Goal: Communication & Community: Answer question/provide support

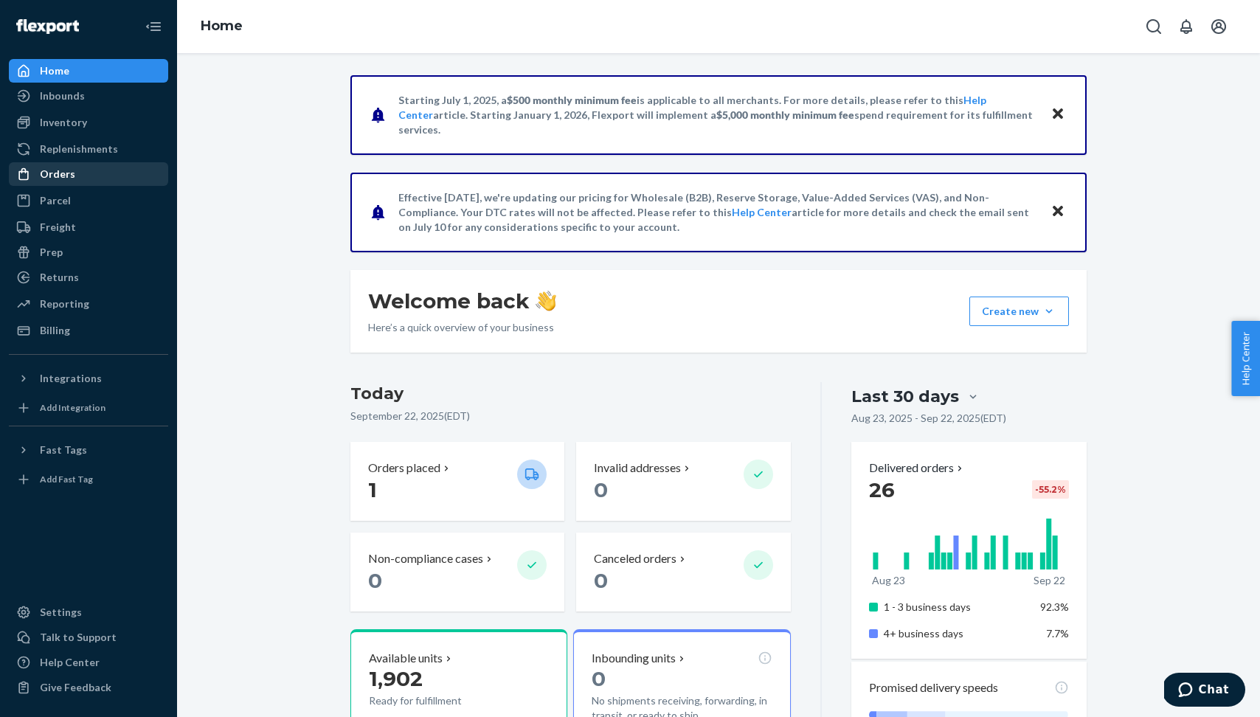
click at [71, 172] on div "Orders" at bounding box center [57, 174] width 35 height 15
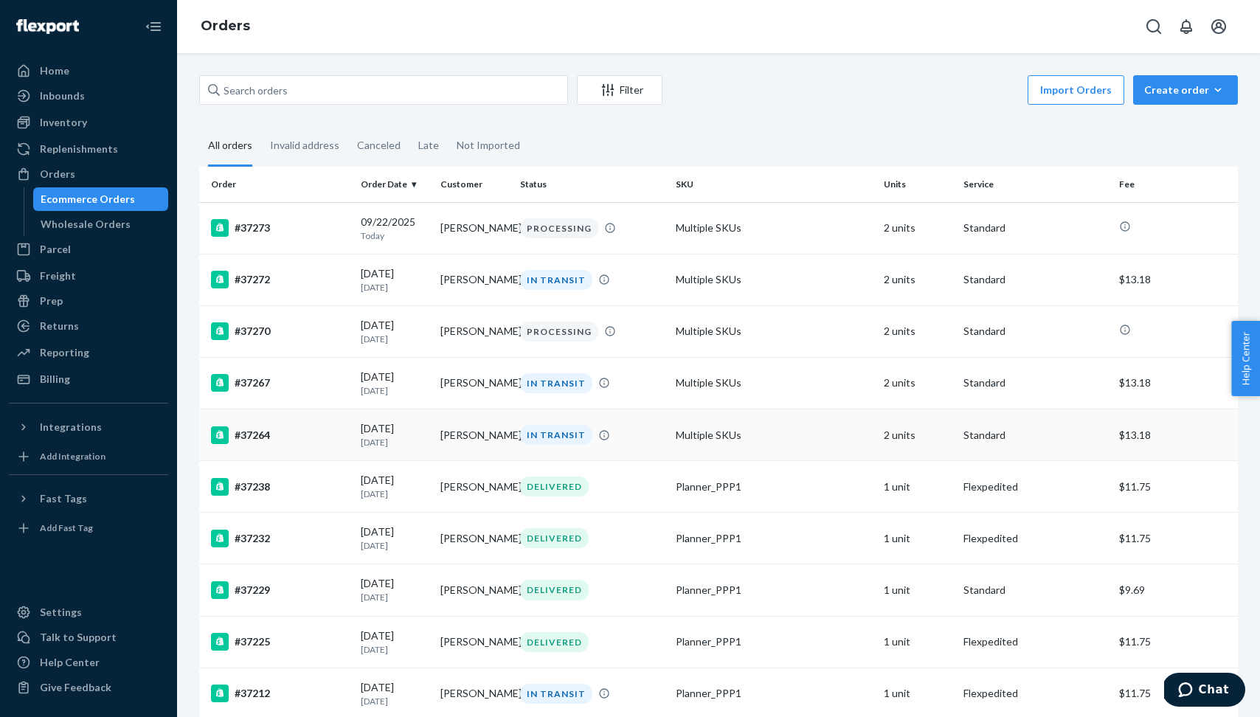
click at [314, 440] on div "#37264" at bounding box center [280, 435] width 138 height 18
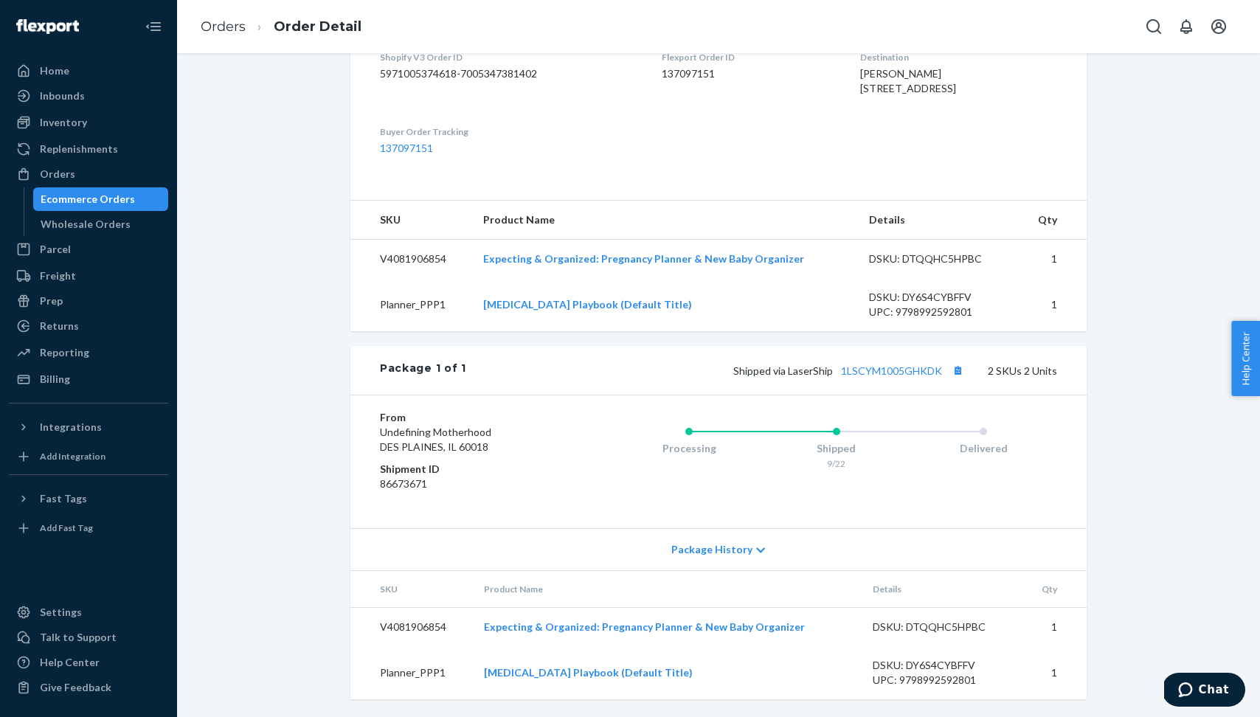
scroll to position [421, 0]
click at [746, 552] on span "Package History" at bounding box center [711, 549] width 81 height 15
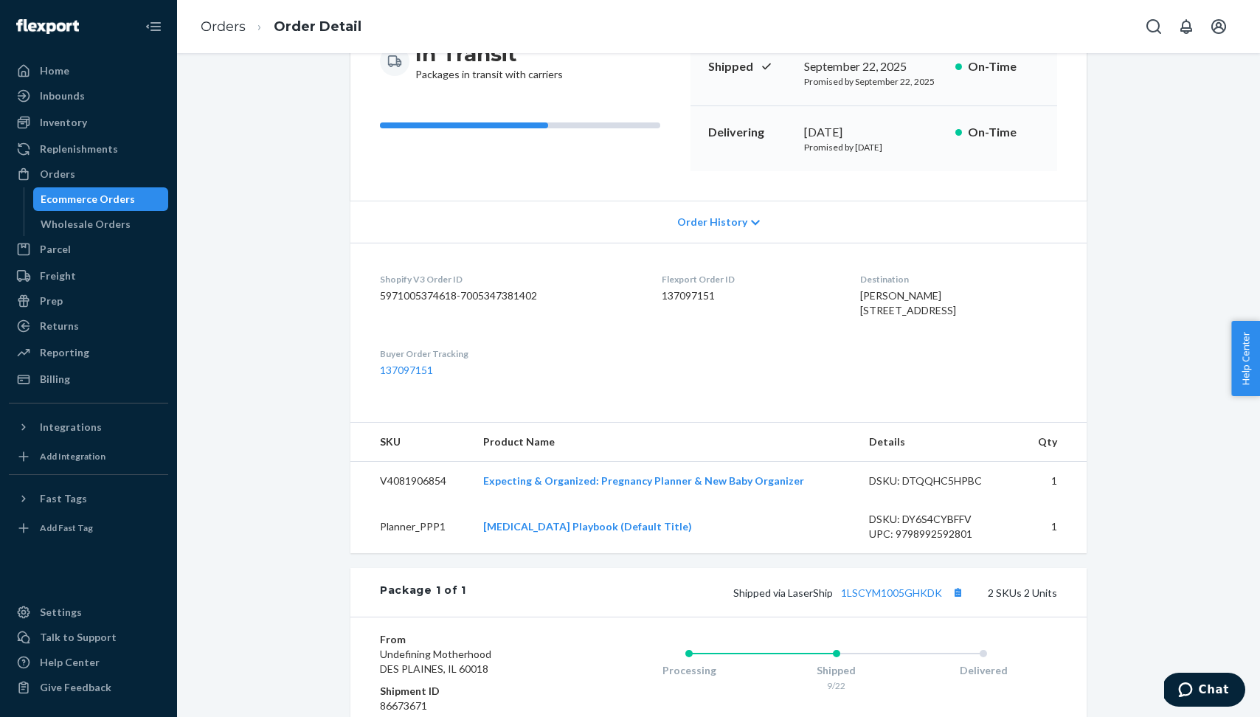
scroll to position [471, 0]
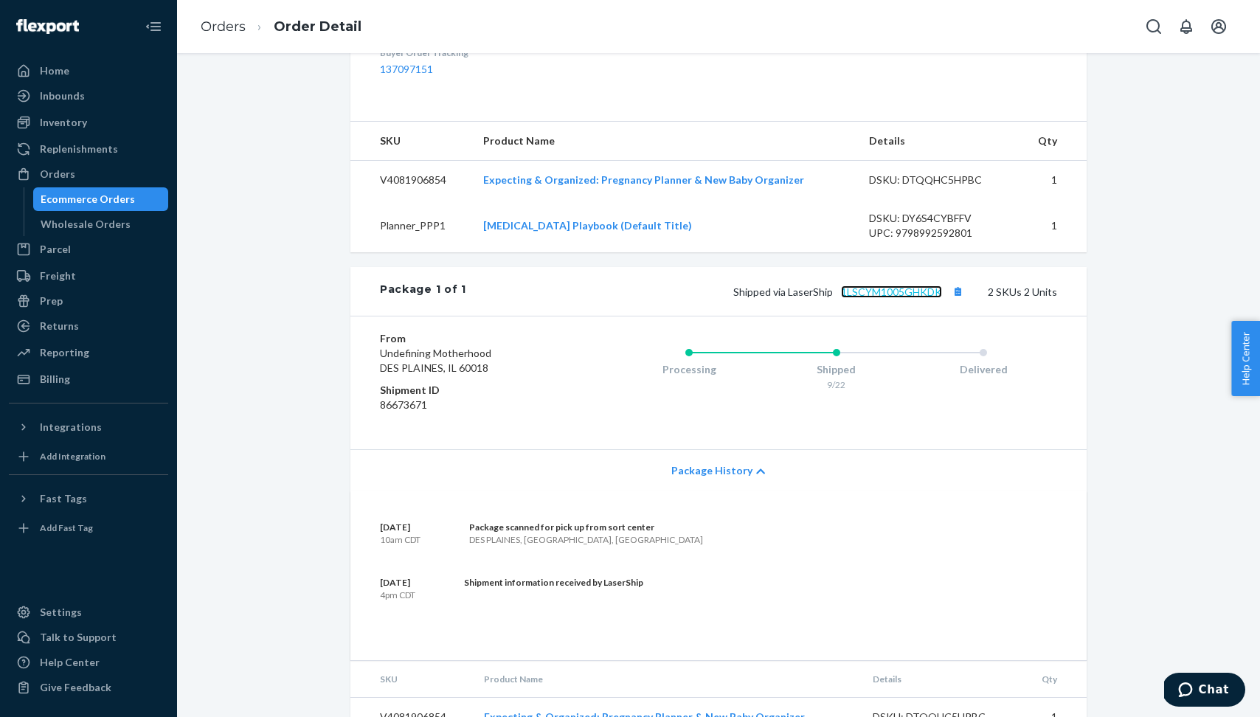
click at [891, 298] on link "1LSCYM1005GHKDK" at bounding box center [891, 292] width 101 height 13
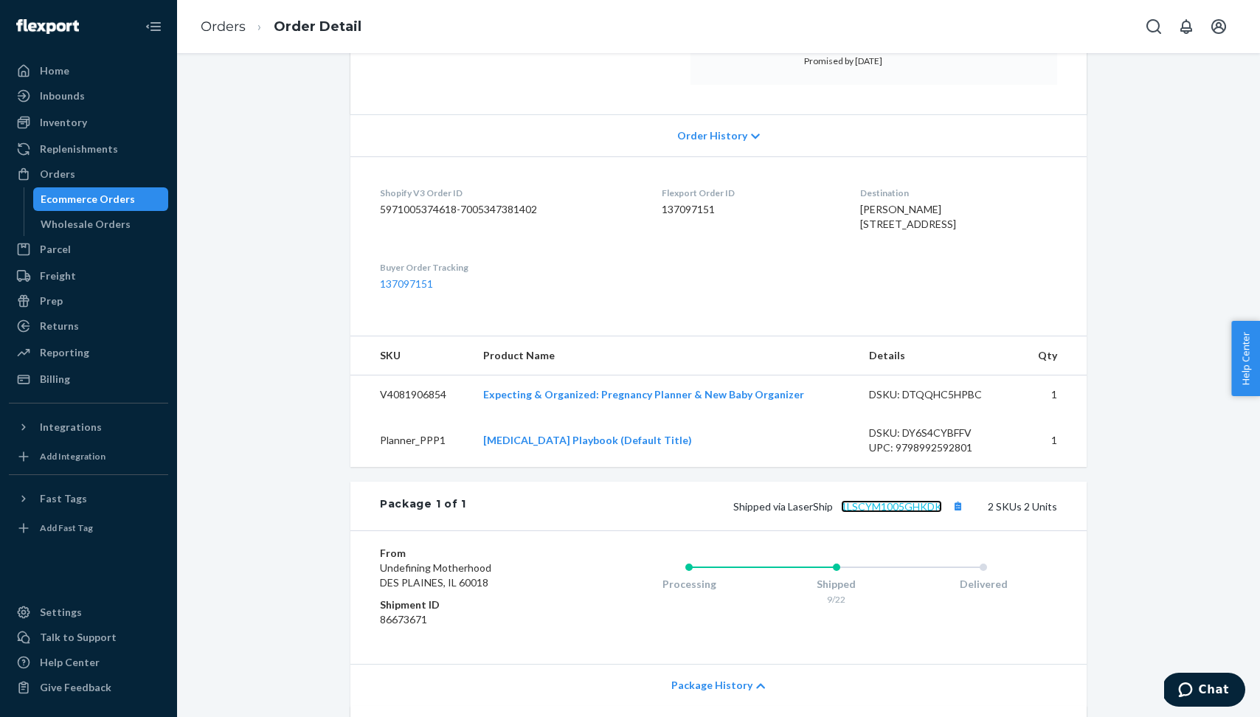
scroll to position [232, 0]
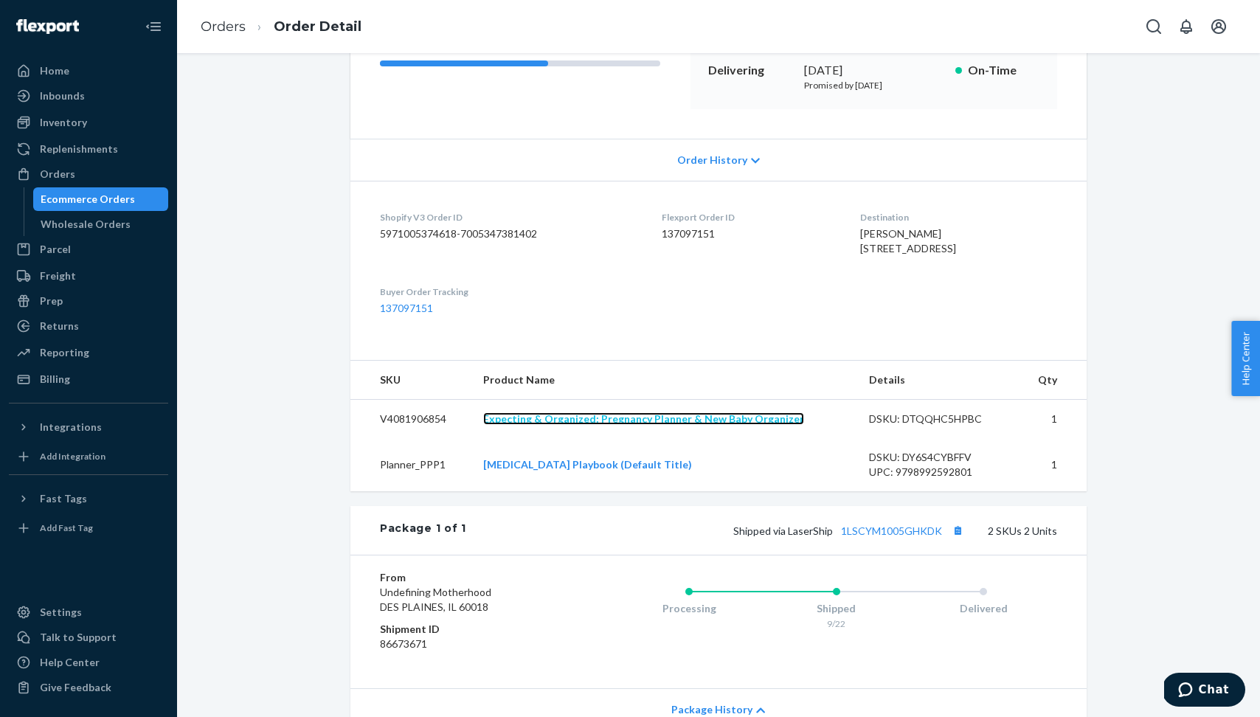
click at [626, 425] on link "Expecting & Organized: Pregnancy Planner & New Baby Organizer" at bounding box center [643, 418] width 321 height 13
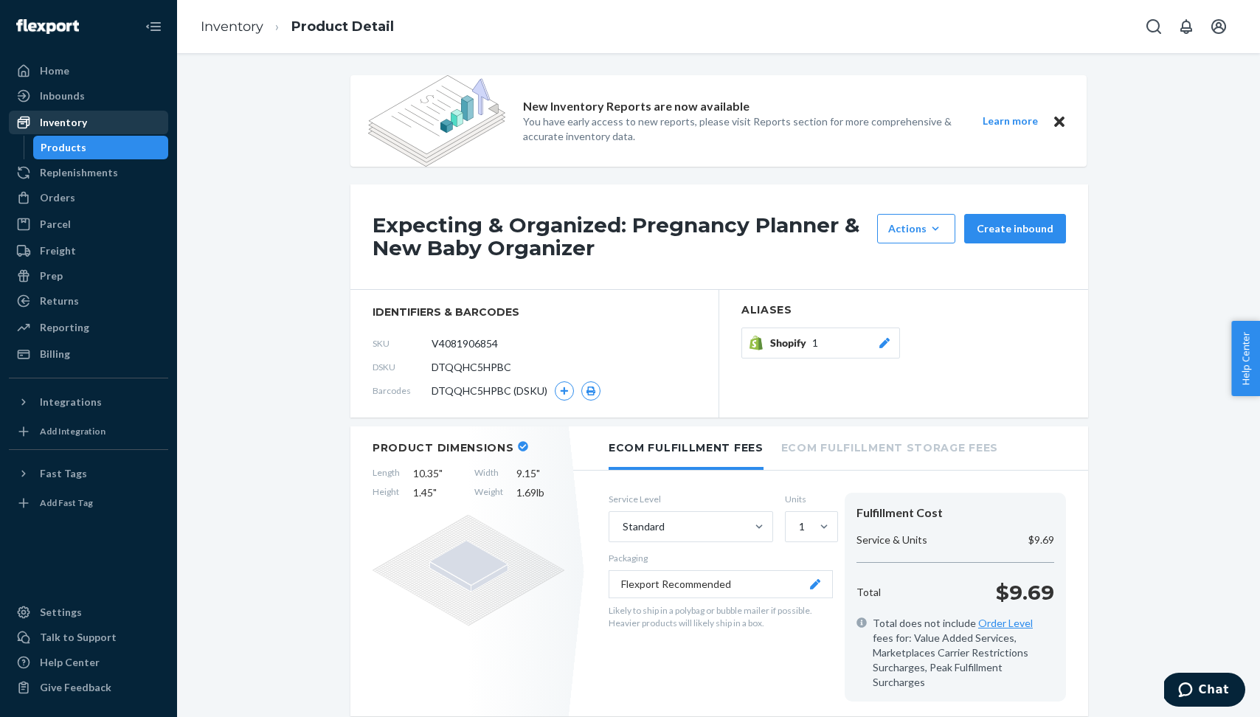
click at [86, 128] on div "Inventory" at bounding box center [88, 122] width 156 height 21
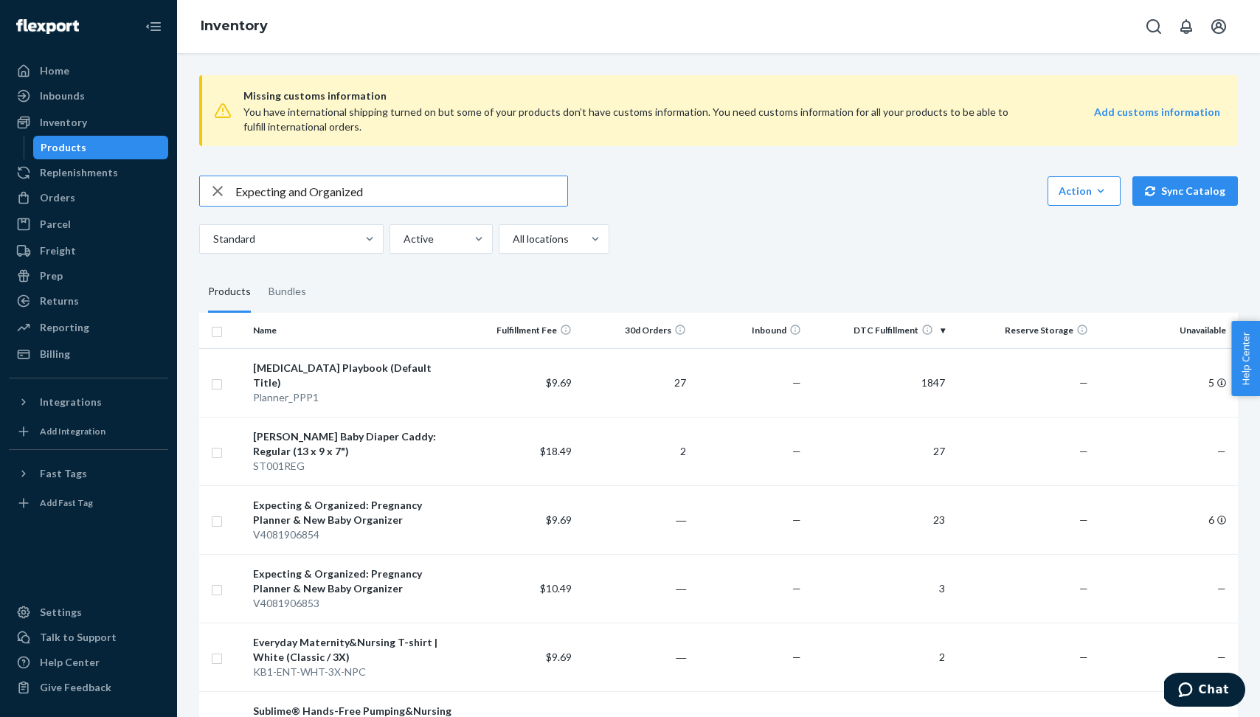
type input "Expecting and Organized"
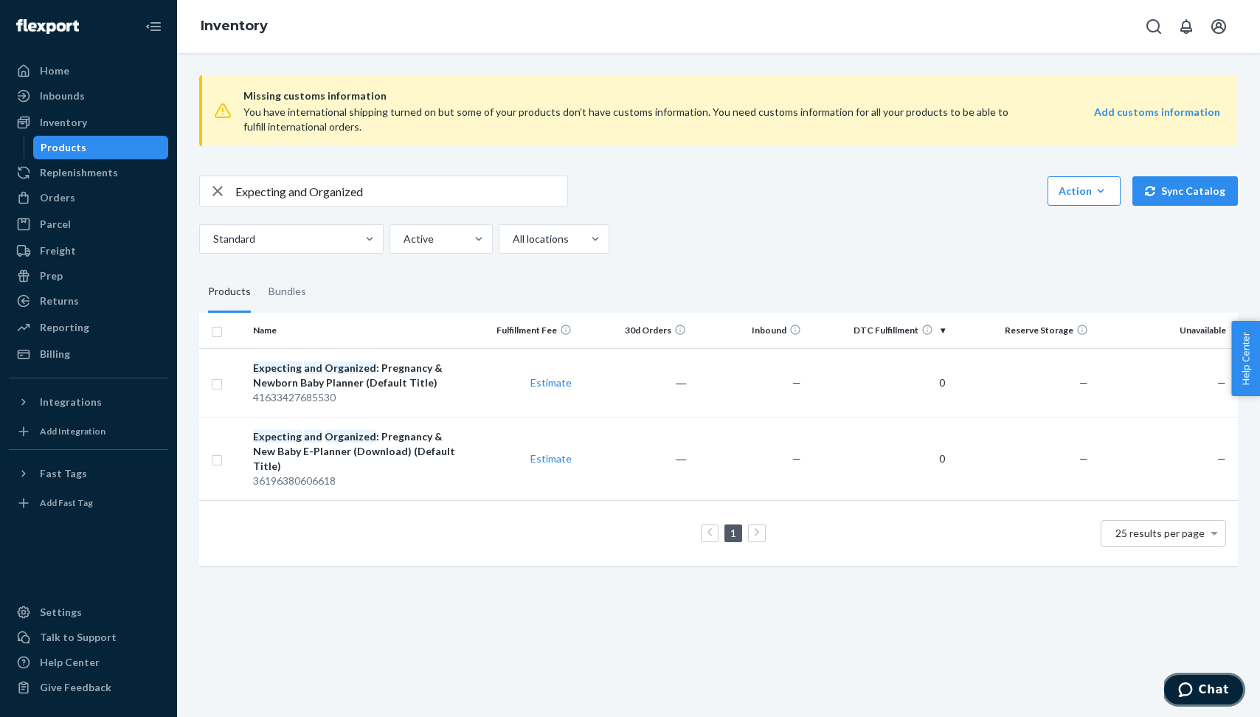
click at [1197, 687] on span "Chat" at bounding box center [1188, 690] width 21 height 15
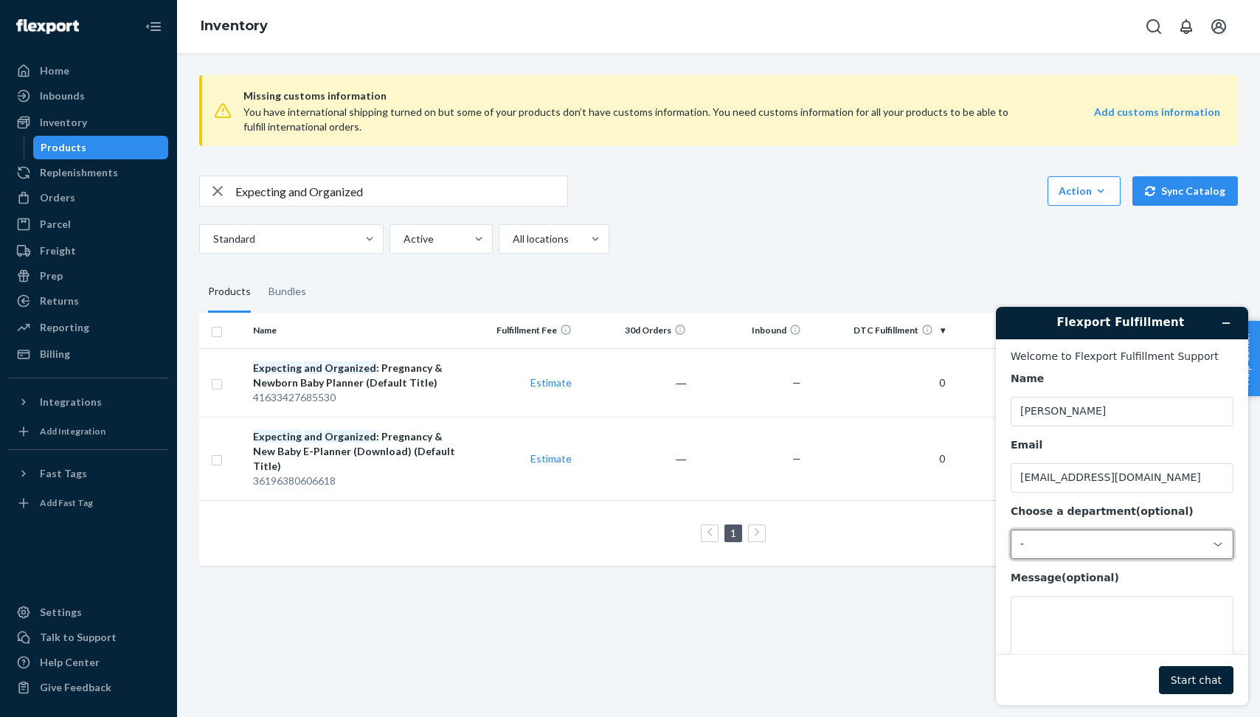
click at [1119, 548] on div "-" at bounding box center [1113, 544] width 186 height 13
click at [1124, 598] on li "Messaging (Chat Team)" at bounding box center [1120, 605] width 217 height 27
click at [1104, 608] on textarea "Message (optional)" at bounding box center [1122, 637] width 223 height 83
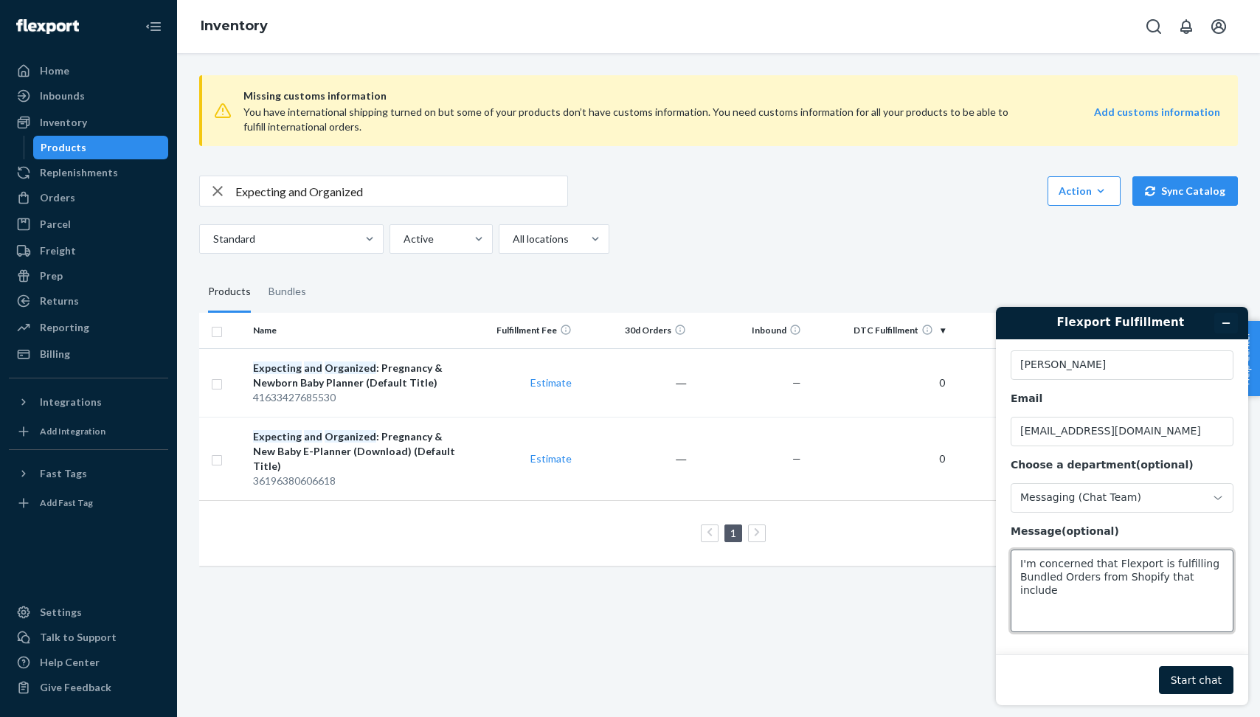
type textarea "I'm concerned that Flexport is fulfilling Bundled Orders from Shopify that incl…"
click at [1221, 327] on icon "Minimize widget" at bounding box center [1226, 323] width 10 height 10
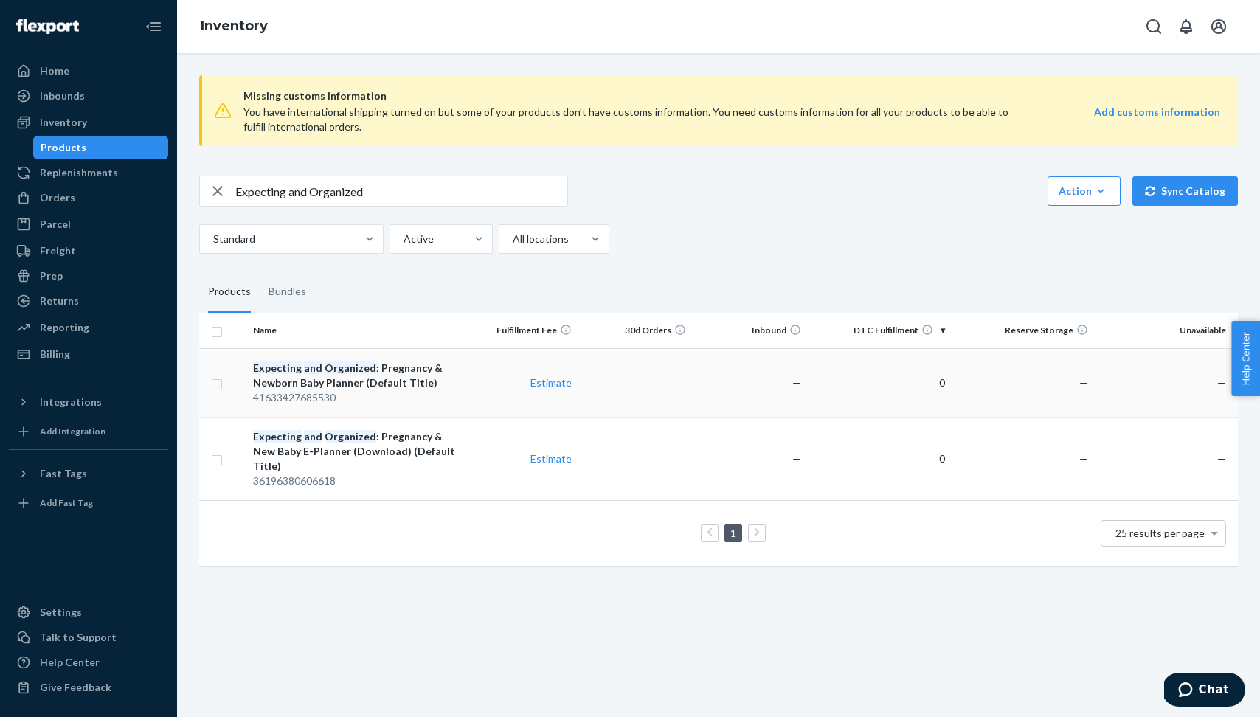
click at [398, 368] on div "Expecting and Organized : Pregnancy & Newborn Baby Planner (Default Title)" at bounding box center [355, 376] width 204 height 30
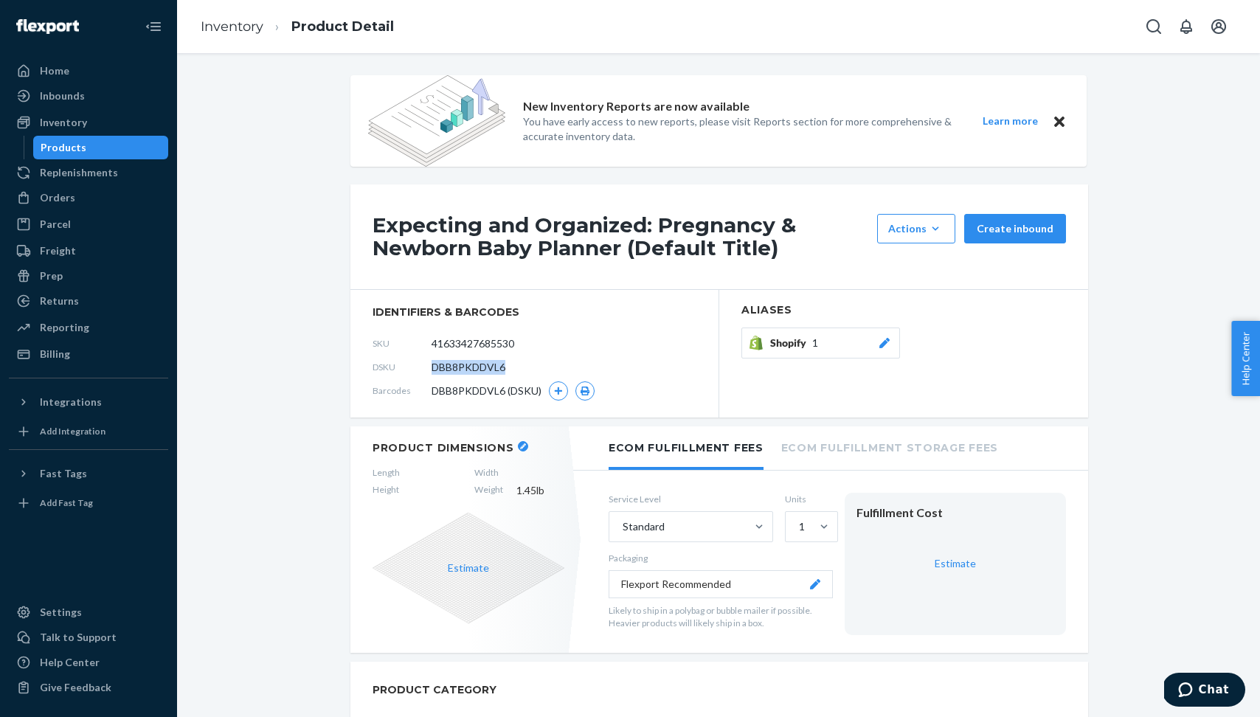
drag, startPoint x: 513, startPoint y: 367, endPoint x: 427, endPoint y: 367, distance: 85.6
click at [427, 367] on div "DSKU DBB8PKDDVL6" at bounding box center [535, 368] width 324 height 24
copy div "DBB8PKDDVL6"
click at [1219, 690] on span "Chat" at bounding box center [1214, 689] width 30 height 13
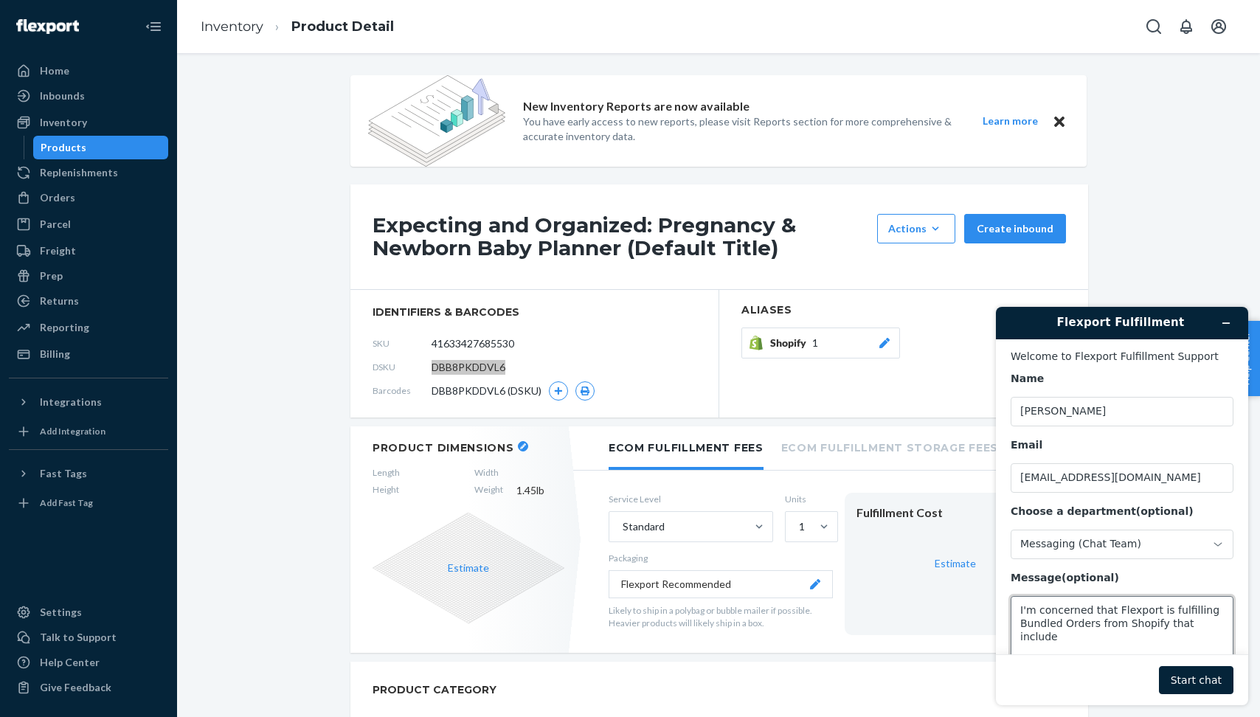
click at [1189, 630] on textarea "I'm concerned that Flexport is fulfilling Bundled Orders from Shopify that incl…" at bounding box center [1122, 637] width 223 height 83
click at [1222, 624] on textarea "I'm concerned that Flexport is fulfilling Bundled Orders from Shopify that incl…" at bounding box center [1122, 637] width 223 height 83
paste textarea "DBB8PKDDVL6"
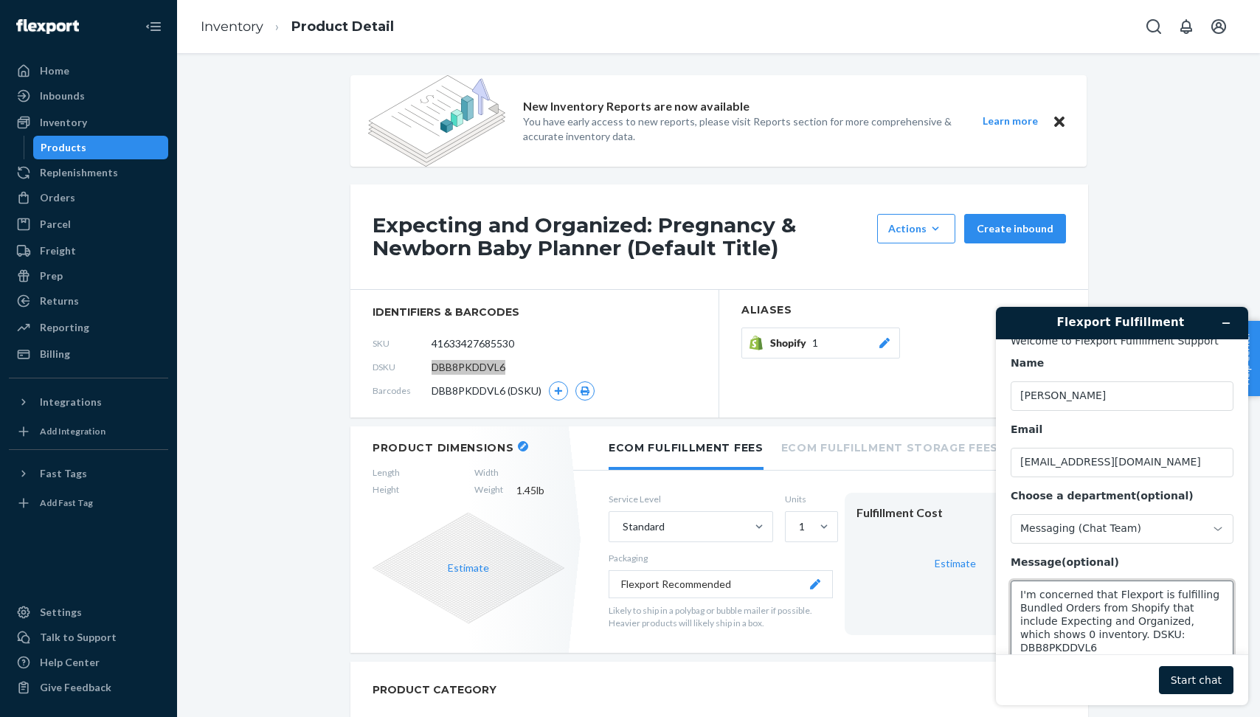
click at [1068, 635] on textarea "I'm concerned that Flexport is fulfilling Bundled Orders from Shopify that incl…" at bounding box center [1122, 622] width 223 height 83
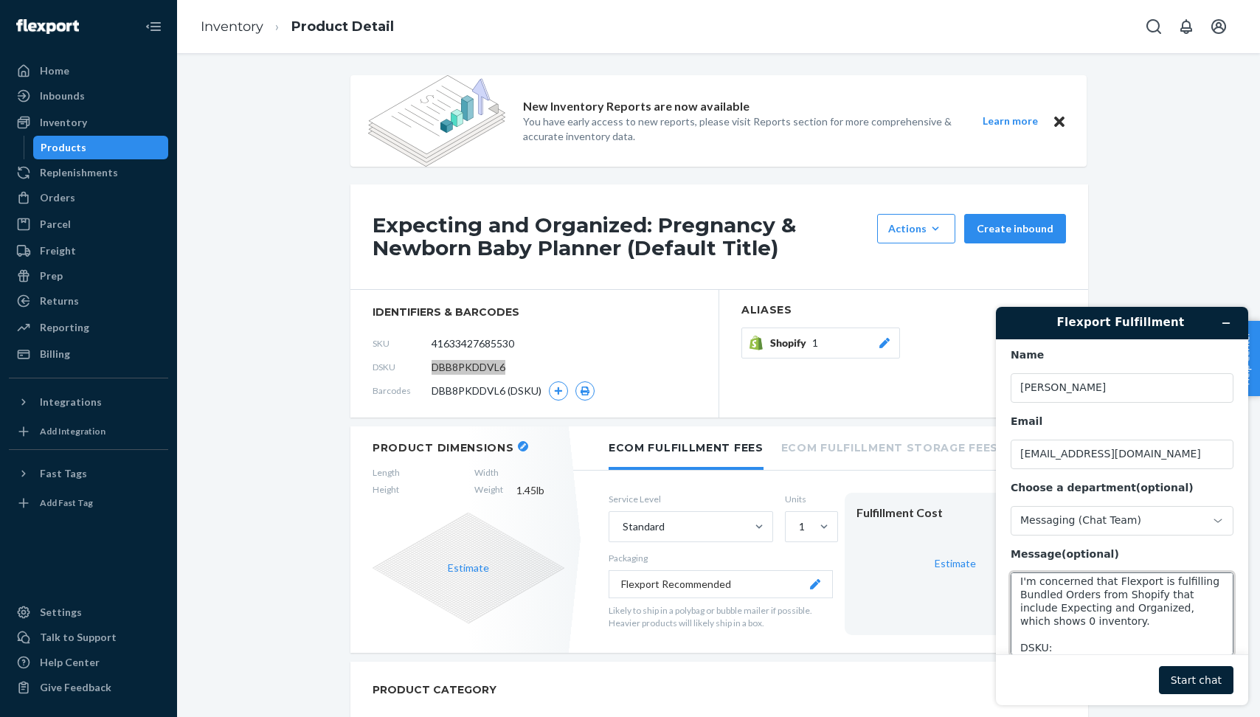
scroll to position [27, 0]
type textarea "I'm concerned that Flexport is fulfilling Bundled Orders from Shopify that incl…"
click at [1189, 678] on button "Start chat" at bounding box center [1196, 680] width 75 height 28
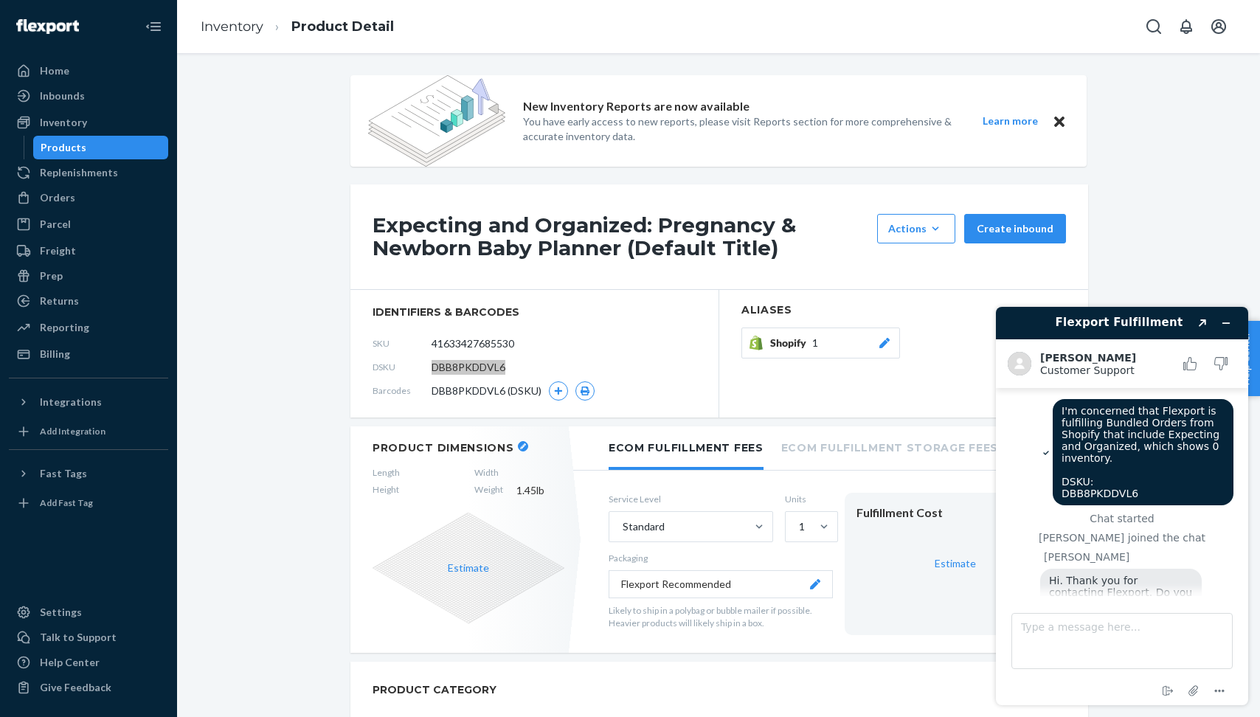
scroll to position [40, 0]
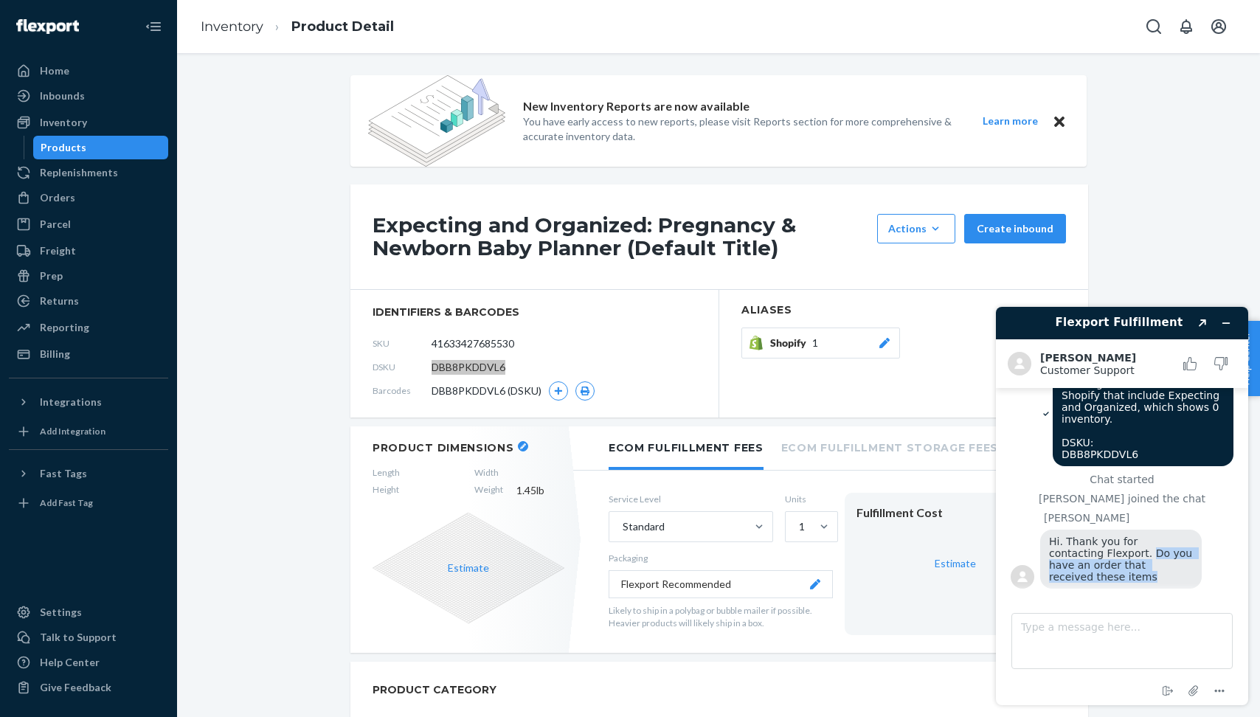
drag, startPoint x: 1095, startPoint y: 550, endPoint x: 1217, endPoint y: 587, distance: 127.9
click at [1218, 587] on div "Hi. Thank you for contacting Flexport. Do you have an order that received these…" at bounding box center [1136, 561] width 193 height 63
click at [1179, 584] on div "Hi. Thank you for contacting Flexport. Do you have an order that received these…" at bounding box center [1121, 559] width 162 height 59
click at [1113, 636] on textarea "Type a message here..." at bounding box center [1122, 641] width 221 height 56
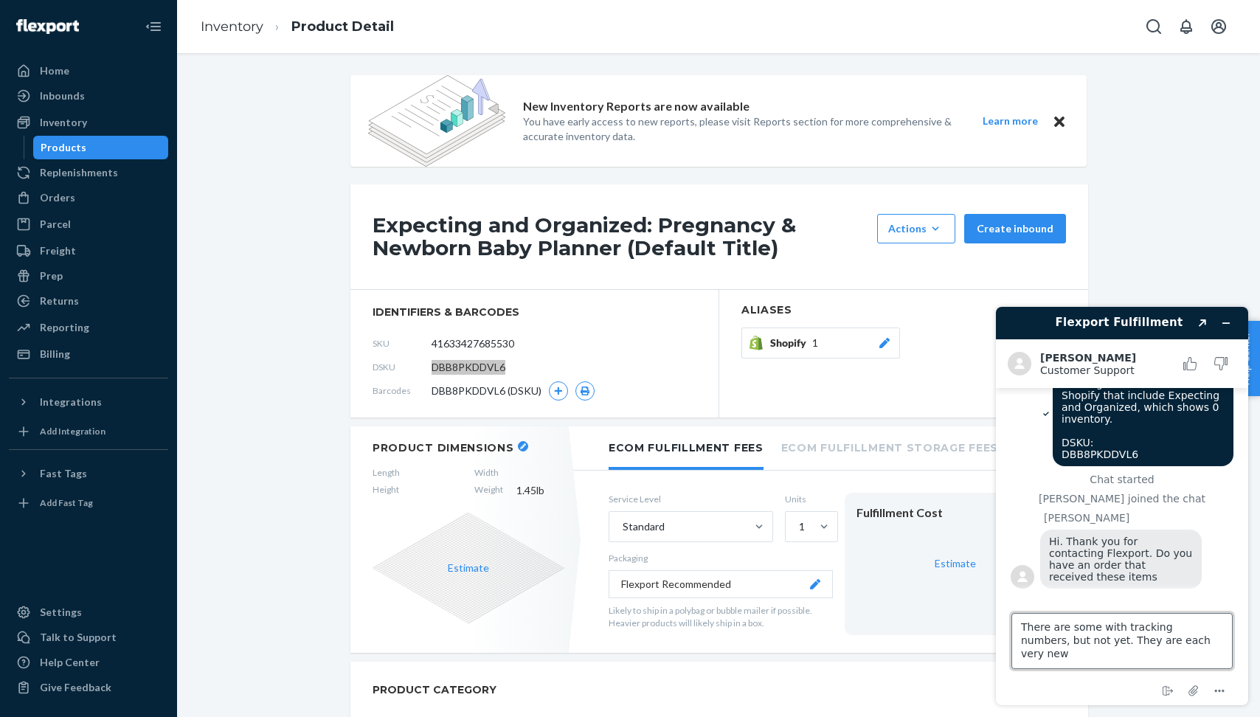
type textarea "There are some with tracking numbers, but not yet. They are each very new."
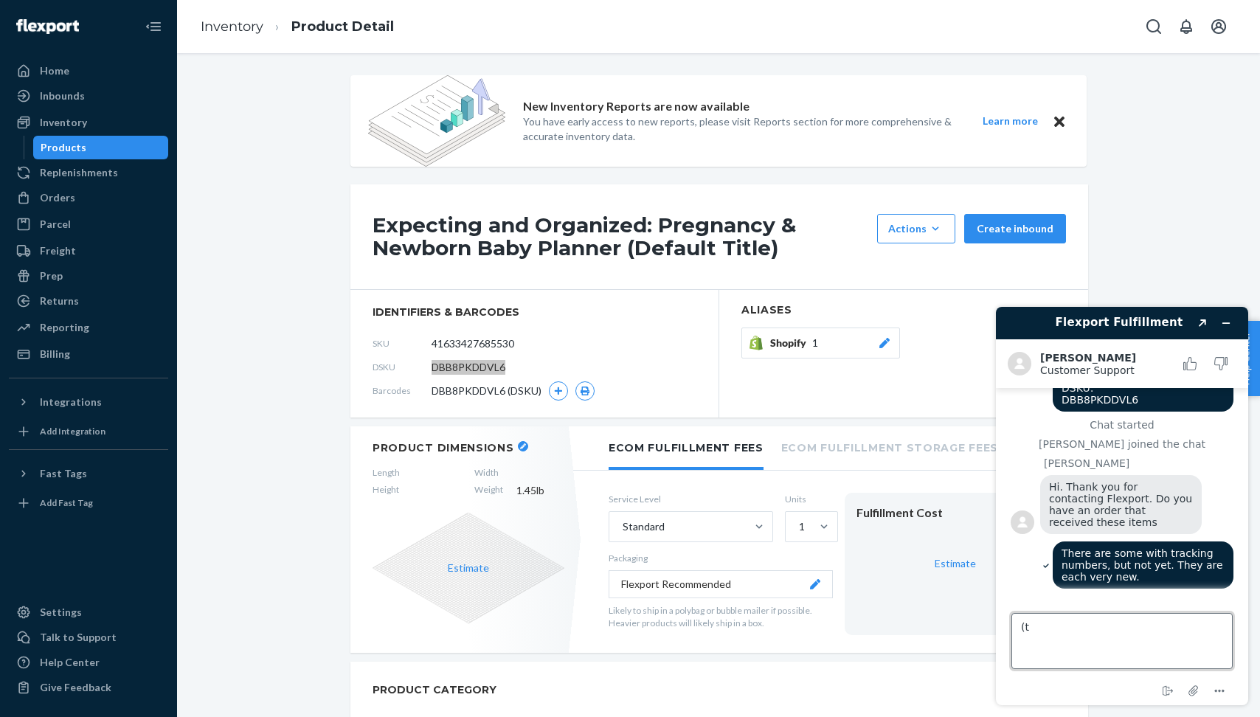
type textarea "("
type textarea "T"
type textarea "(The bundle is new)."
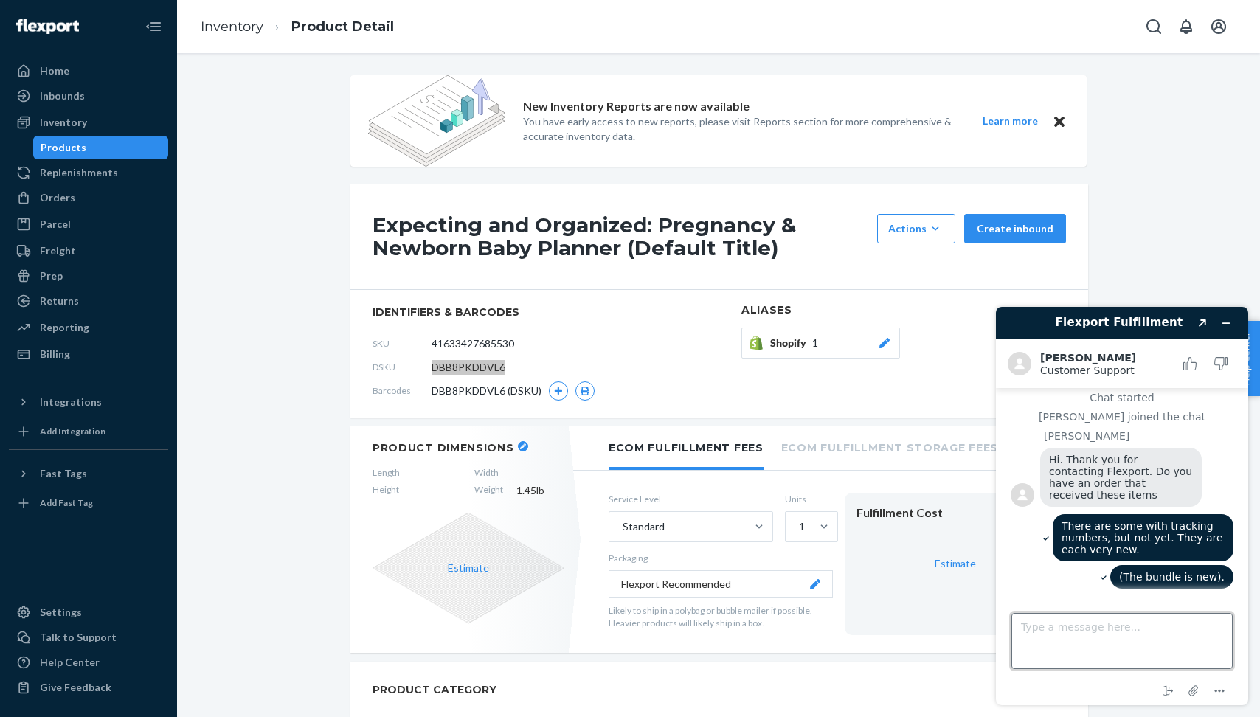
scroll to position [122, 0]
click at [1057, 585] on div "(The bundle is new)." at bounding box center [1122, 578] width 223 height 27
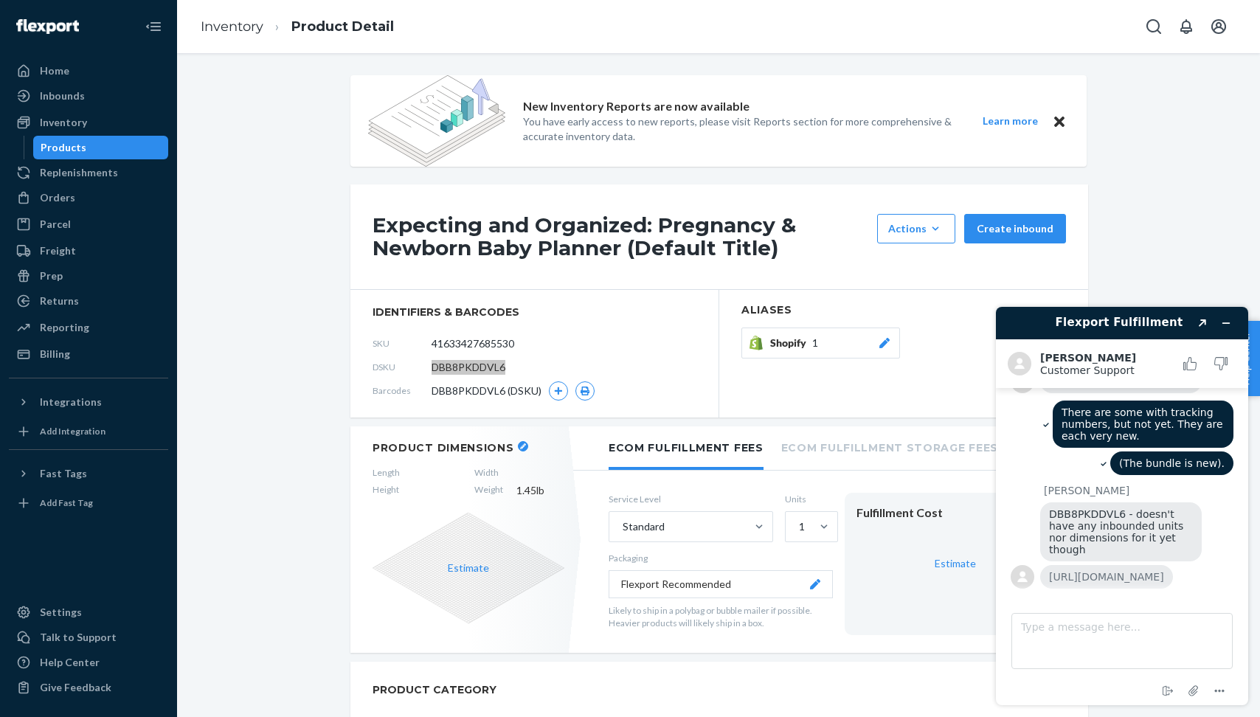
scroll to position [236, 0]
click at [1138, 571] on link "[URL][DOMAIN_NAME]" at bounding box center [1106, 577] width 115 height 12
click at [71, 198] on div "Orders" at bounding box center [57, 197] width 35 height 15
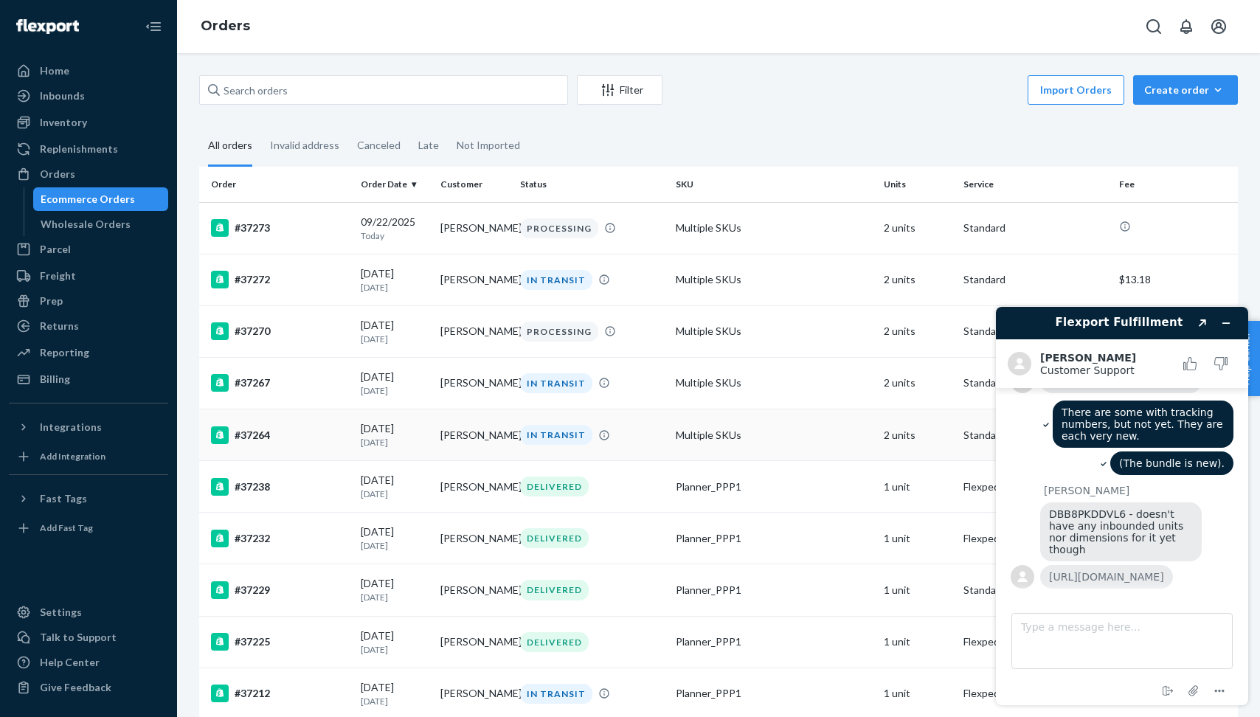
click at [339, 437] on div "#37264" at bounding box center [280, 435] width 138 height 18
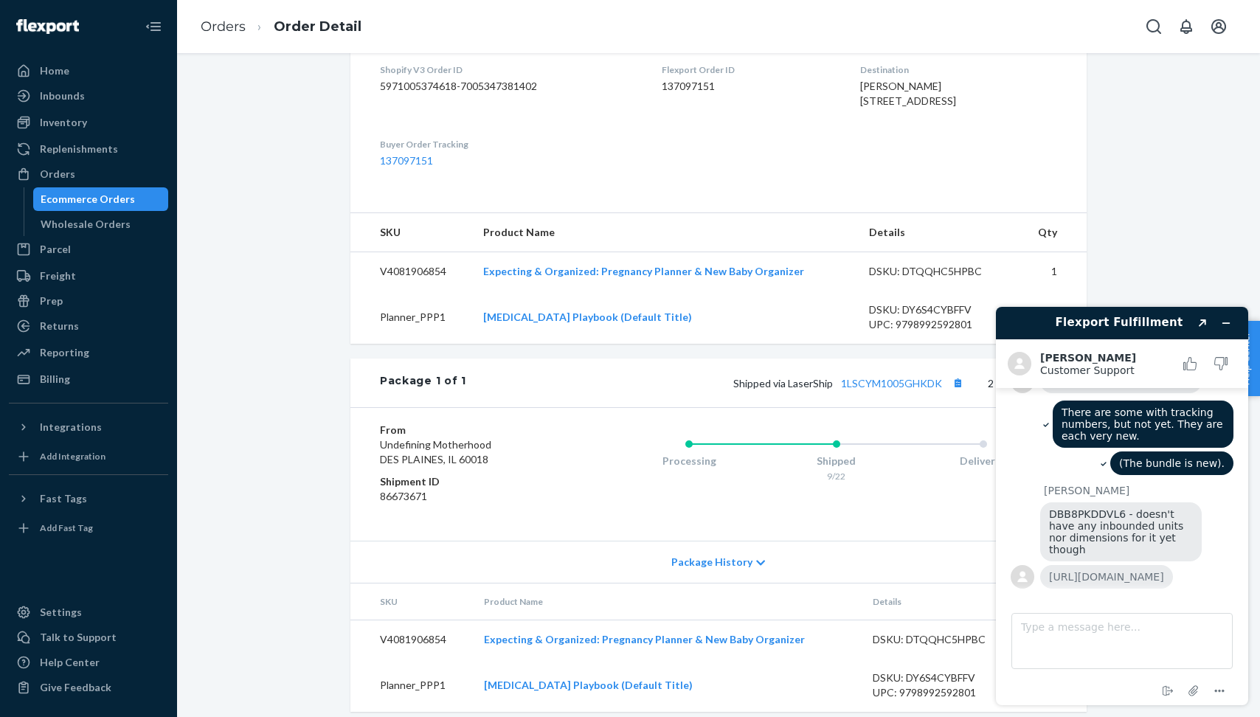
scroll to position [384, 0]
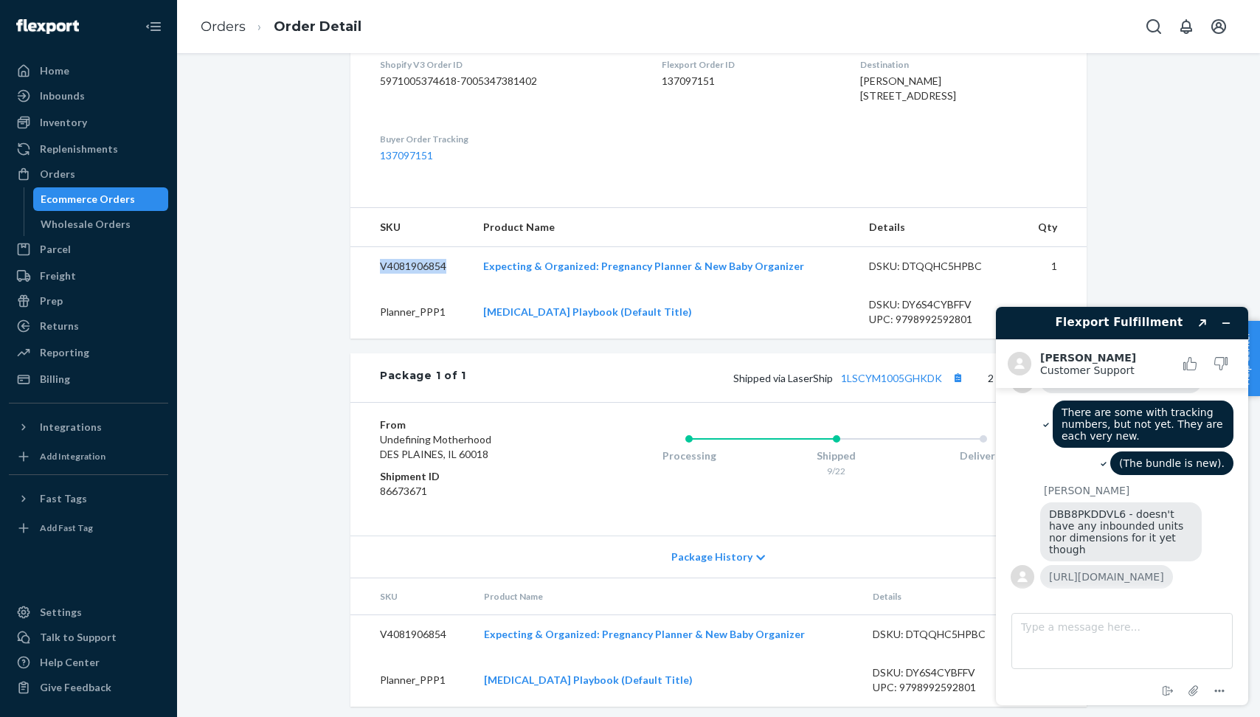
drag, startPoint x: 452, startPoint y: 294, endPoint x: 359, endPoint y: 295, distance: 92.2
click at [359, 286] on td "V4081906854" at bounding box center [410, 266] width 121 height 39
copy td "V4081906854"
click at [1087, 626] on textarea "Type a message here..." at bounding box center [1122, 641] width 221 height 56
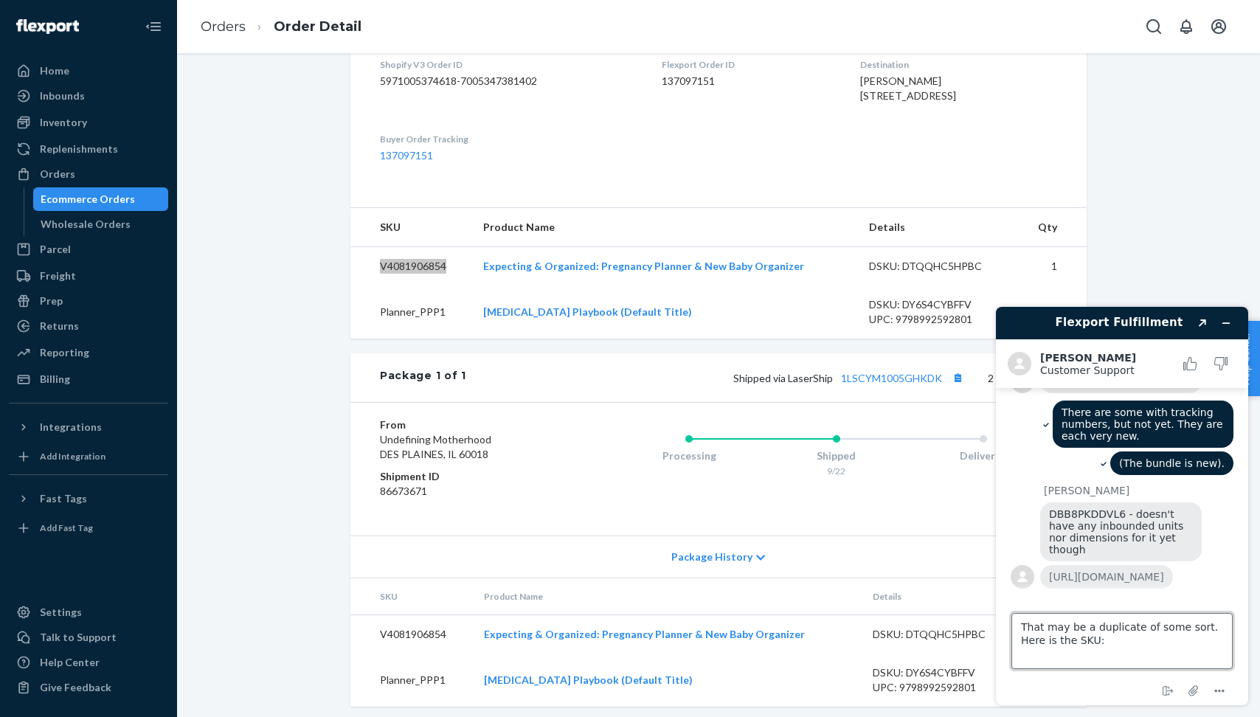
paste textarea "V4081906854"
type textarea "That may be a duplicate of some sort. Here is the SKU: V4081906854"
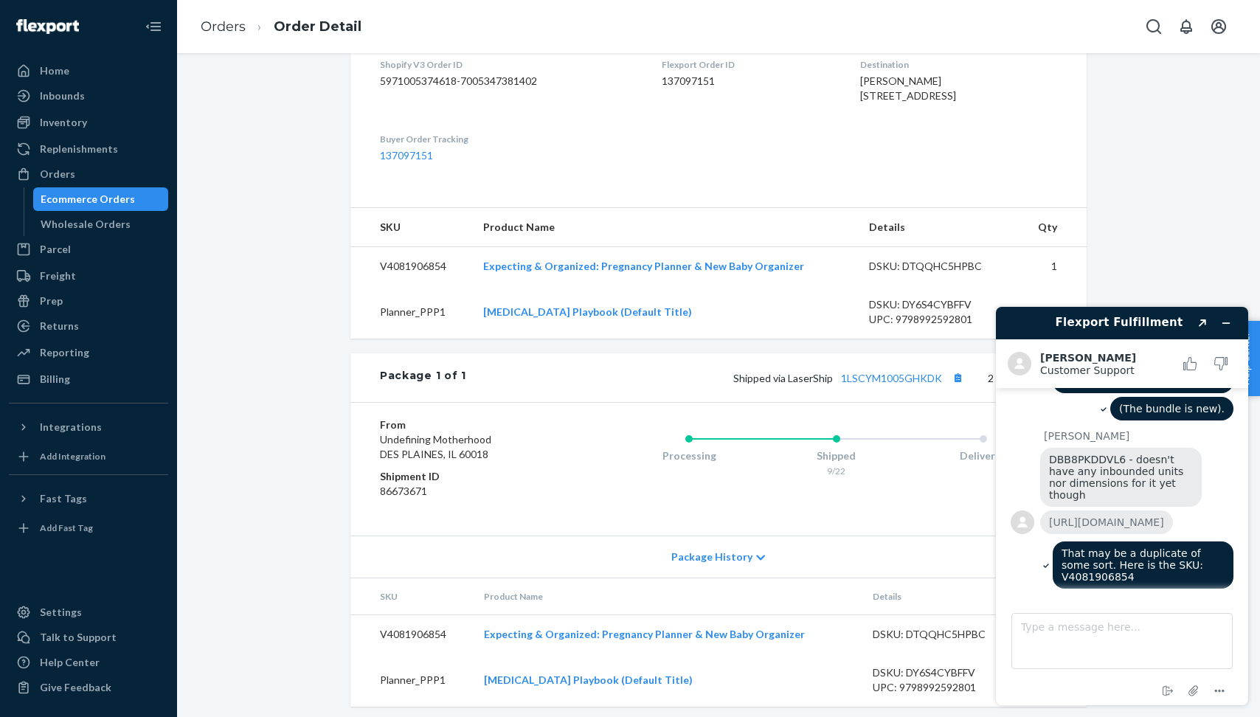
click at [927, 274] on div "DSKU: DTQQHC5HPBC" at bounding box center [938, 266] width 139 height 15
drag, startPoint x: 981, startPoint y: 297, endPoint x: 860, endPoint y: 297, distance: 121.0
click at [860, 286] on td "DSKU: DTQQHC5HPBC" at bounding box center [938, 266] width 162 height 39
copy div "DSKU: DTQQHC5HPBC"
click at [1099, 634] on textarea "Type a message here..." at bounding box center [1122, 641] width 221 height 56
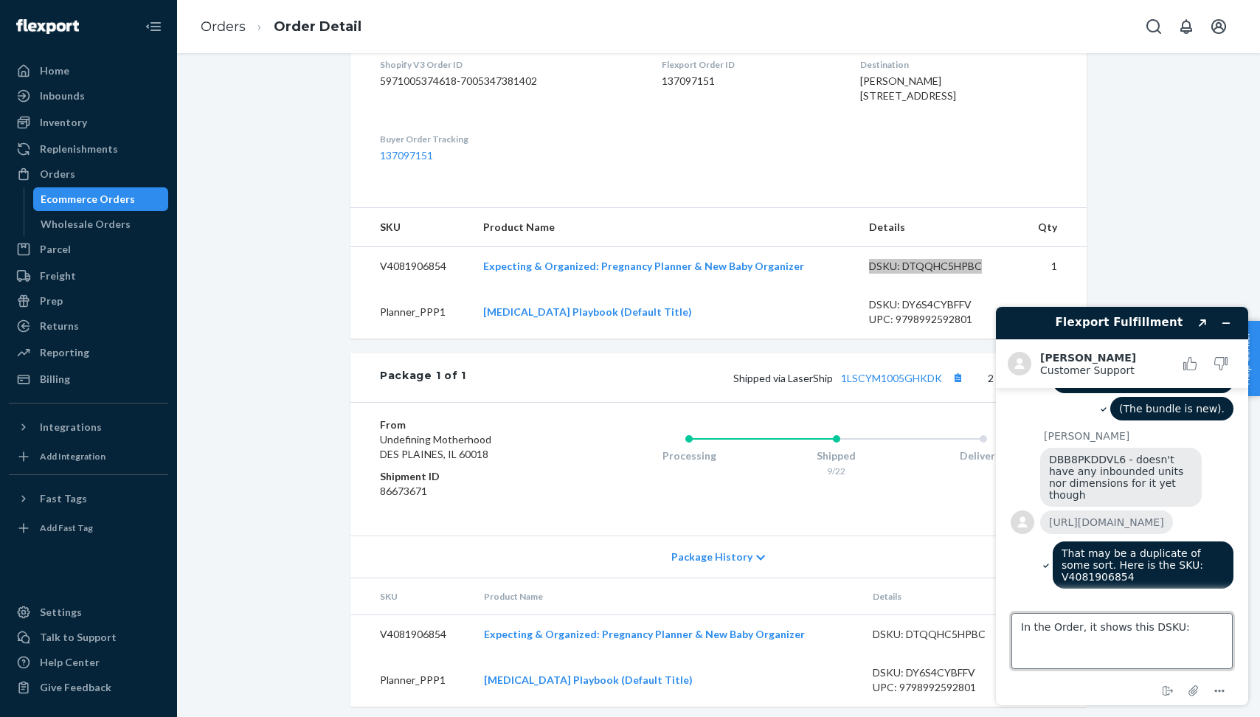
paste textarea "DSKU: DTQQHC5HPBC"
type textarea "In the Order, it shows this DSKU: DSKU: DTQQHC5HPBC"
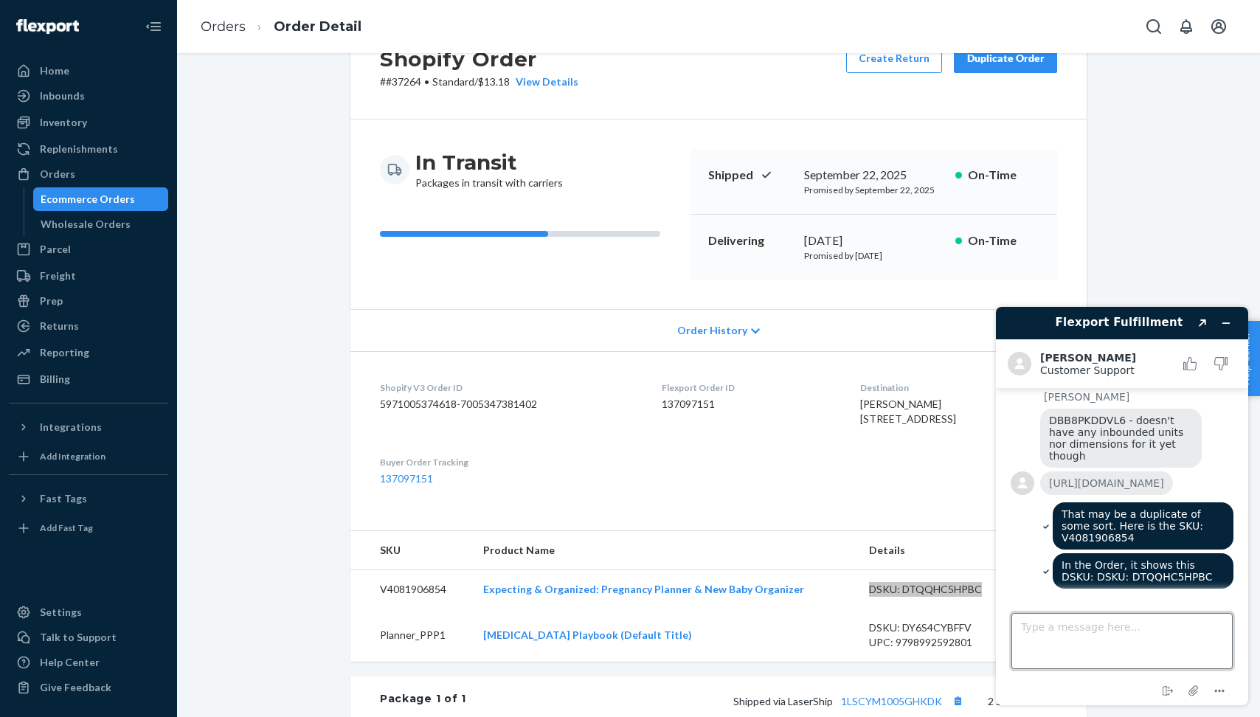
scroll to position [0, 0]
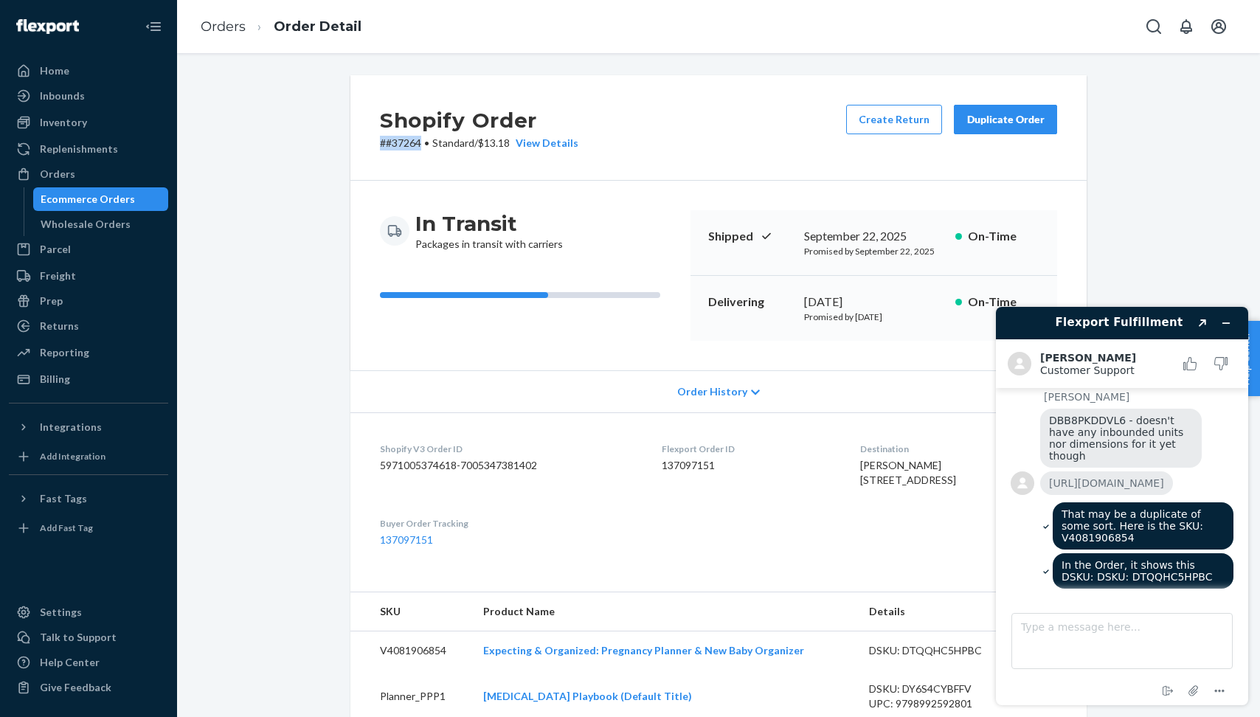
drag, startPoint x: 422, startPoint y: 141, endPoint x: 374, endPoint y: 147, distance: 48.3
click at [374, 147] on div "Shopify Order # #37264 • Standard / $13.18 View Details Create Return Duplicate…" at bounding box center [718, 128] width 736 height 106
copy p "# #37264"
click at [1093, 635] on textarea "Type a message here..." at bounding box center [1122, 641] width 221 height 56
paste textarea "##37264"
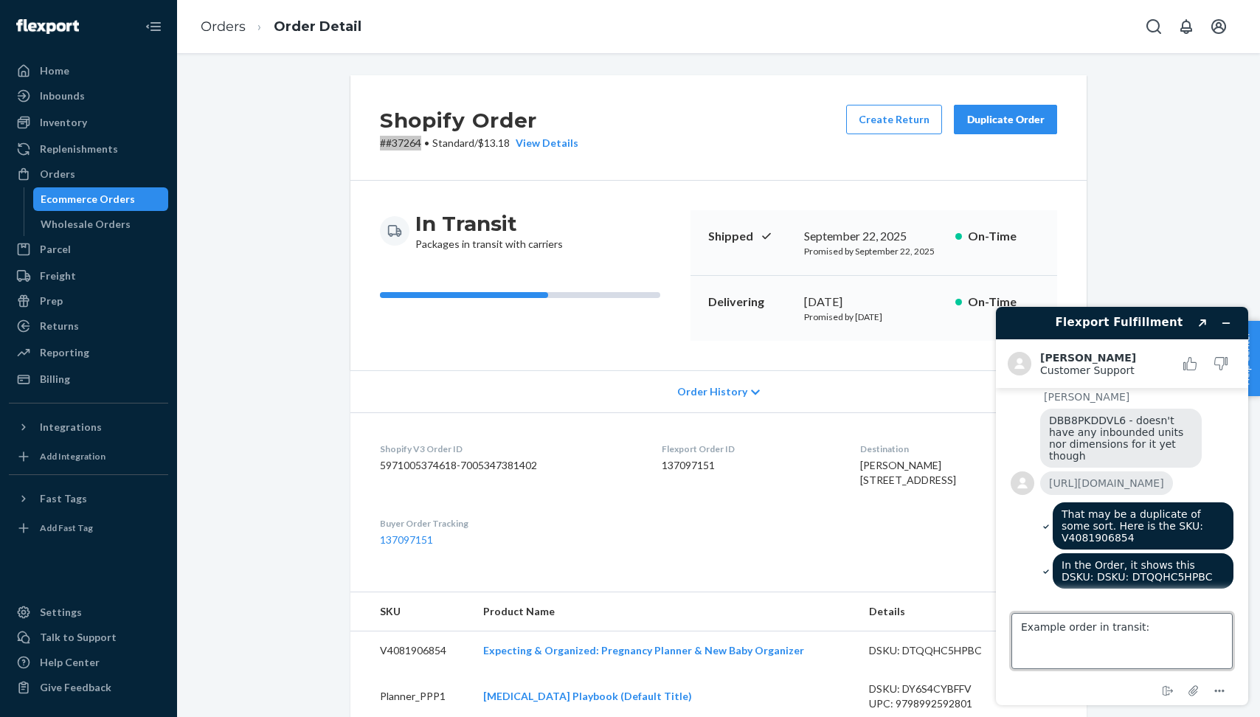
type textarea "Example order in transit: ##37264"
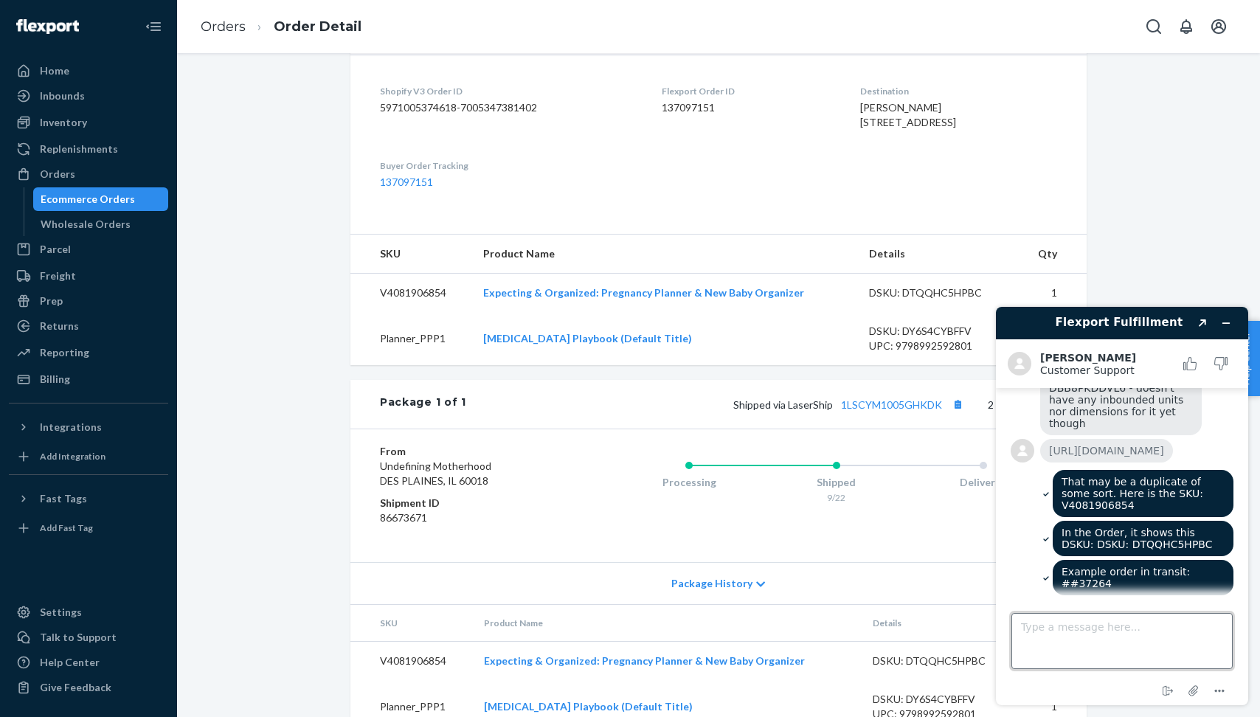
scroll to position [357, 0]
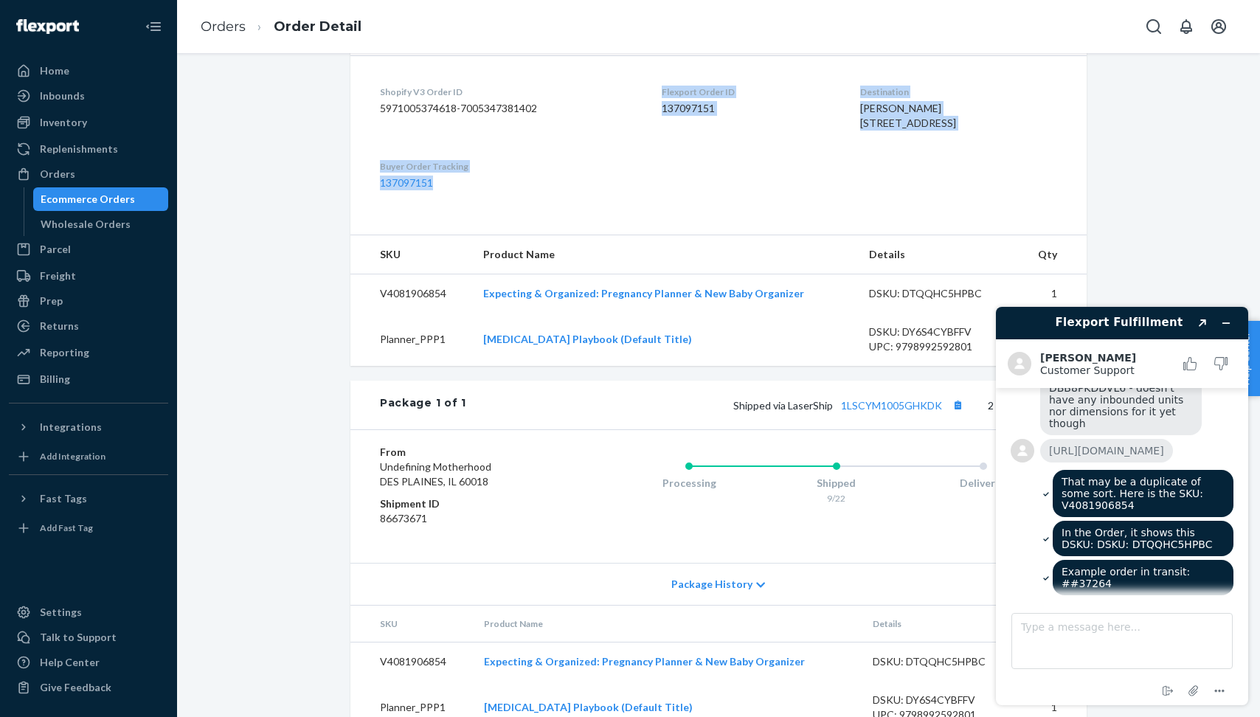
drag, startPoint x: 452, startPoint y: 215, endPoint x: 377, endPoint y: 176, distance: 84.5
click at [377, 176] on dl "Shopify V3 Order ID 5971005374618-7005347381402 Flexport Order ID 137097151 Des…" at bounding box center [718, 137] width 736 height 165
click at [314, 98] on div "Shopify Order # #37264 • Standard / $13.18 View Details Create Return Duplicate…" at bounding box center [718, 235] width 1061 height 1034
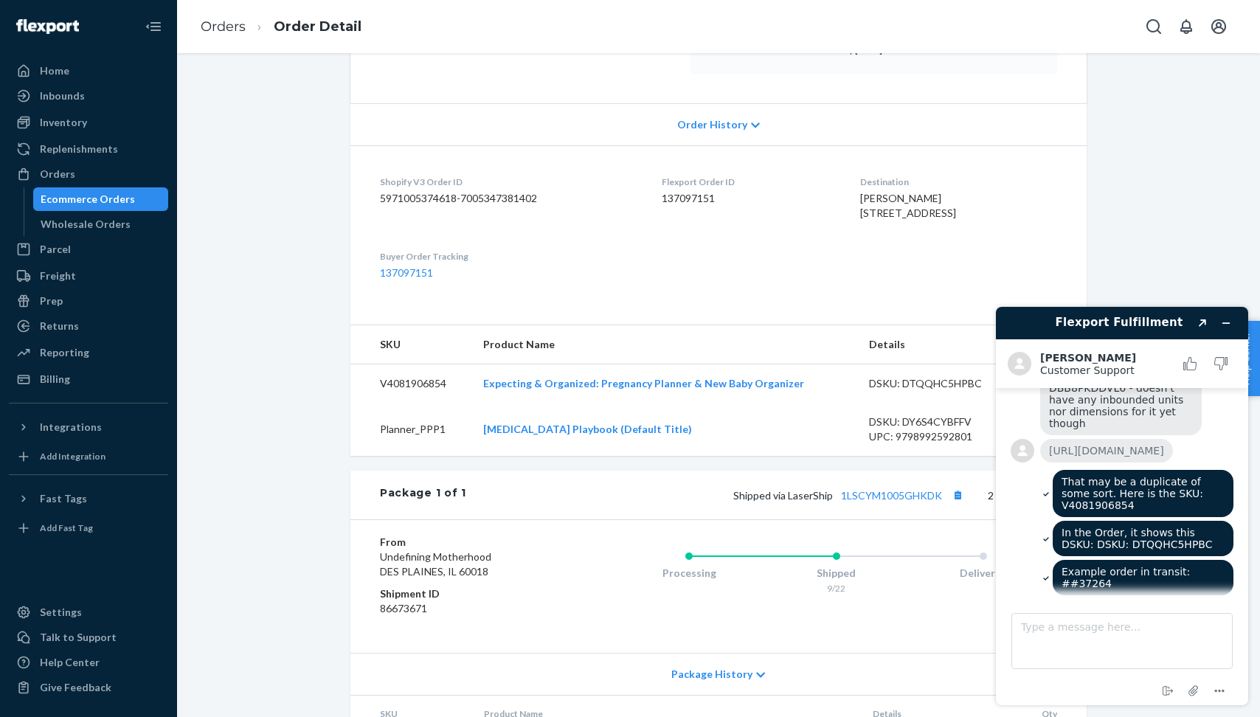
scroll to position [234, 0]
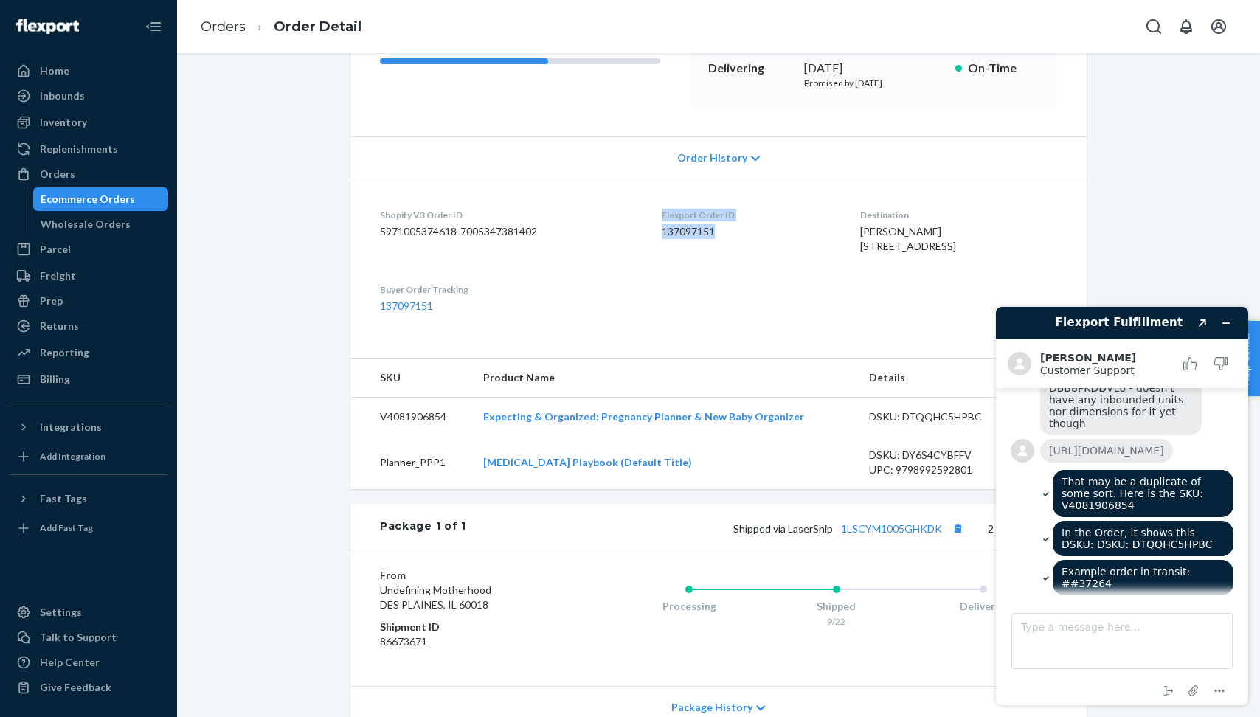
drag, startPoint x: 719, startPoint y: 234, endPoint x: 652, endPoint y: 217, distance: 69.3
click at [652, 217] on dl "Shopify V3 Order ID 5971005374618-7005347381402 Flexport Order ID 137097151 Des…" at bounding box center [718, 261] width 736 height 165
copy div "Flexport Order ID 137097151"
click at [1054, 638] on textarea "Type a message here..." at bounding box center [1122, 641] width 221 height 56
paste textarea "Flexport Order ID 137097151"
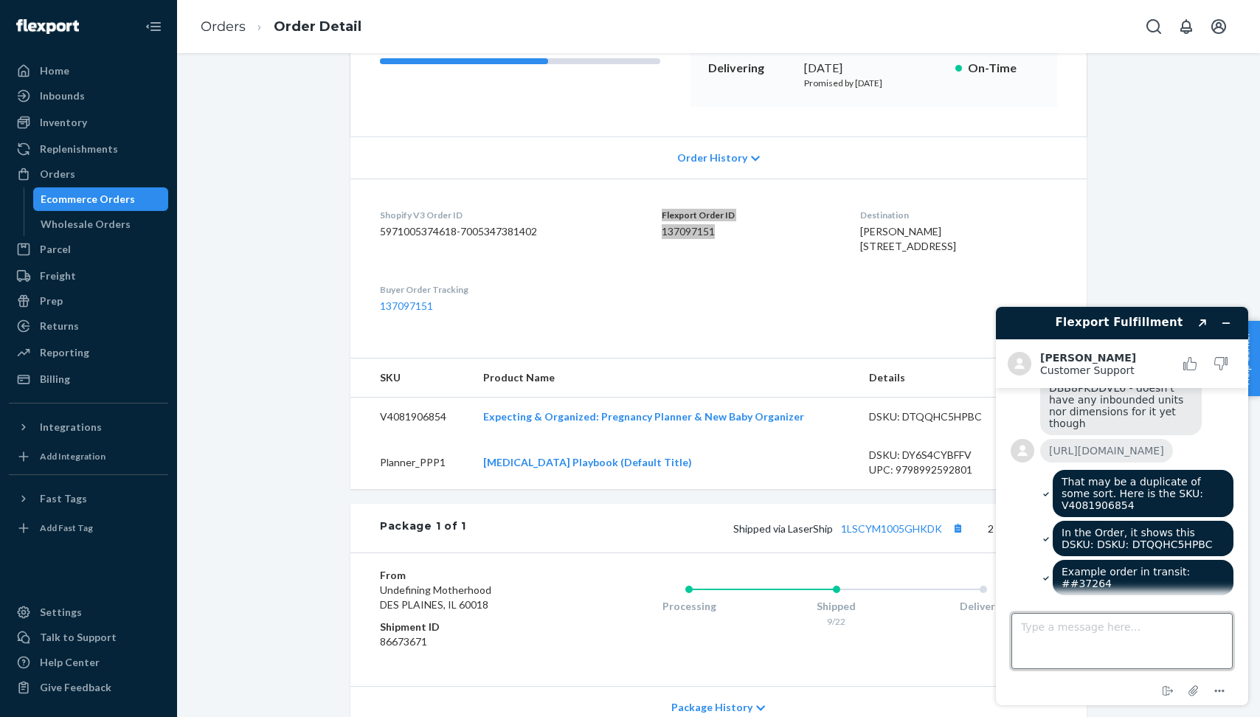
type textarea "Flexport Order ID 137097151"
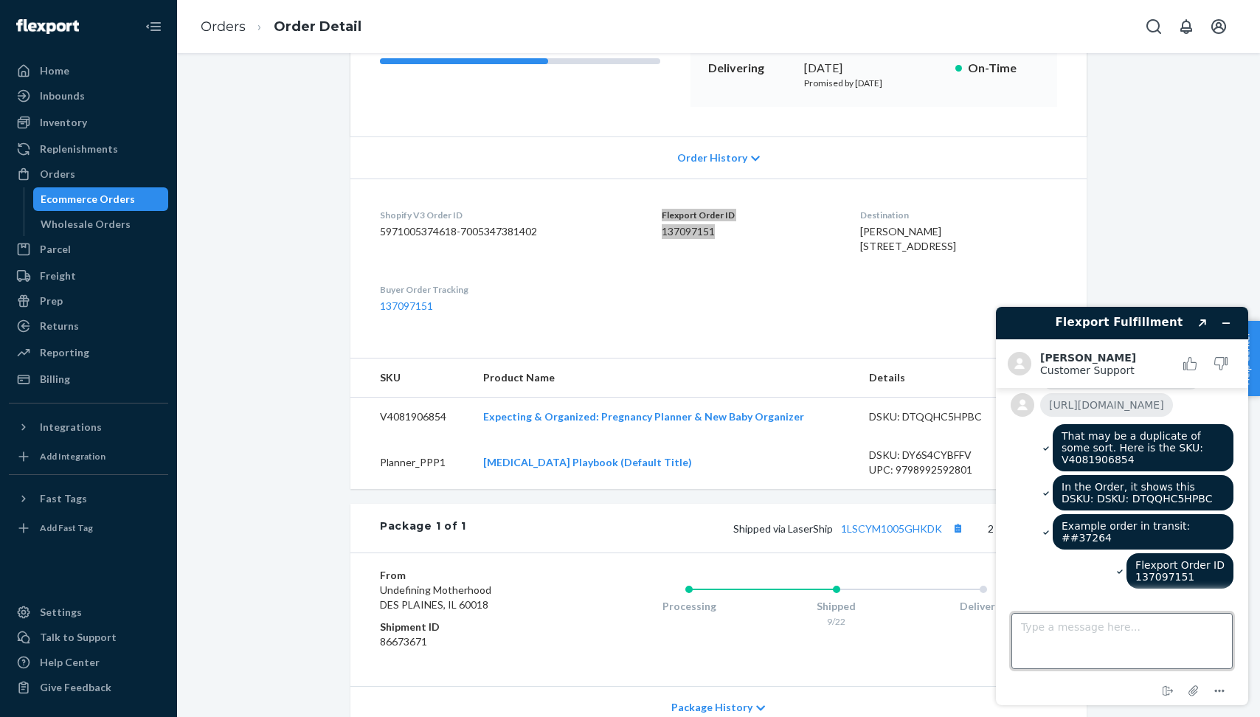
scroll to position [518, 0]
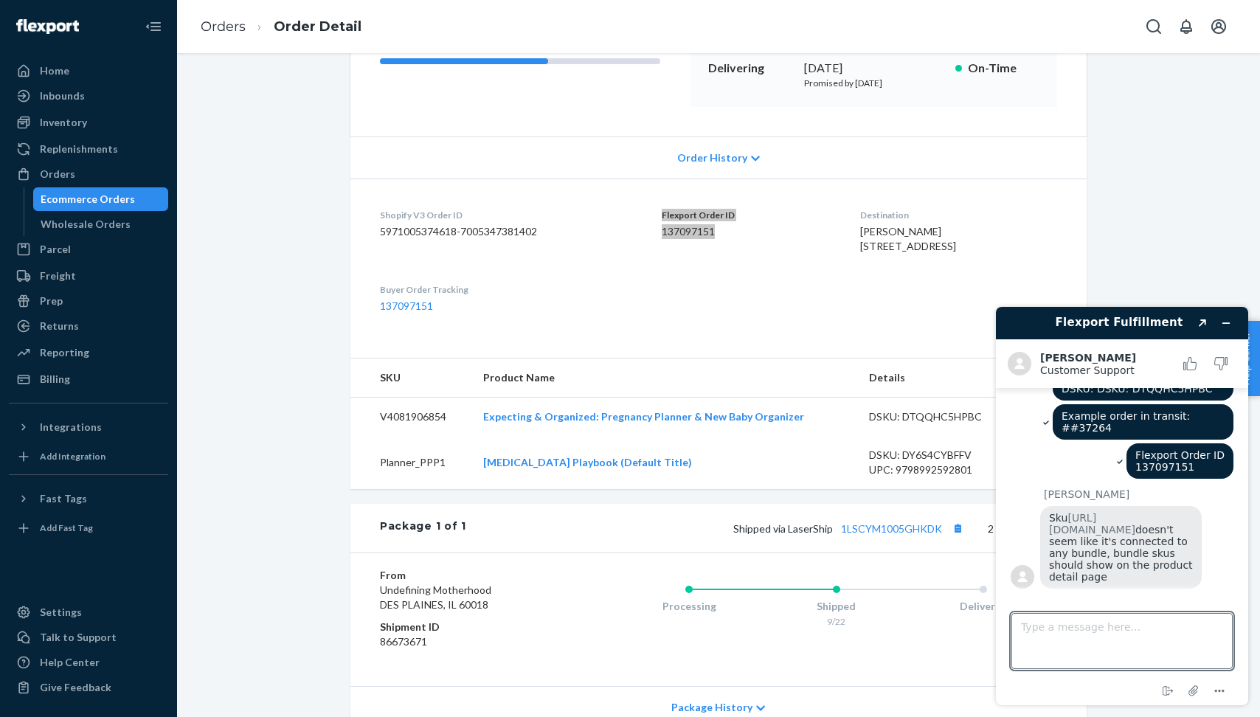
click at [1194, 541] on div "Sku https://portal.flexport.com/inventory/DTQQHC5HPBC doesn't seem like it's co…" at bounding box center [1121, 547] width 162 height 83
click at [1091, 634] on textarea "Type a message here..." at bounding box center [1122, 641] width 221 height 56
type textarea "Bundled in Shopify, synced to Flexport for fulfillment"
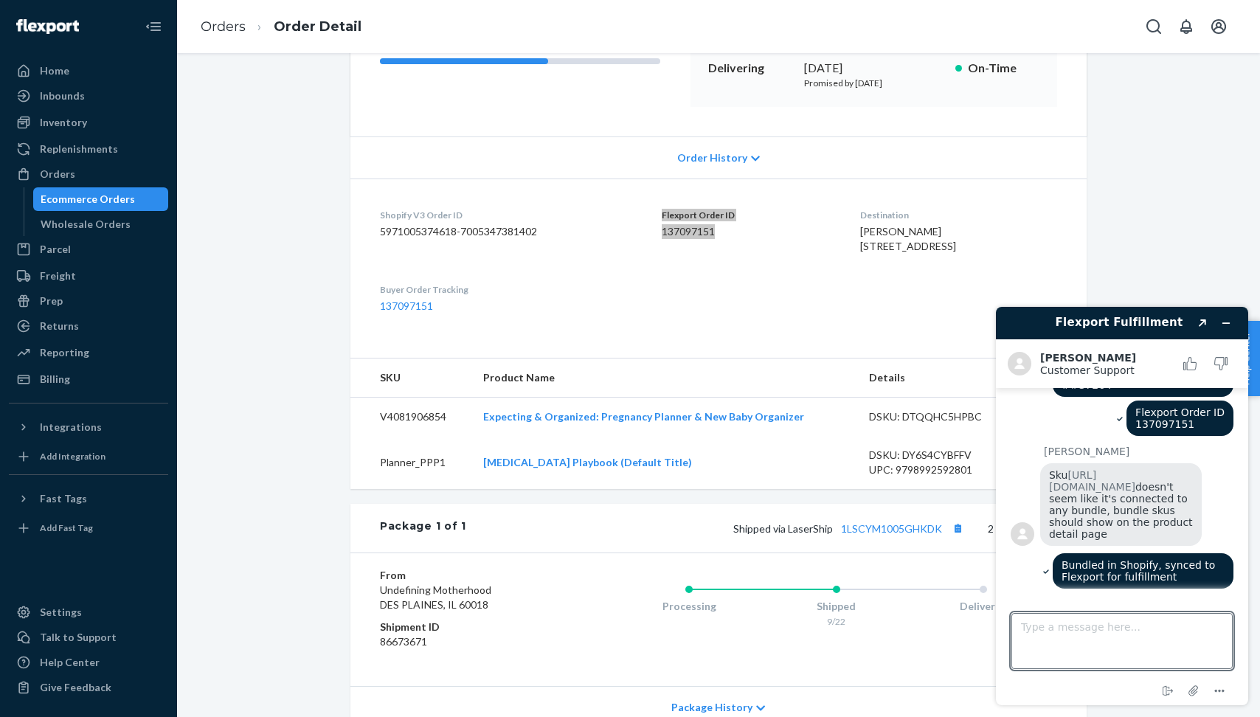
click at [1229, 527] on main "I'm concerned that Flexport is fulfilling Bundled Orders from Shopify that incl…" at bounding box center [1123, 492] width 241 height 208
drag, startPoint x: 1198, startPoint y: 416, endPoint x: 1134, endPoint y: 404, distance: 64.7
click at [1134, 404] on div "Flexport Order ID 137097151" at bounding box center [1180, 418] width 107 height 35
click at [1212, 495] on div "Sku https://portal.flexport.com/inventory/DTQQHC5HPBC doesn't seem like it's co…" at bounding box center [1136, 506] width 193 height 86
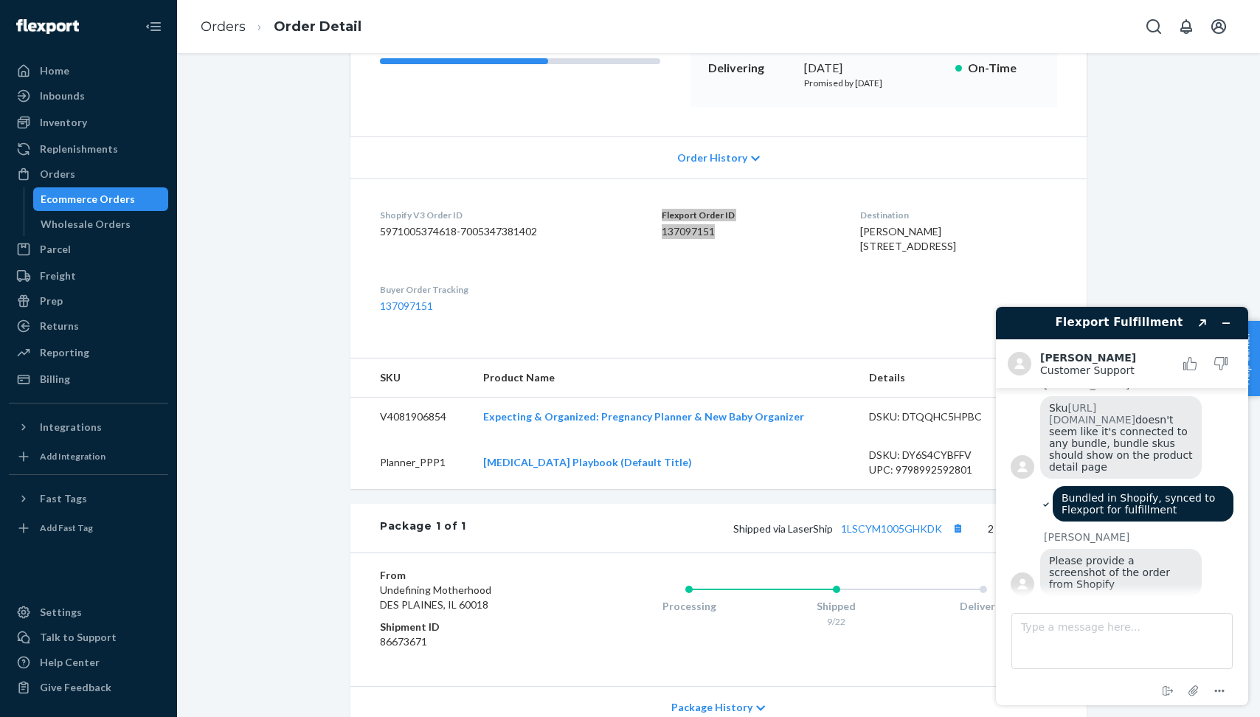
scroll to position [624, 0]
click at [1225, 321] on icon "Minimize widget" at bounding box center [1226, 323] width 10 height 10
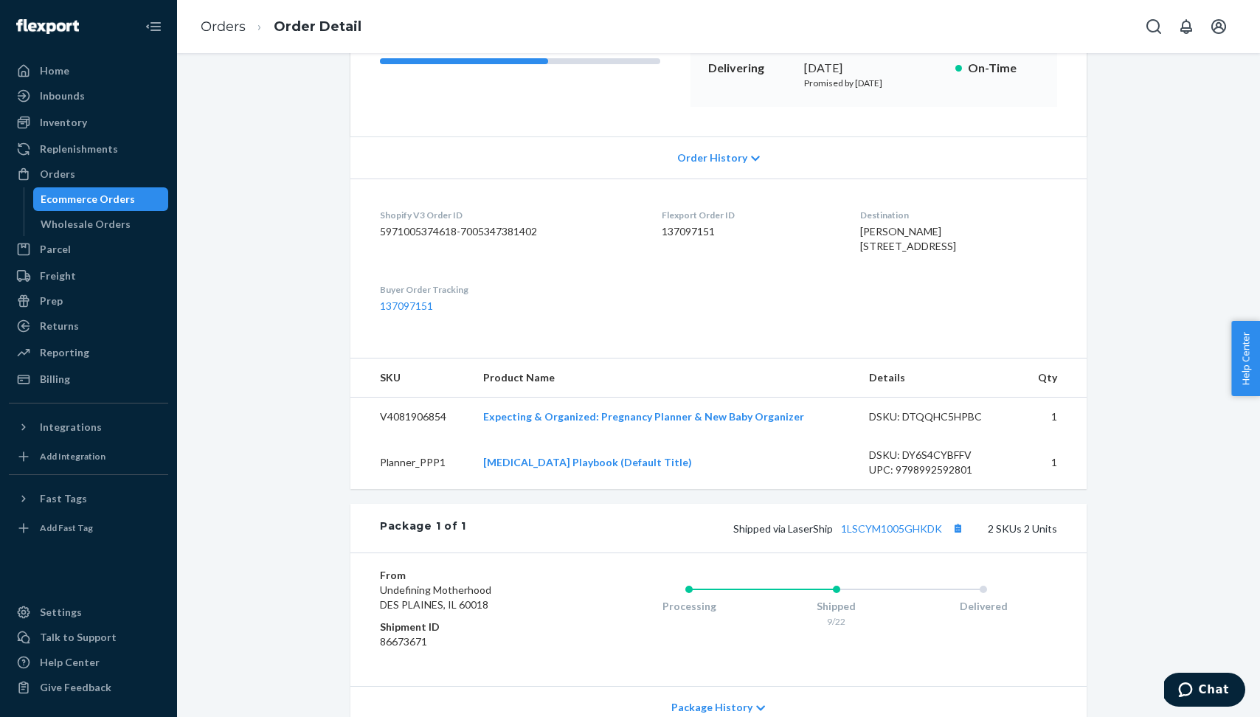
click at [448, 296] on dt "Buyer Order Tracking" at bounding box center [509, 289] width 258 height 13
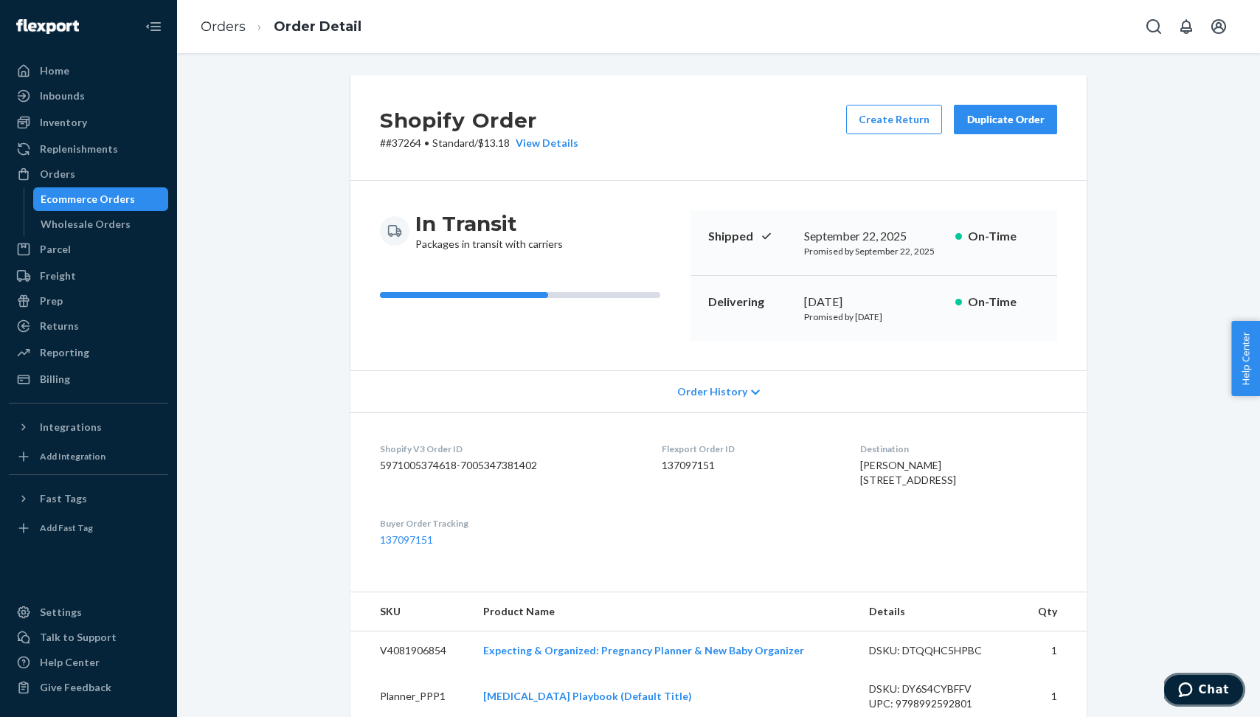
click at [1192, 687] on icon "Chat" at bounding box center [1185, 690] width 15 height 15
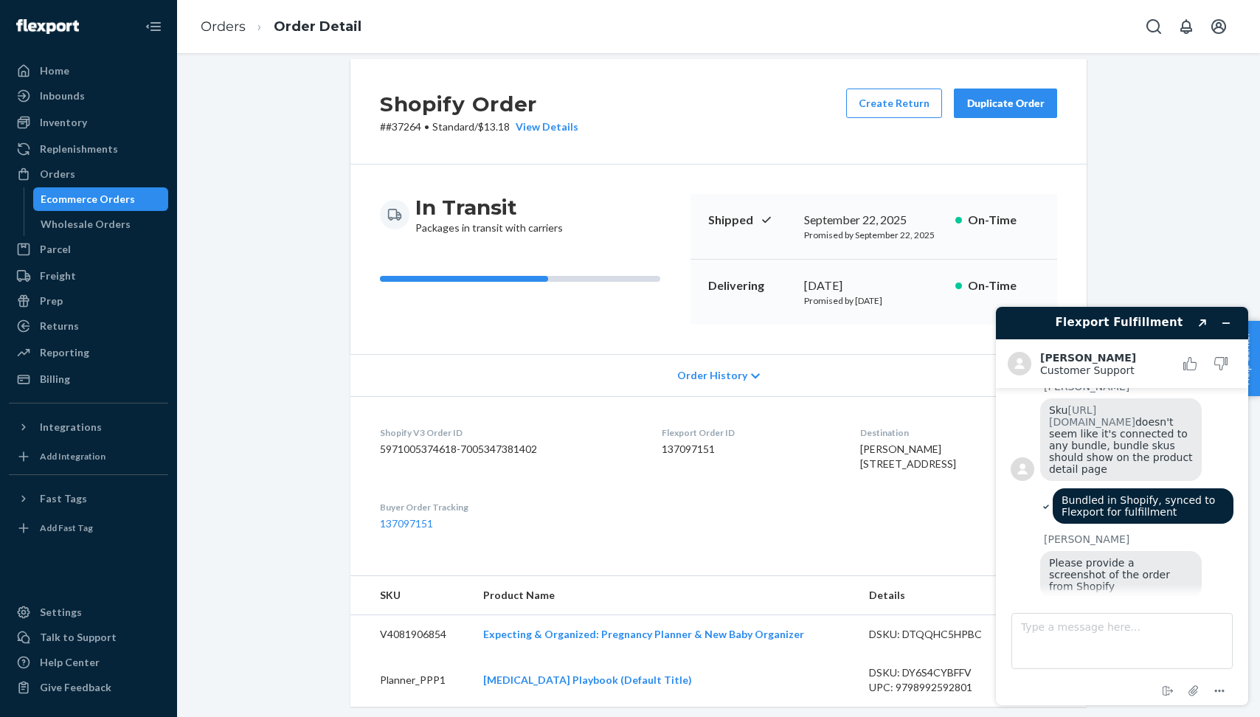
scroll to position [687, 0]
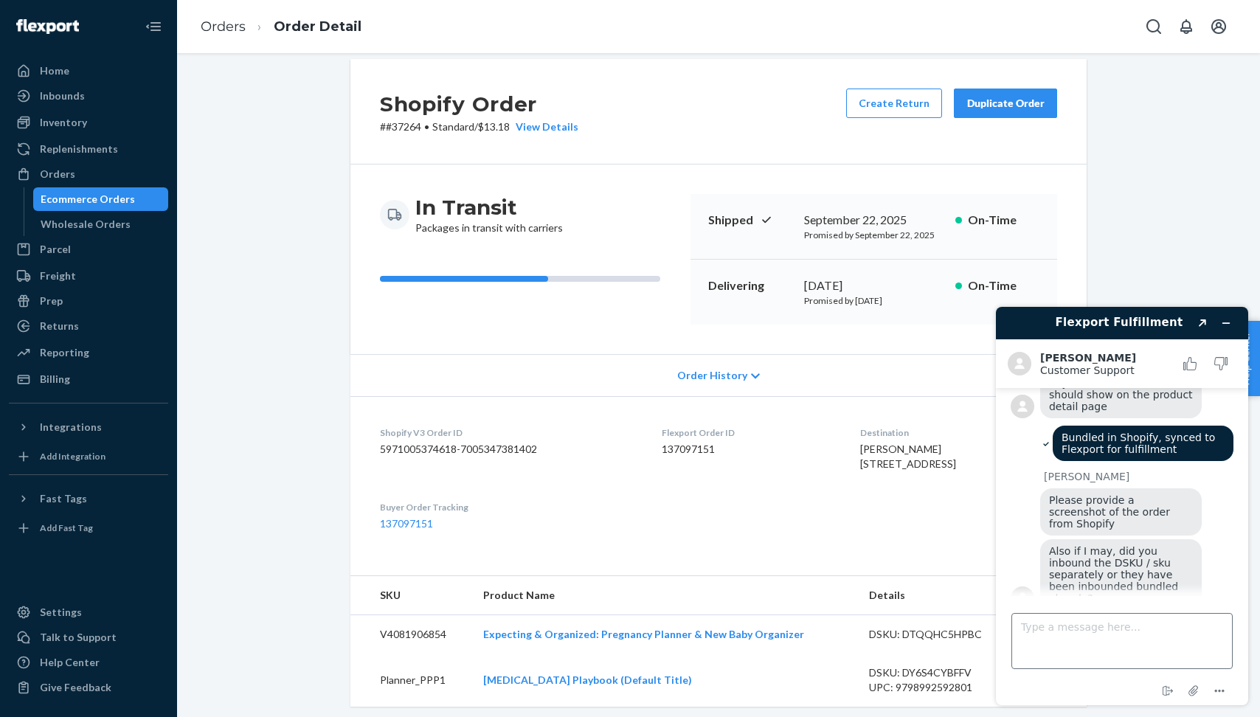
click at [1169, 646] on textarea "Type a message here..." at bounding box center [1122, 641] width 221 height 56
click at [1200, 561] on div "Also if I may, did you inbound the DSKU / sku separately or they have been inbo…" at bounding box center [1121, 574] width 162 height 71
click at [1181, 638] on textarea "Type a message here..." at bounding box center [1122, 641] width 221 height 56
type textarea "They are not pre-bundled"
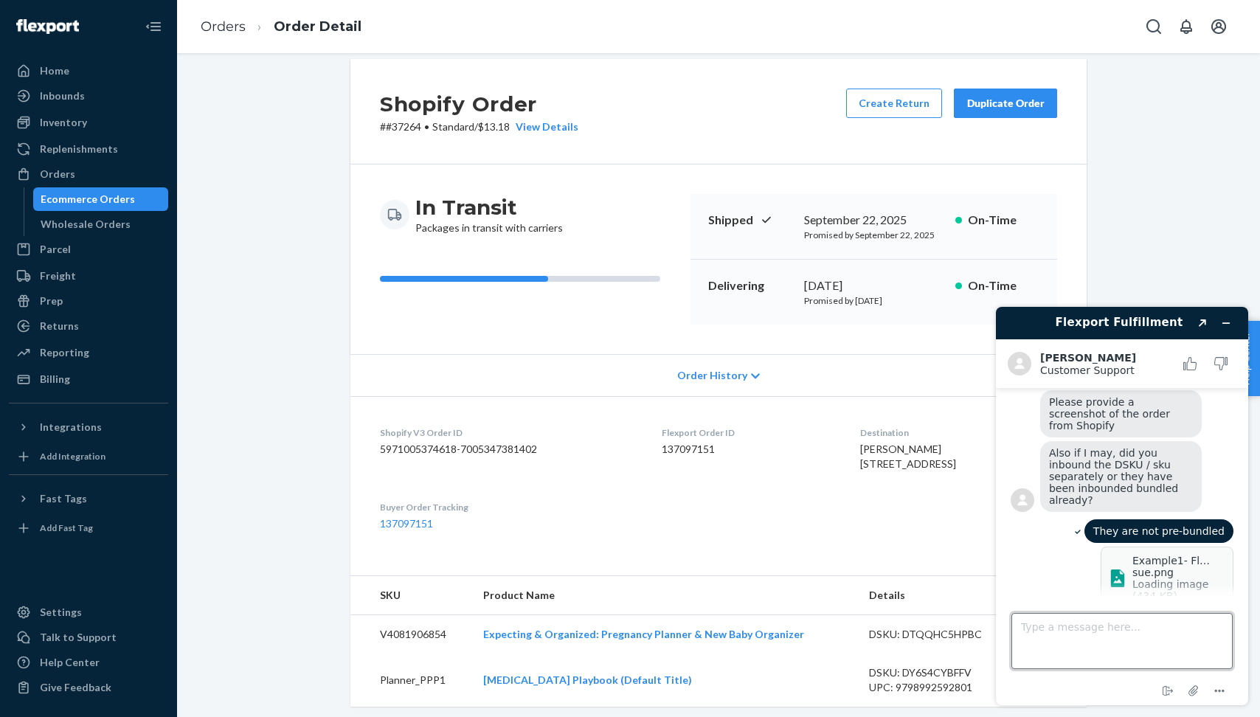
scroll to position [805, 0]
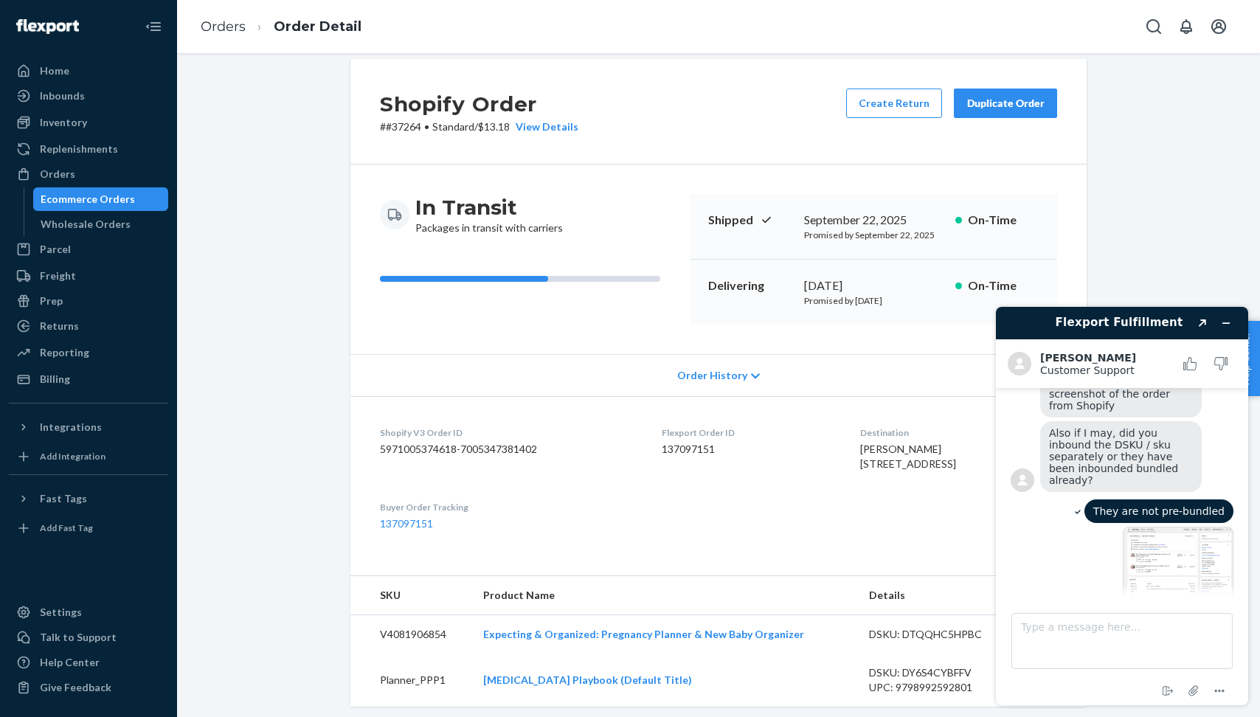
click at [1026, 500] on div "They are not pre-bundled" at bounding box center [1122, 513] width 223 height 27
click at [1193, 527] on img at bounding box center [1178, 568] width 111 height 83
click at [743, 370] on span "Order History" at bounding box center [712, 375] width 70 height 15
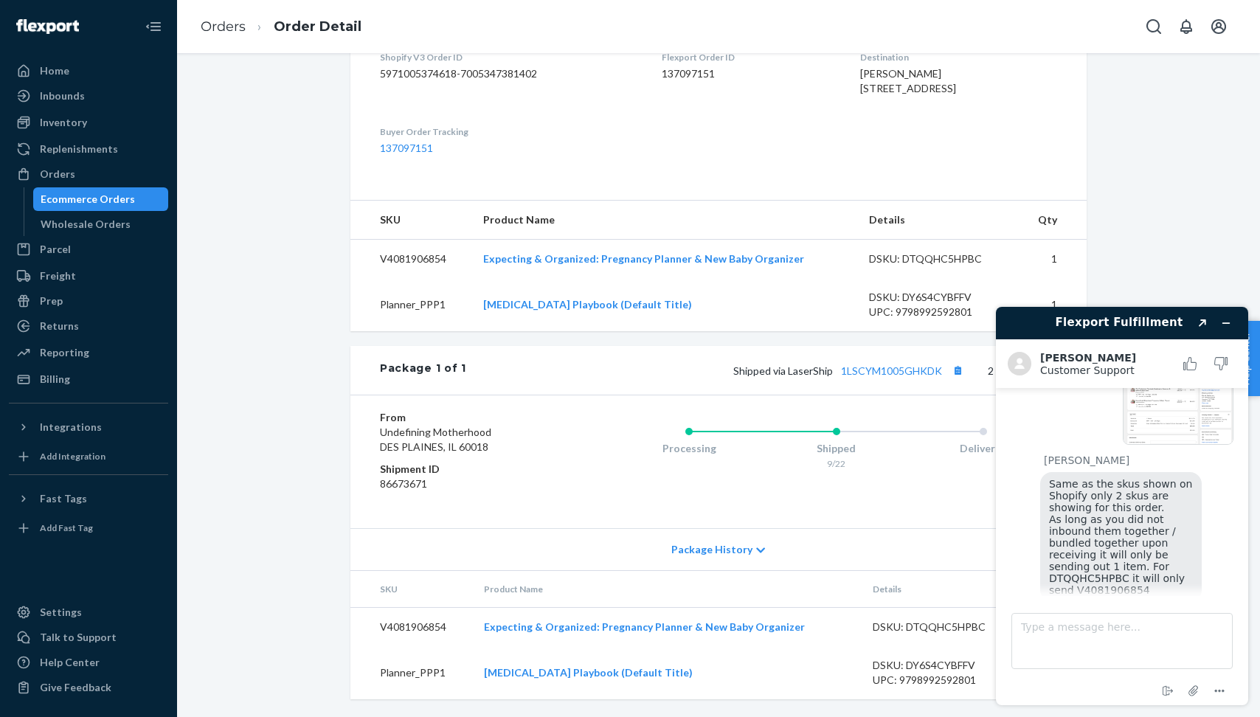
scroll to position [953, 0]
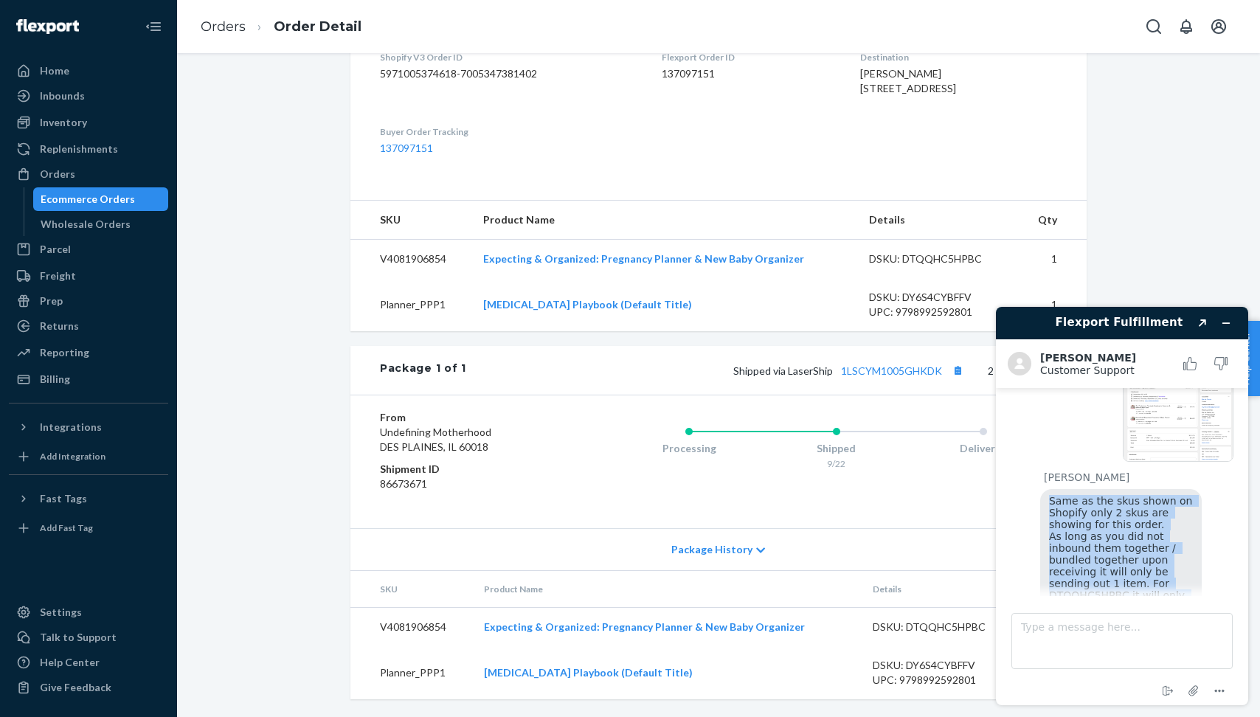
drag, startPoint x: 1051, startPoint y: 480, endPoint x: 1169, endPoint y: 582, distance: 155.9
click at [1169, 581] on div "Same as the skus shown on Shopify only 2 skus are showing for this order. As lo…" at bounding box center [1121, 554] width 162 height 130
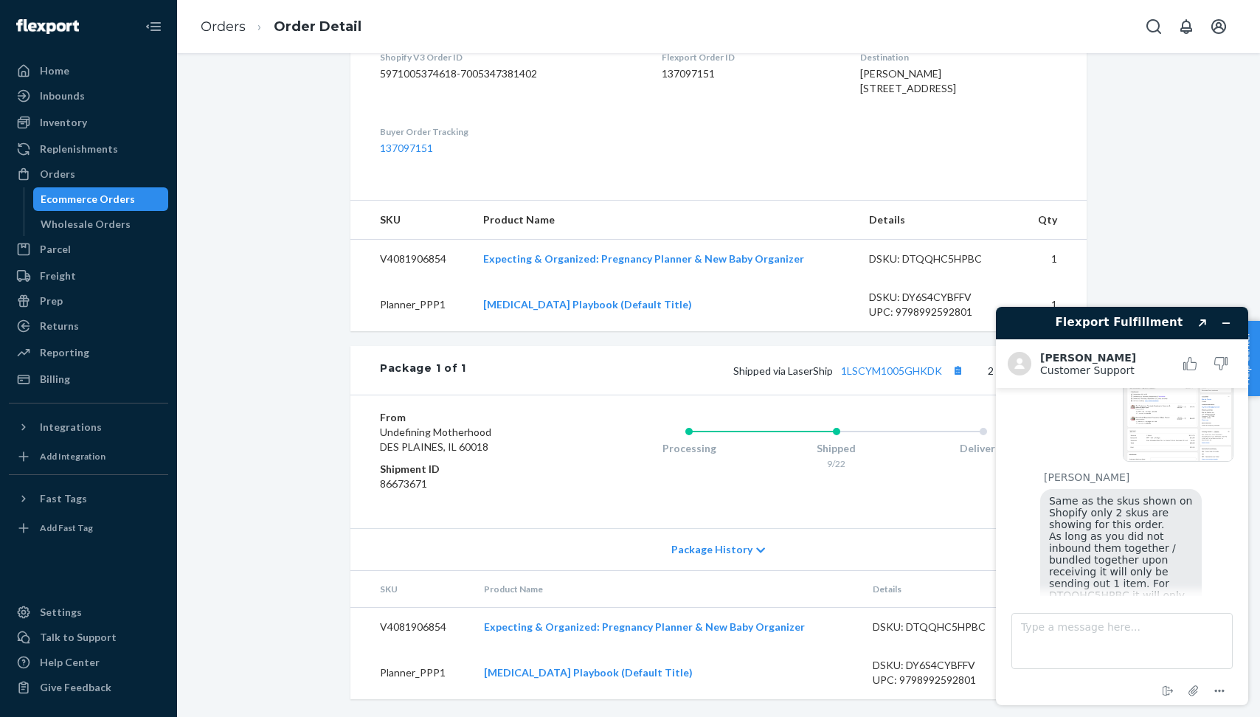
click at [1178, 519] on div "Same as the skus shown on Shopify only 2 skus are showing for this order. As lo…" at bounding box center [1121, 554] width 162 height 130
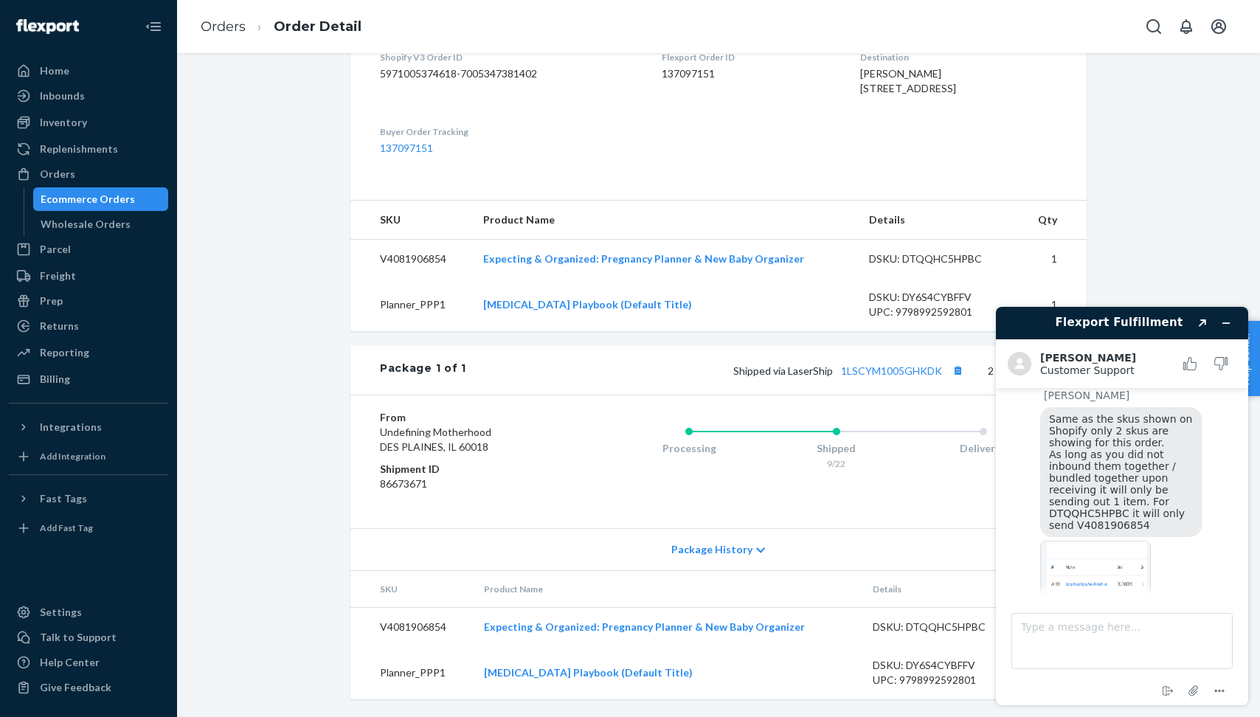
scroll to position [1040, 0]
drag, startPoint x: 1058, startPoint y: 467, endPoint x: 1184, endPoint y: 495, distance: 129.2
click at [1184, 495] on div "Same as the skus shown on Shopify only 2 skus are showing for this order. As lo…" at bounding box center [1121, 468] width 162 height 130
click at [1192, 495] on div "Same as the skus shown on Shopify only 2 skus are showing for this order. As lo…" at bounding box center [1121, 468] width 162 height 130
drag, startPoint x: 1047, startPoint y: 491, endPoint x: 1189, endPoint y: 493, distance: 142.4
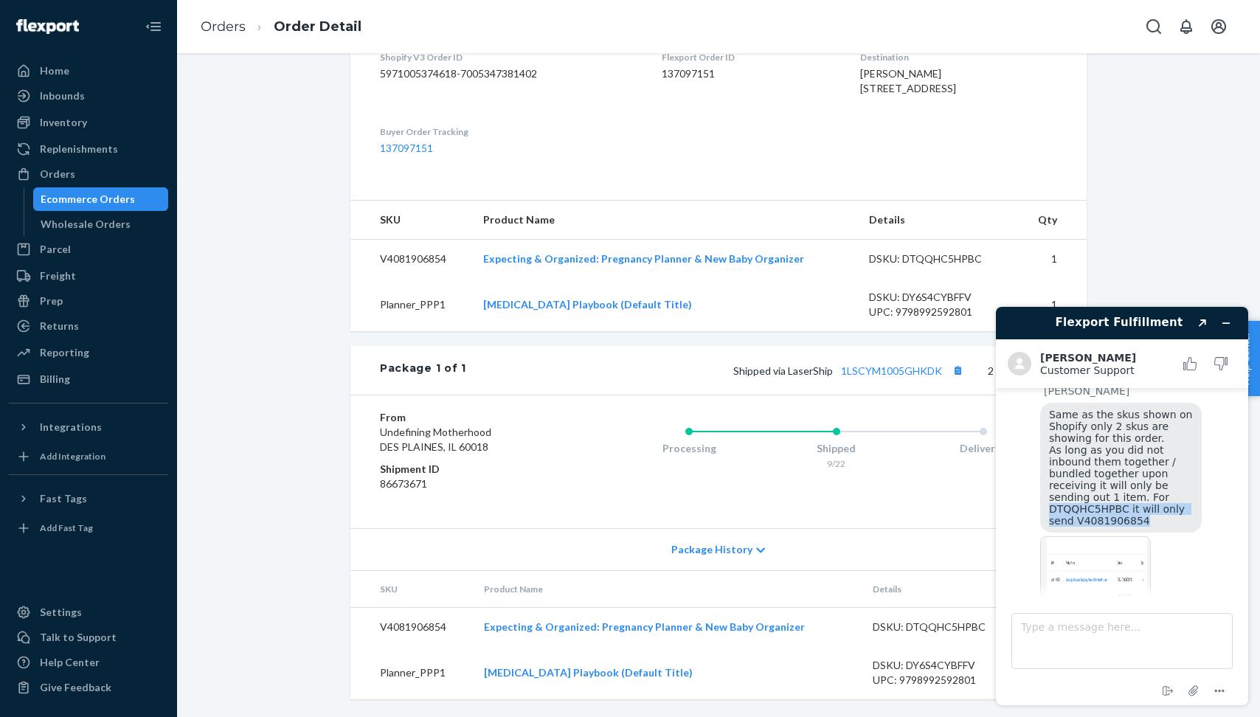
click at [1189, 494] on div "Same as the skus shown on Shopify only 2 skus are showing for this order. As lo…" at bounding box center [1121, 468] width 162 height 130
click at [1189, 493] on div "Same as the skus shown on Shopify only 2 skus are showing for this order. As lo…" at bounding box center [1121, 468] width 162 height 130
click at [1100, 559] on img at bounding box center [1095, 577] width 111 height 83
click at [1096, 646] on textarea "Type a message here..." at bounding box center [1122, 641] width 221 height 56
drag, startPoint x: 450, startPoint y: 308, endPoint x: 364, endPoint y: 308, distance: 86.3
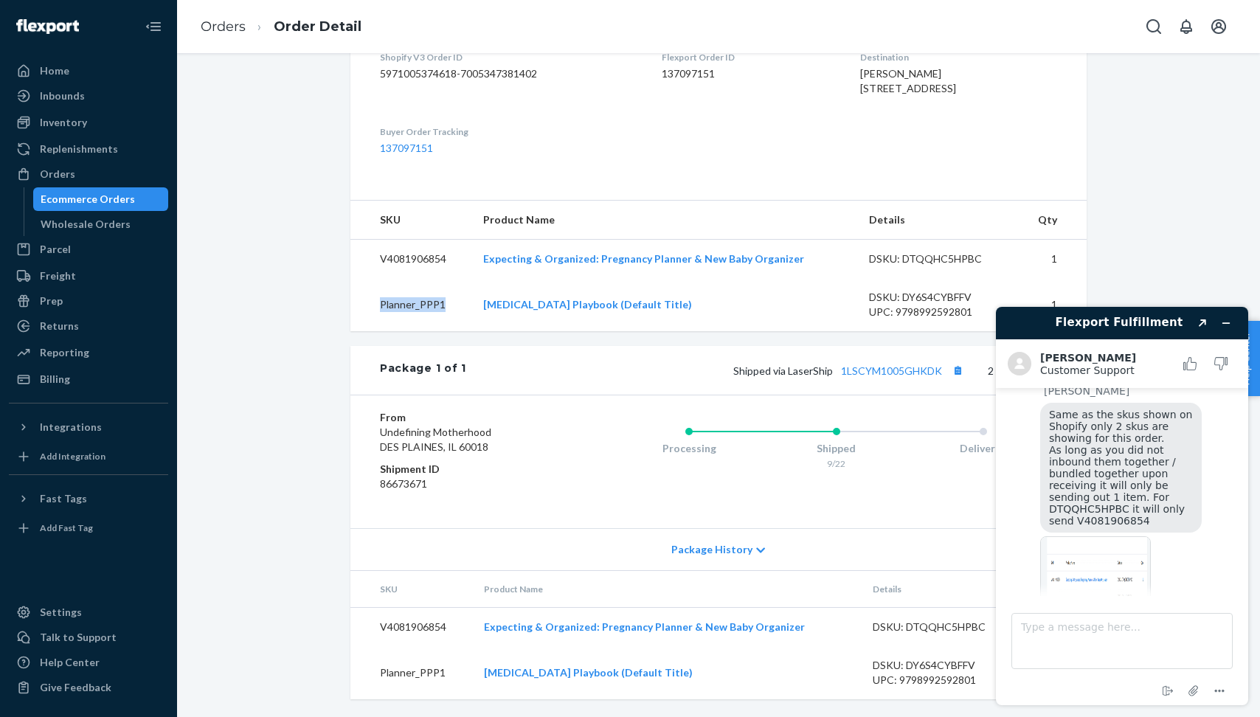
click at [364, 308] on td "Planner_PPP1" at bounding box center [410, 304] width 121 height 53
copy td "Planner_PPP1"
click at [1088, 649] on textarea "Type a message here..." at bounding box center [1122, 641] width 221 height 56
paste textarea "Planner_PPP1"
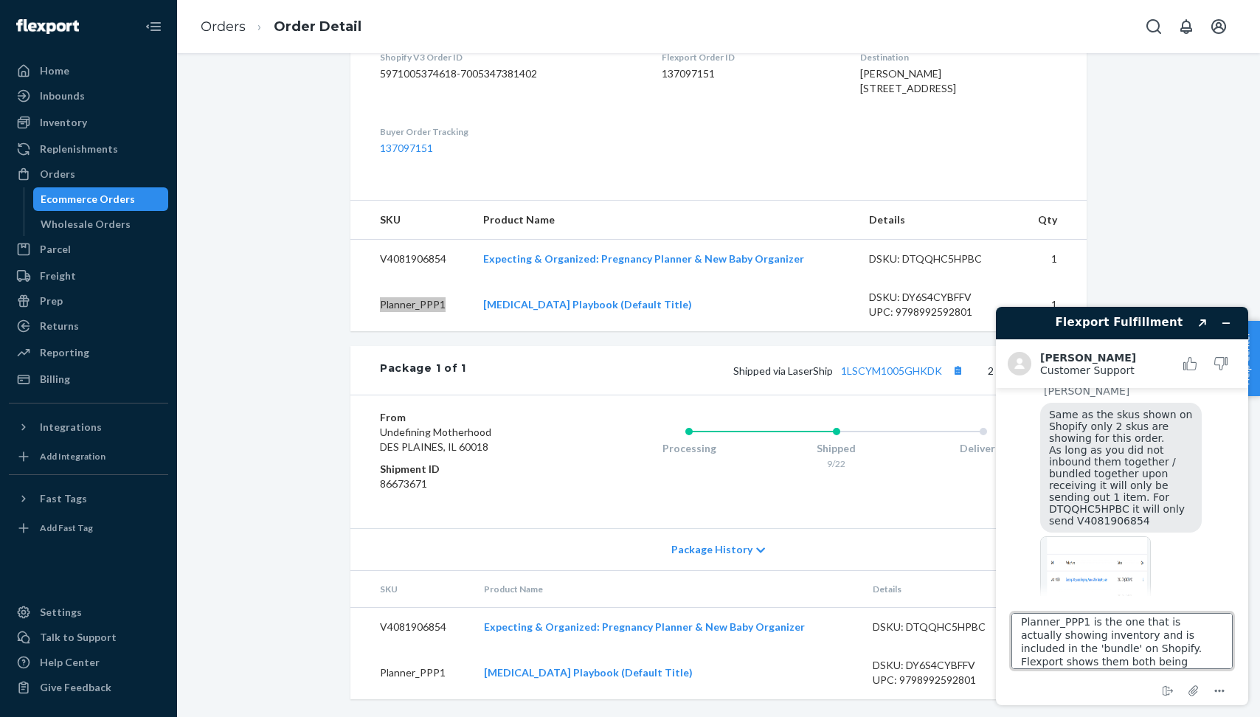
scroll to position [18, 0]
copy td "Planner_PPP1"
click at [1200, 661] on textarea "Planner_PPP1 is the one that is actually showing inventory and is included in t…" at bounding box center [1122, 641] width 221 height 56
paste textarea "Planner_PPP1"
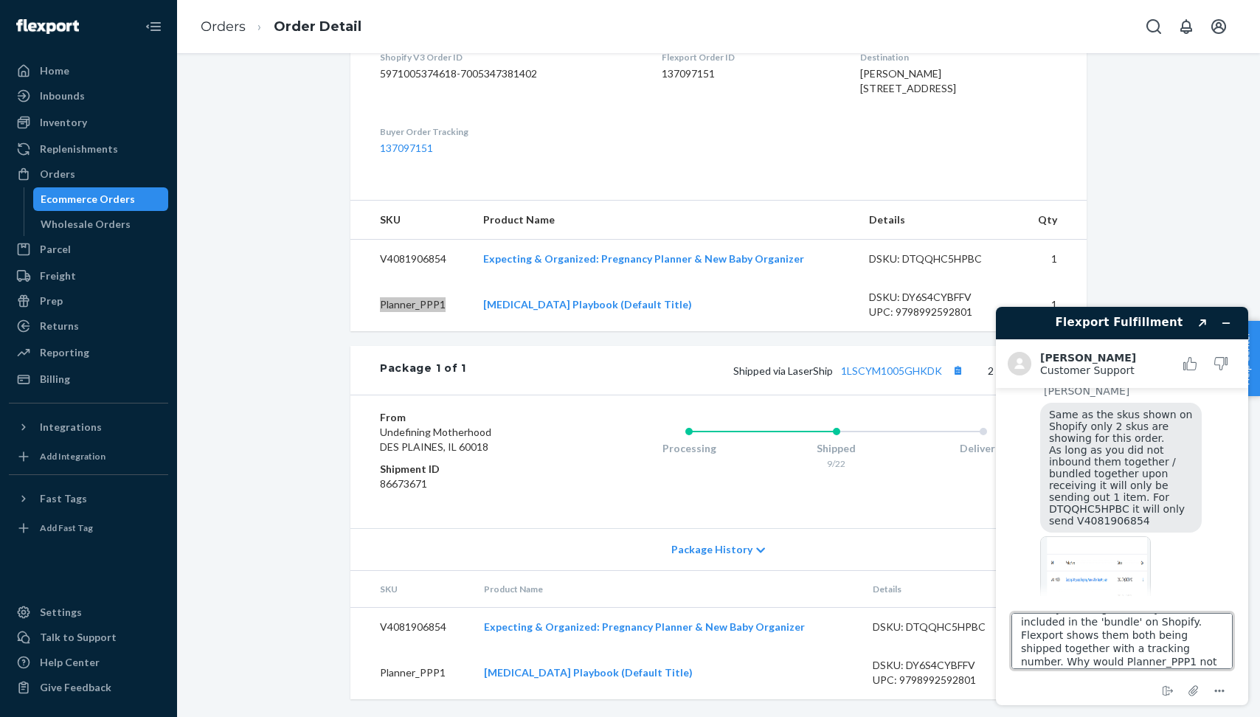
type textarea "Planner_PPP1 is the one that is actually showing inventory and is included in t…"
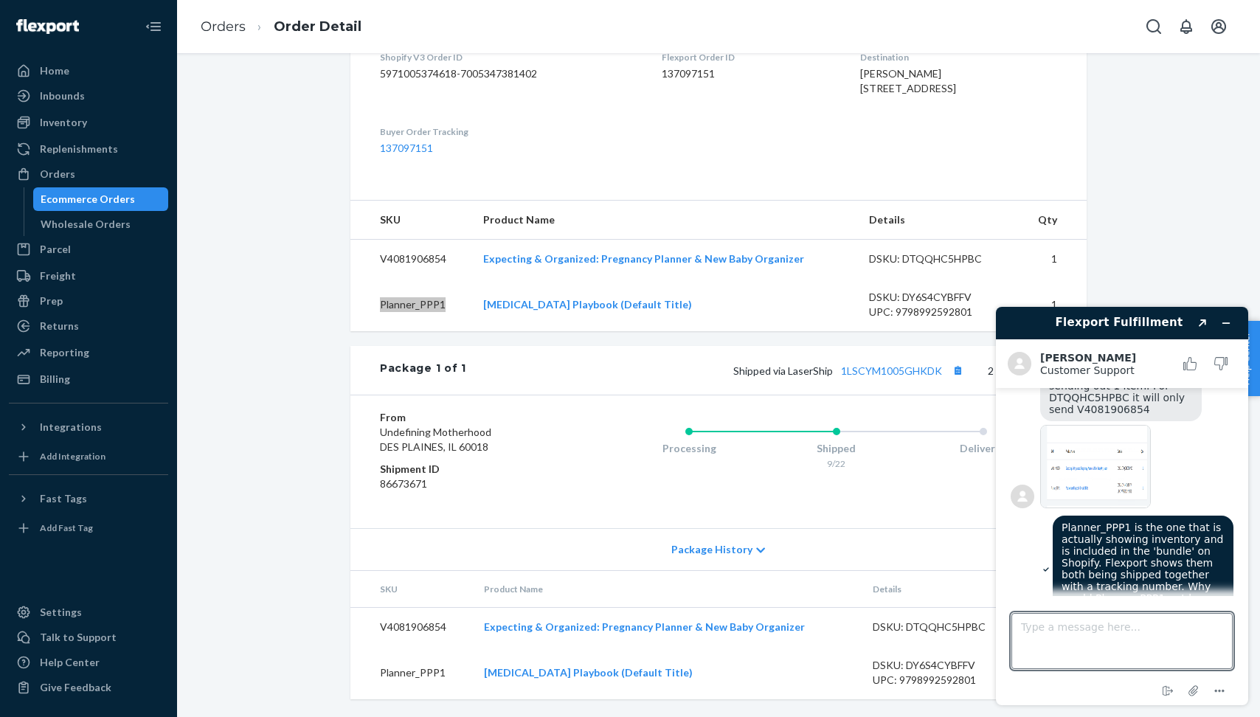
click at [1003, 517] on main "I'm concerned that Flexport is fulfilling Bundled Orders from Shopify that incl…" at bounding box center [1123, 492] width 241 height 208
click at [1092, 445] on img at bounding box center [1095, 466] width 111 height 83
click at [1017, 528] on div "Planner_PPP1 is the one that is actually showing inventory and is included in t…" at bounding box center [1122, 571] width 223 height 110
click at [1221, 694] on icon "Menu" at bounding box center [1220, 692] width 18 height 18
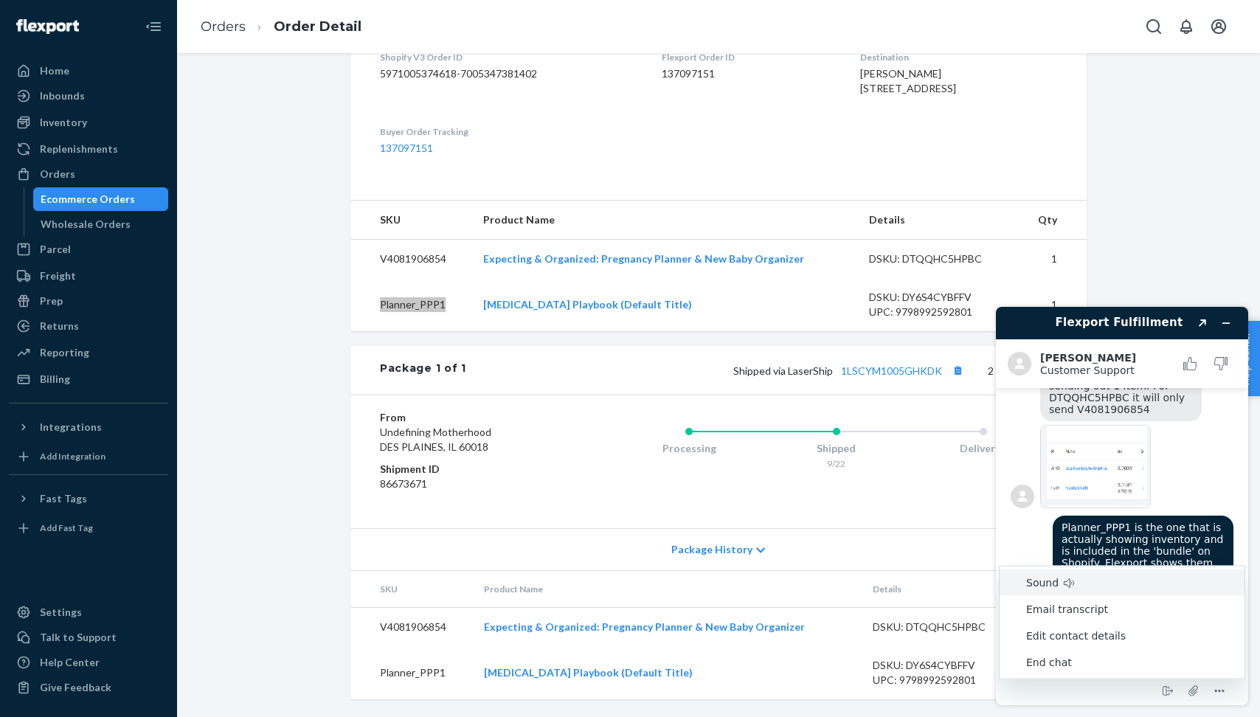
click at [1226, 472] on div at bounding box center [1136, 468] width 193 height 87
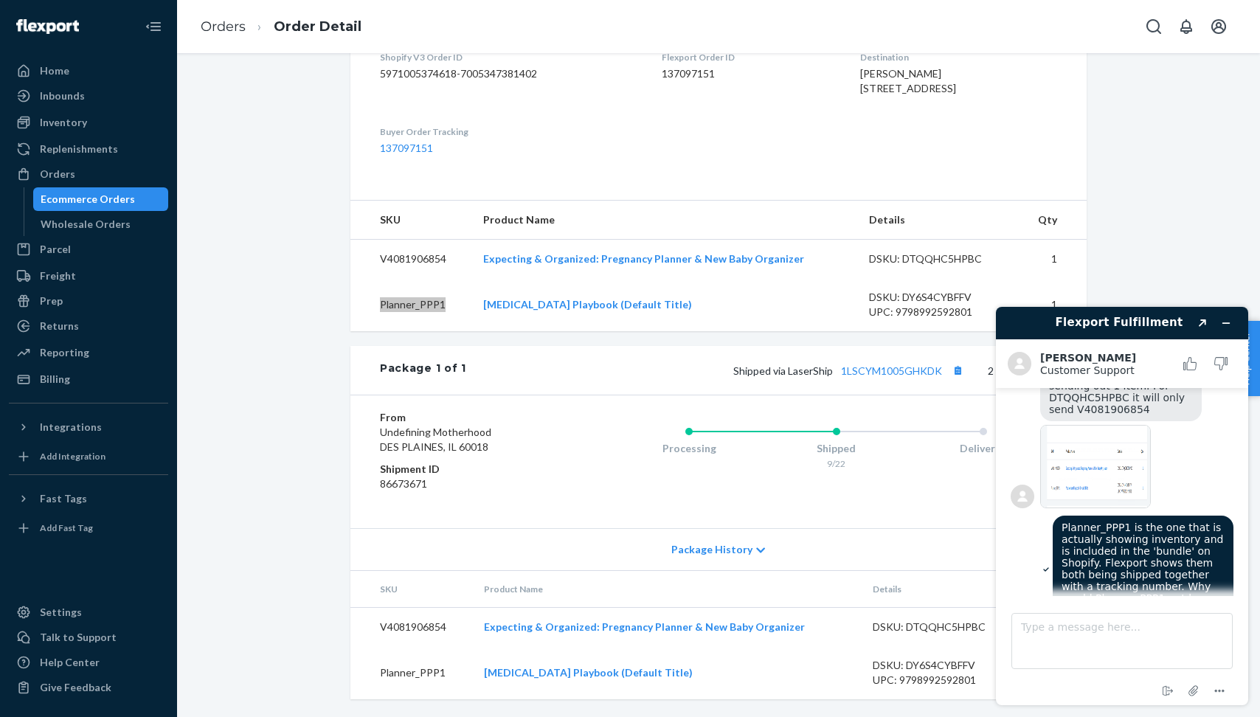
click at [1018, 516] on div "Planner_PPP1 is the one that is actually showing inventory and is included in t…" at bounding box center [1122, 571] width 223 height 110
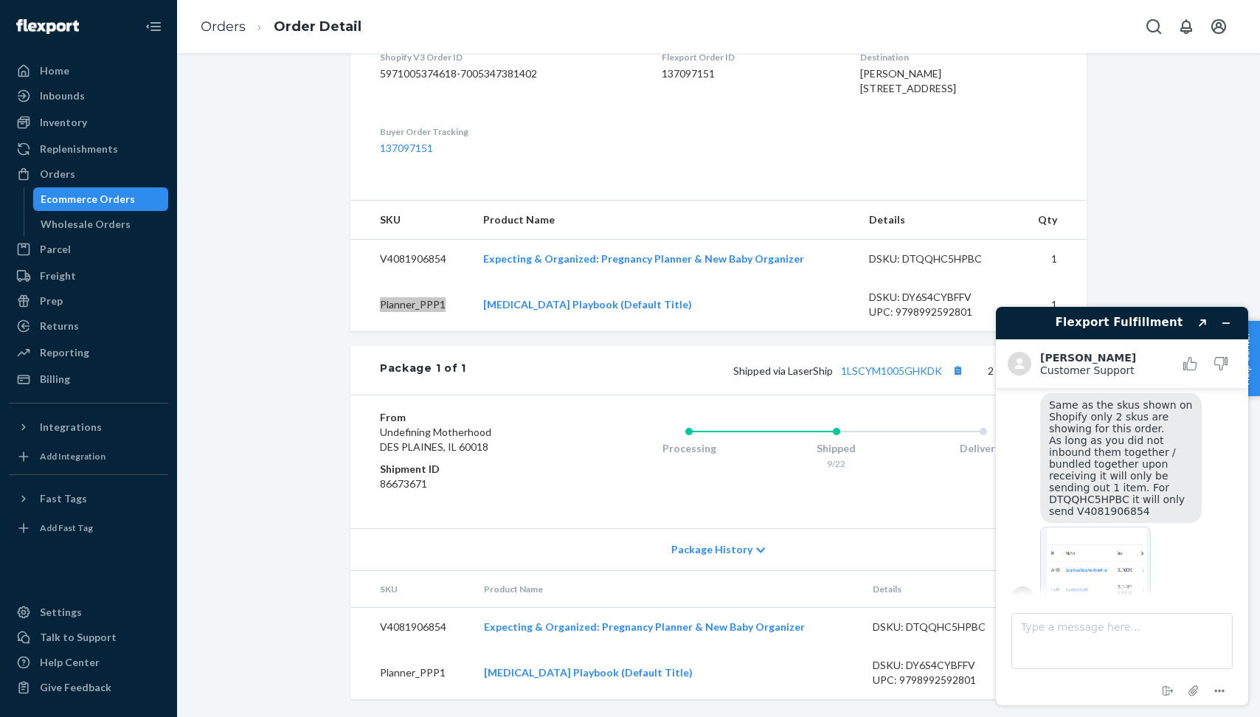
scroll to position [1029, 0]
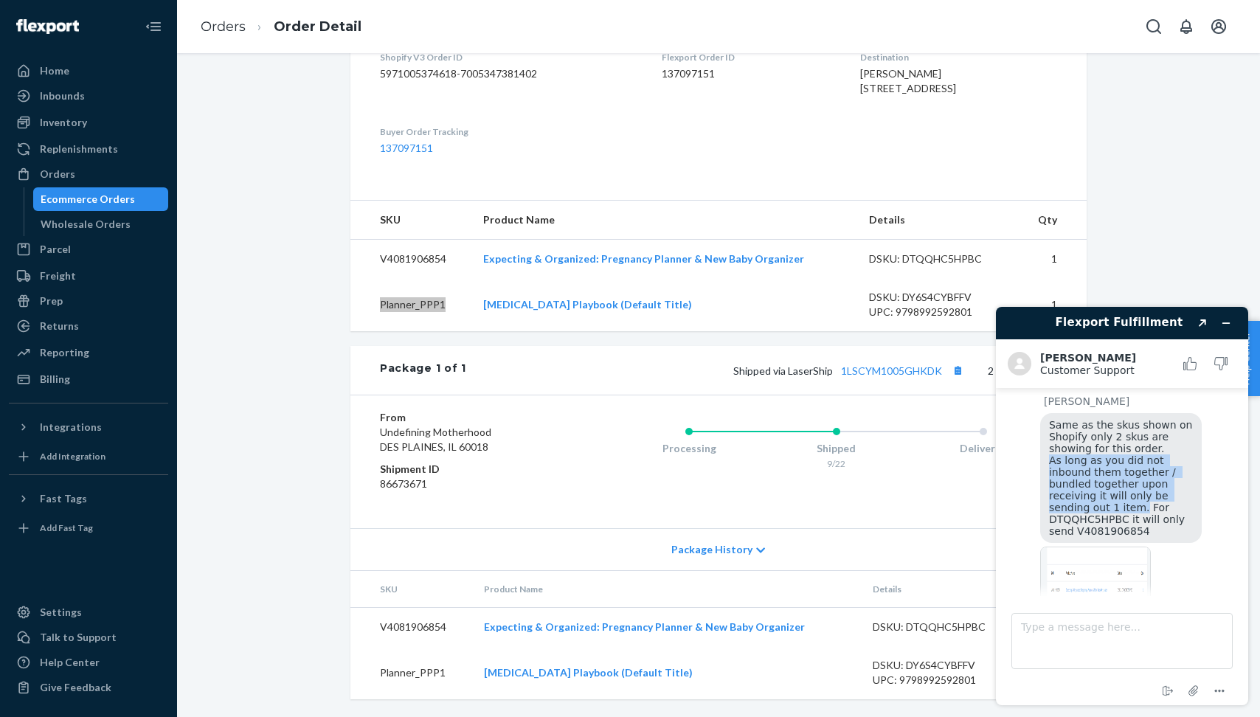
drag, startPoint x: 1138, startPoint y: 487, endPoint x: 1050, endPoint y: 438, distance: 101.4
click at [1050, 438] on span "Same as the skus shown on Shopify only 2 skus are showing for this order. As lo…" at bounding box center [1122, 478] width 147 height 118
drag, startPoint x: 1159, startPoint y: 511, endPoint x: 1048, endPoint y: 441, distance: 131.2
click at [1048, 441] on div "Same as the skus shown on Shopify only 2 skus are showing for this order. As lo…" at bounding box center [1121, 478] width 162 height 130
copy span "As long as you did not inbound them together / bundled together upon receiving …"
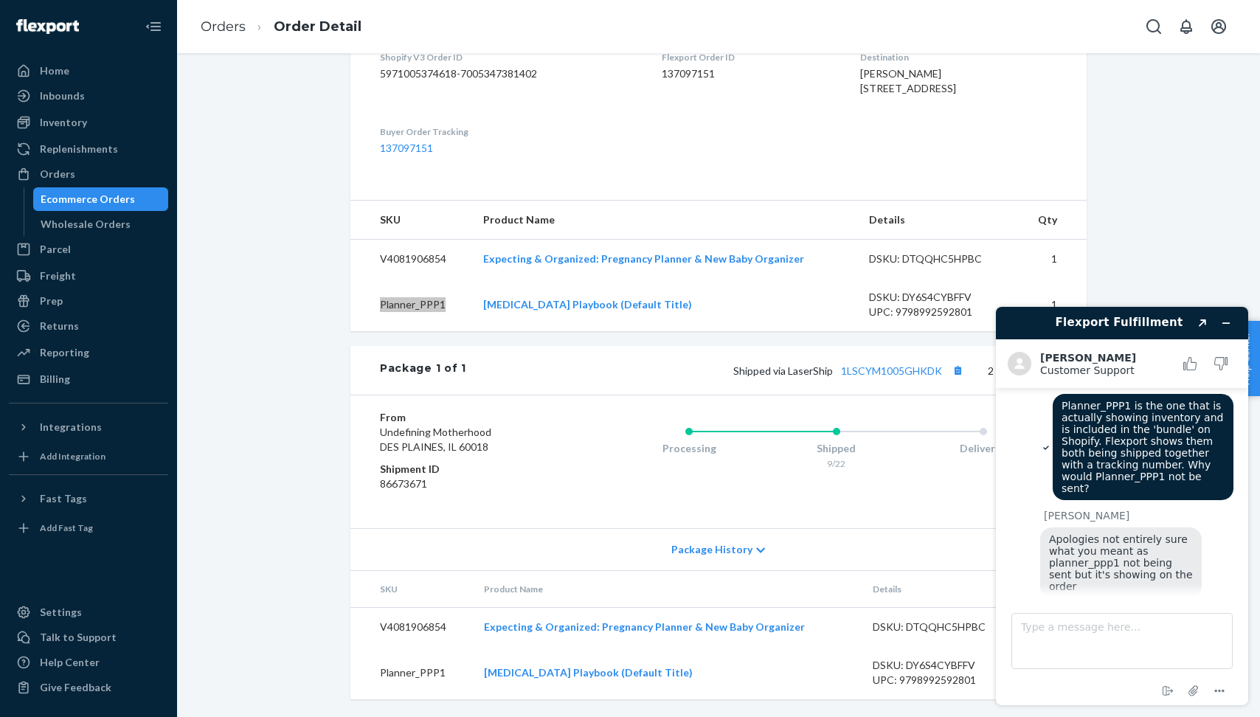
scroll to position [1325, 0]
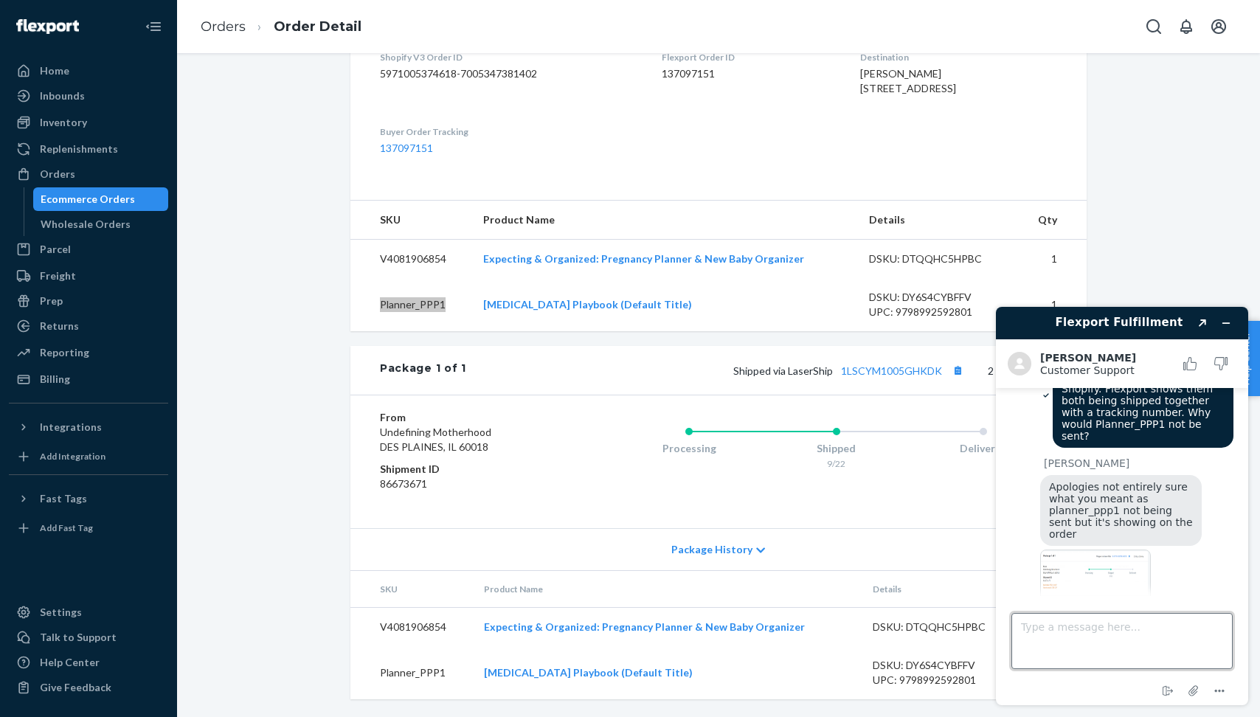
click at [1104, 622] on textarea "Type a message here..." at bounding box center [1122, 641] width 221 height 56
paste textarea "As long as you did not inbound them together / bundled together upon receiving …"
type textarea "I guess "As long as you did not inbound them together / bundled together upon r…"
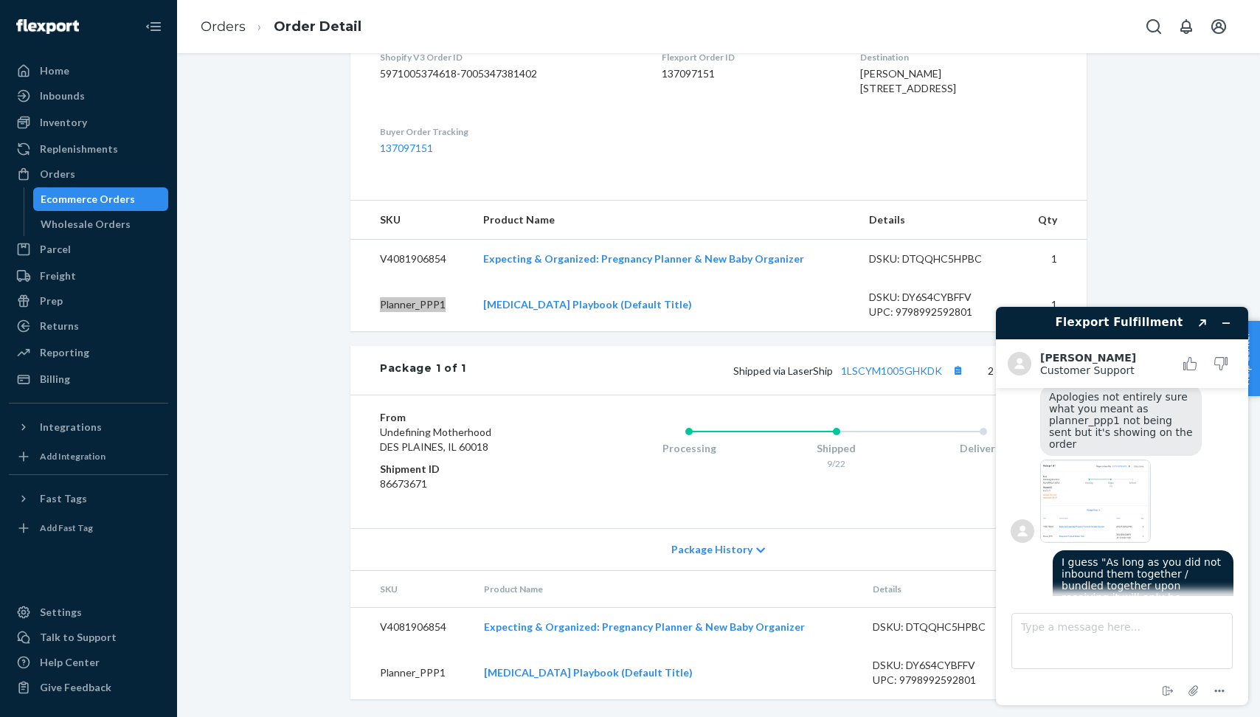
click at [1172, 610] on div "Type a message here..." at bounding box center [1122, 638] width 221 height 62
click at [1147, 635] on textarea "Type a message here..." at bounding box center [1122, 641] width 221 height 56
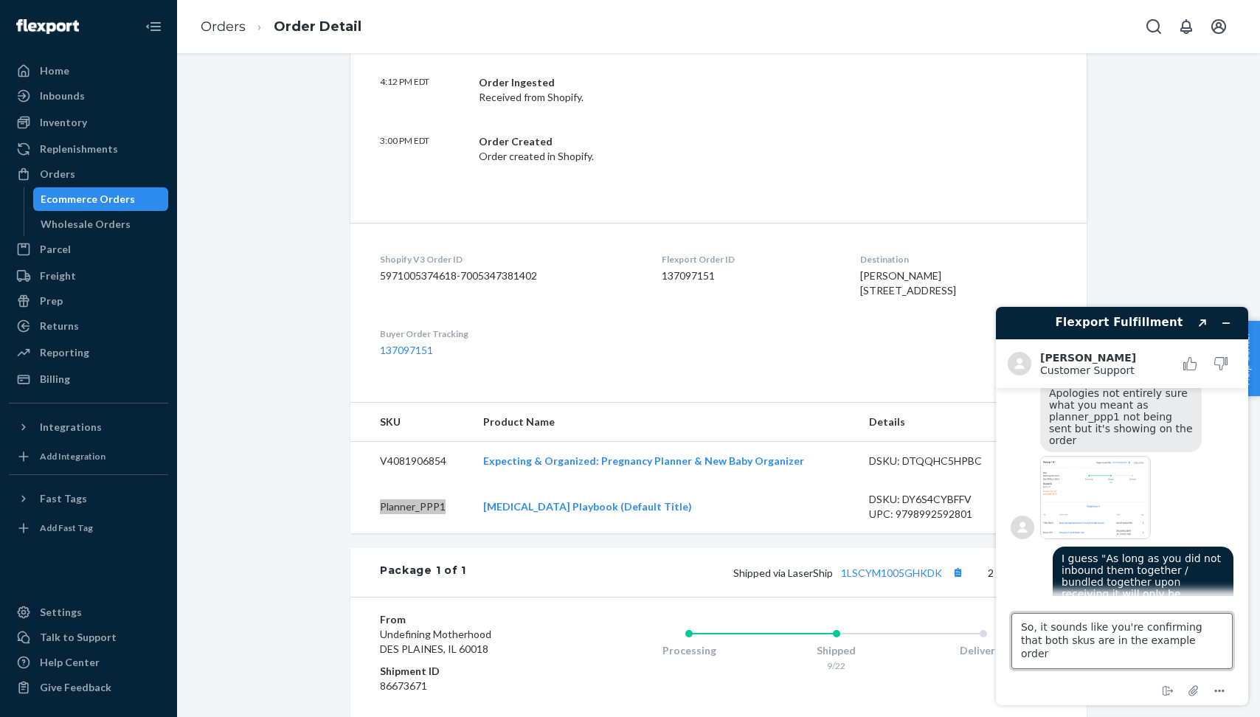
scroll to position [708, 0]
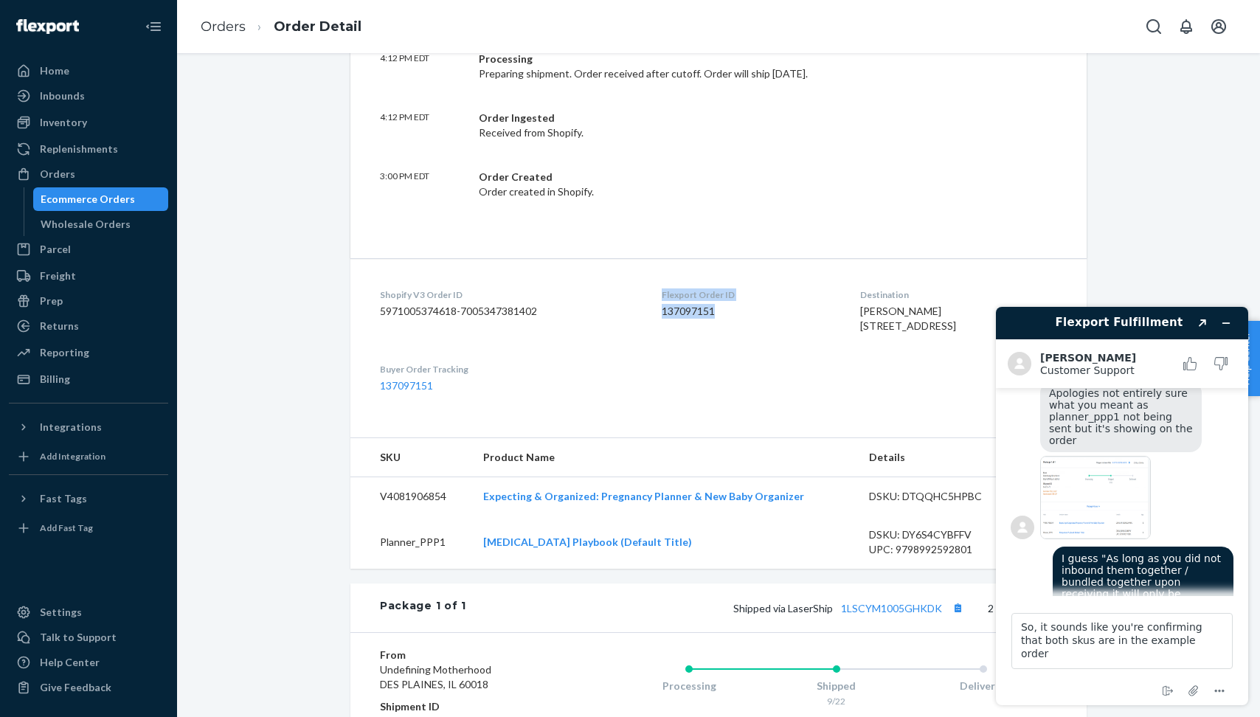
drag, startPoint x: 728, startPoint y: 312, endPoint x: 654, endPoint y: 293, distance: 77.0
click at [654, 293] on dl "Shopify V3 Order ID 5971005374618-7005347381402 Flexport Order ID 137097151 Des…" at bounding box center [718, 340] width 736 height 165
copy div "Flexport Order ID 137097151"
click at [1199, 641] on textarea "So, it sounds like you're confirming that both skus are in the example order" at bounding box center [1122, 641] width 221 height 56
paste textarea "Flexport Order ID 137097151"
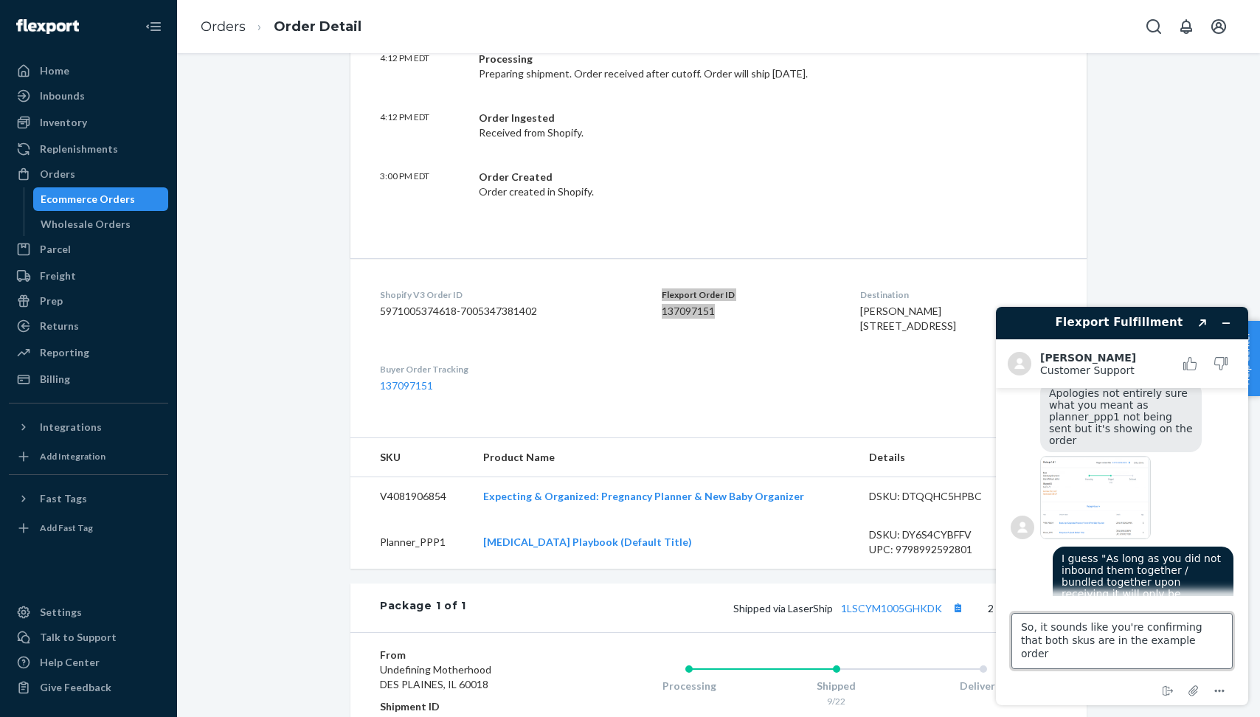
type textarea "So, it sounds like you're confirming that both skus are in the example order Fl…"
click at [1213, 638] on textarea "So, it sounds like you're confirming that both skus are in the example order Fl…" at bounding box center [1122, 641] width 221 height 56
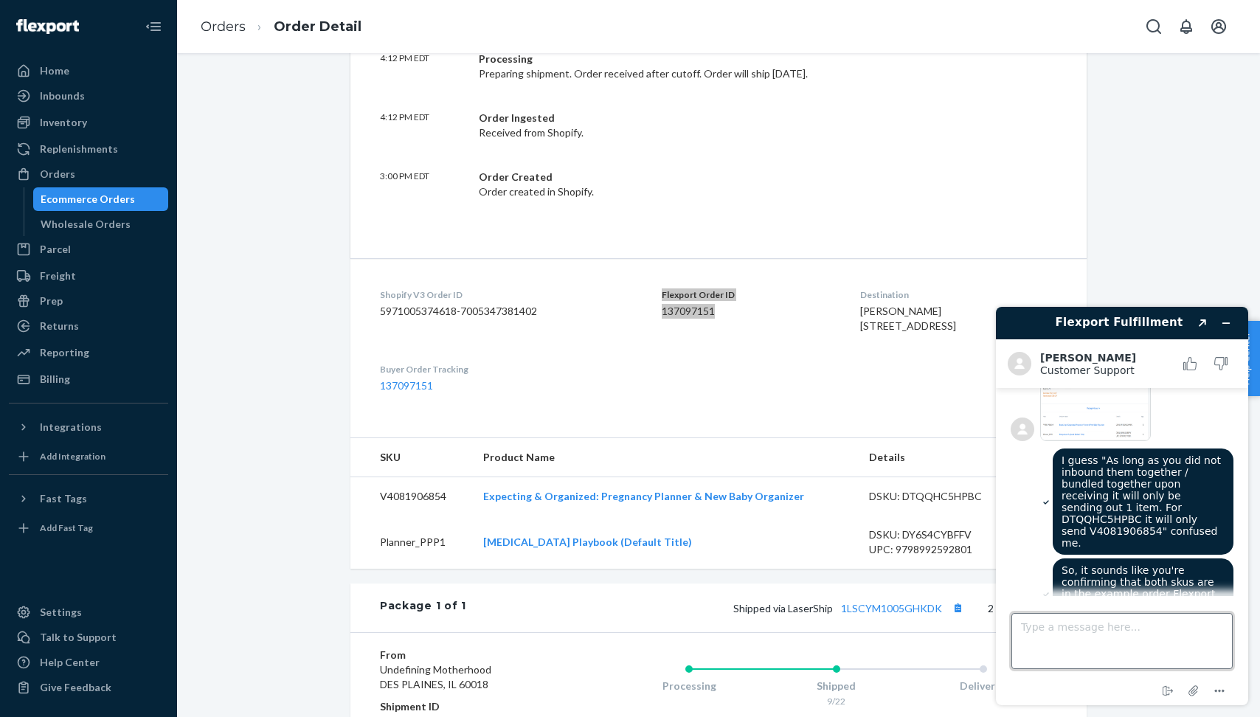
click at [1112, 635] on textarea "Type a message here..." at bounding box center [1122, 641] width 221 height 56
click at [1029, 559] on div "So, it sounds like you're confirming that both skus are in the example order Fl…" at bounding box center [1122, 596] width 223 height 75
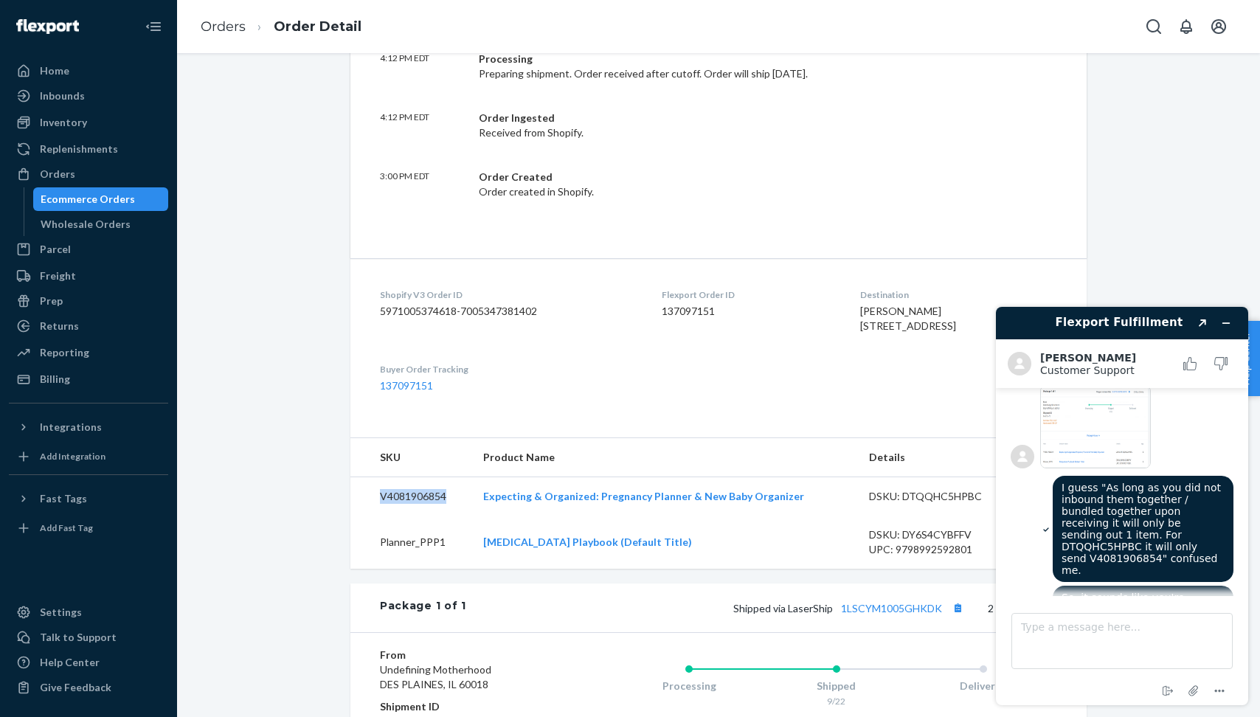
drag, startPoint x: 450, startPoint y: 524, endPoint x: 375, endPoint y: 520, distance: 75.4
click at [375, 516] on td "V4081906854" at bounding box center [410, 496] width 121 height 39
copy td "V4081906854"
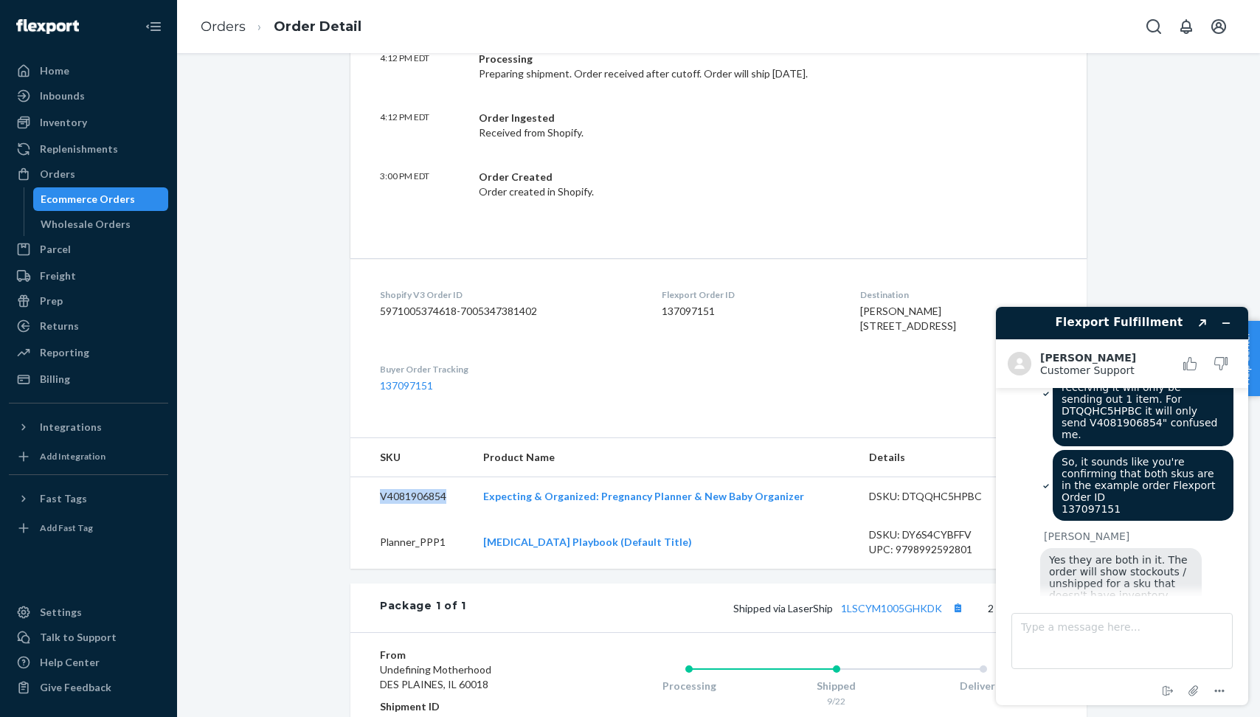
scroll to position [1623, 0]
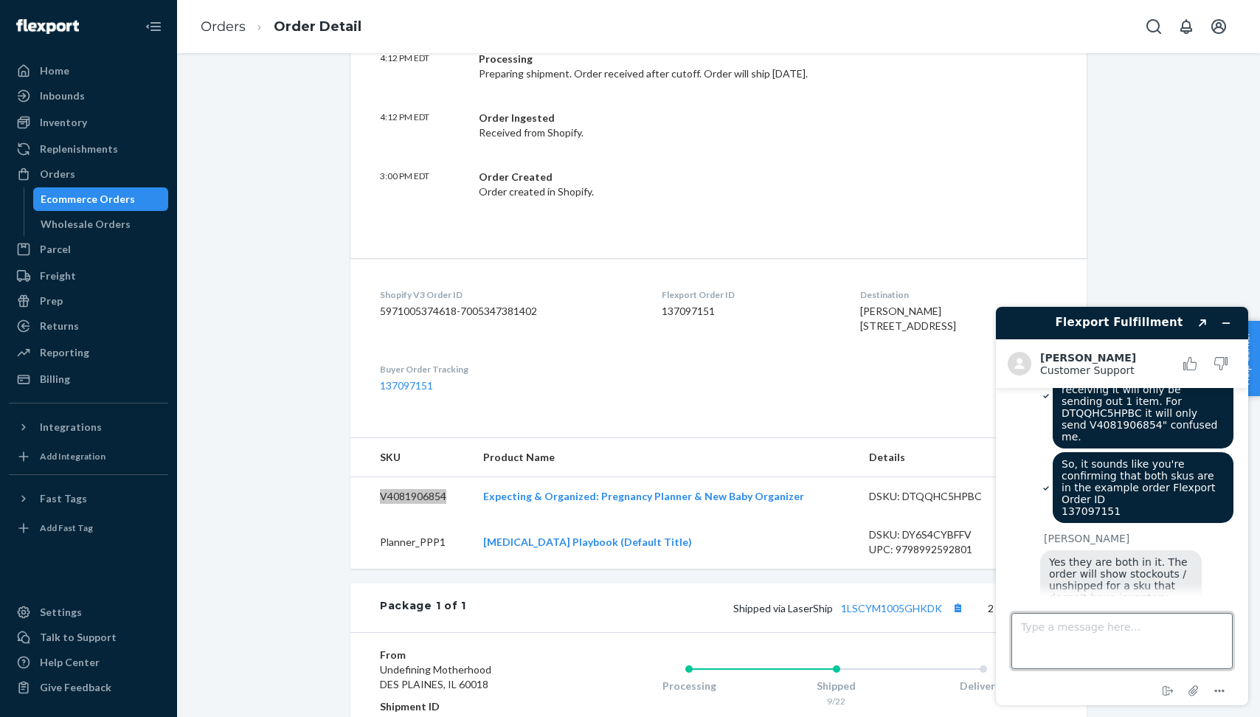
click at [1082, 629] on textarea "Type a message here..." at bounding box center [1122, 641] width 221 height 56
type textarea "I"
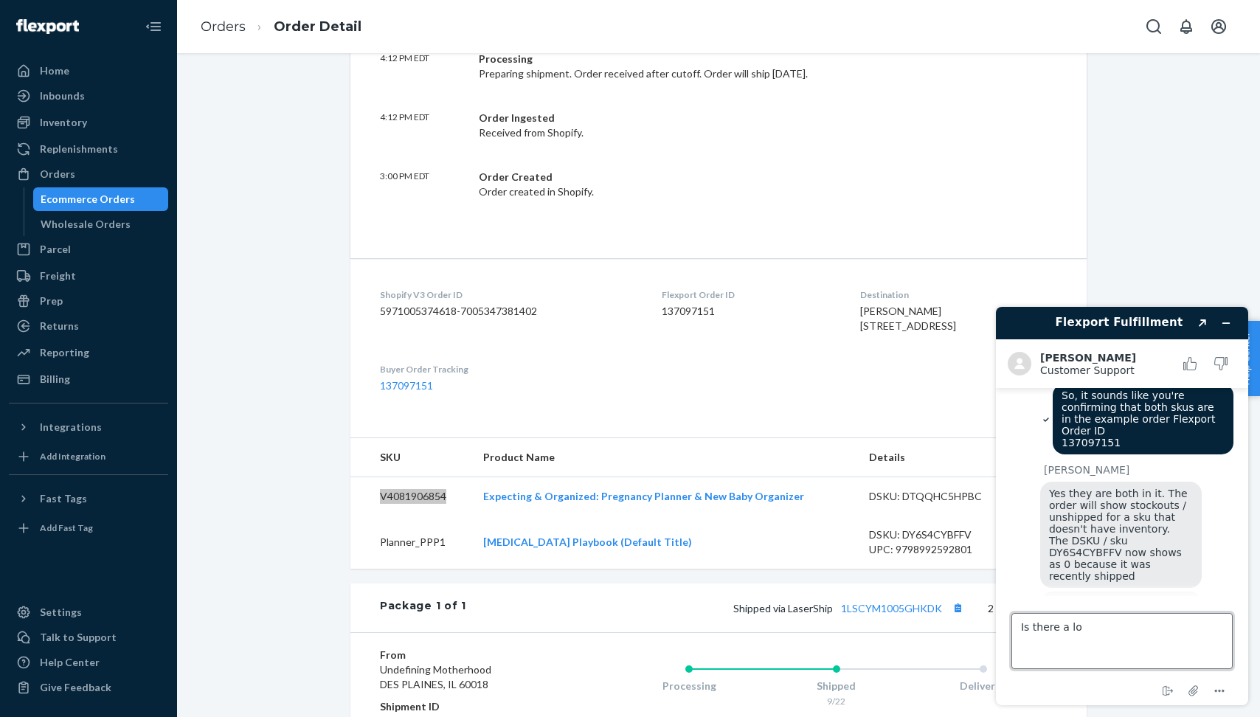
scroll to position [1690, 0]
type textarea "I"
type textarea "O"
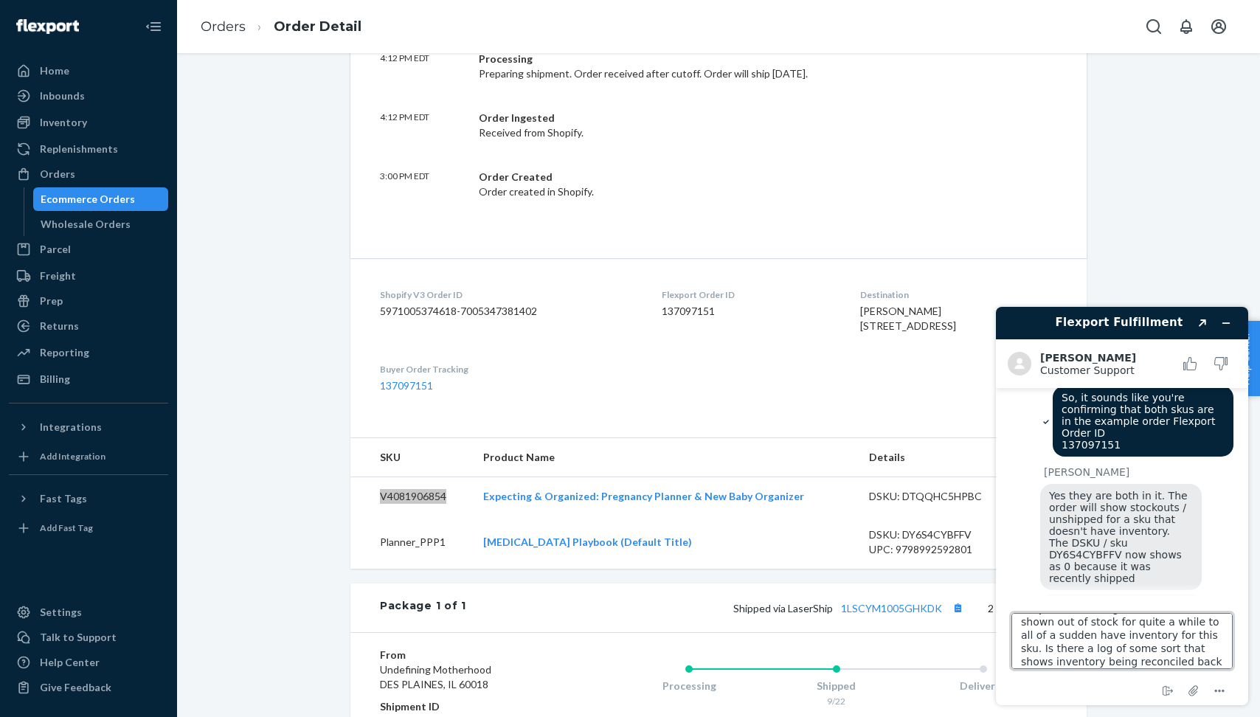
scroll to position [32, 0]
type textarea "It's just concerning because it has shown out of stock for quite a while to all…"
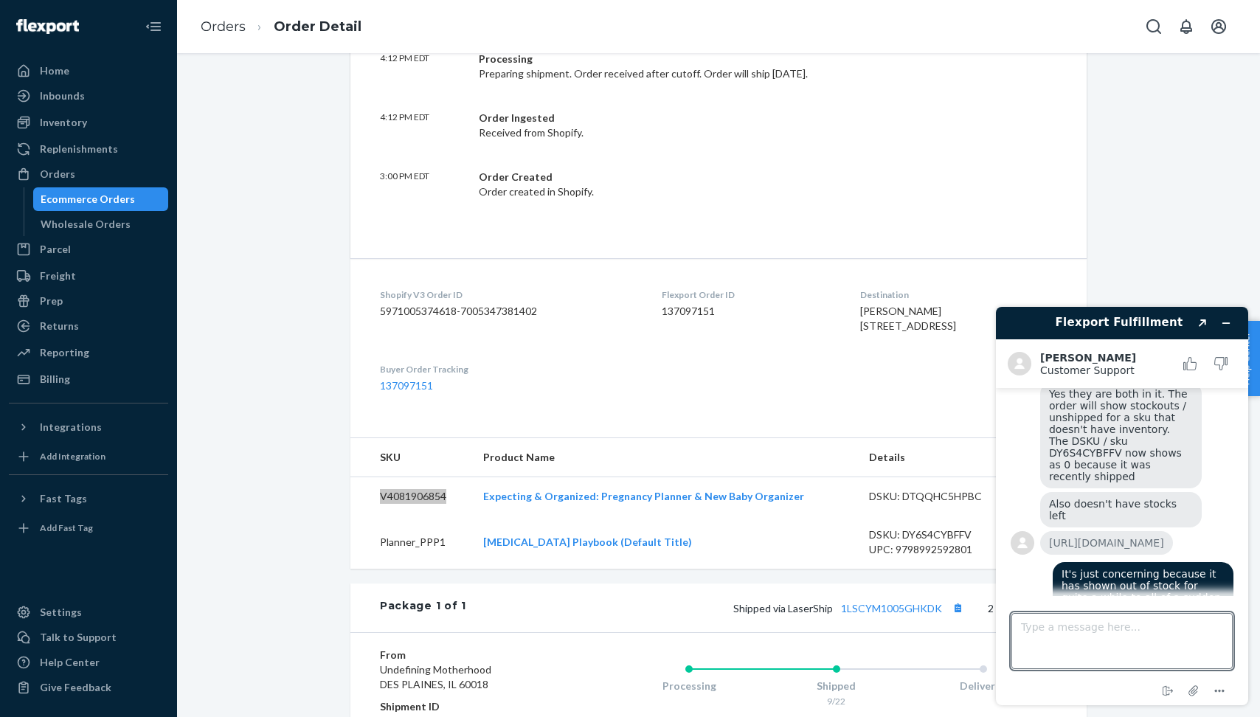
click at [1030, 562] on div "It's just concerning because it has shown out of stock for quite a while to all…" at bounding box center [1122, 617] width 223 height 110
click at [1094, 630] on textarea "Type a message here..." at bounding box center [1122, 641] width 221 height 56
click at [1022, 562] on div "It's just concerning because it has shown out of stock for quite a while to all…" at bounding box center [1122, 617] width 223 height 110
click at [1063, 634] on textarea "Type a message here..." at bounding box center [1122, 641] width 221 height 56
type textarea "O"
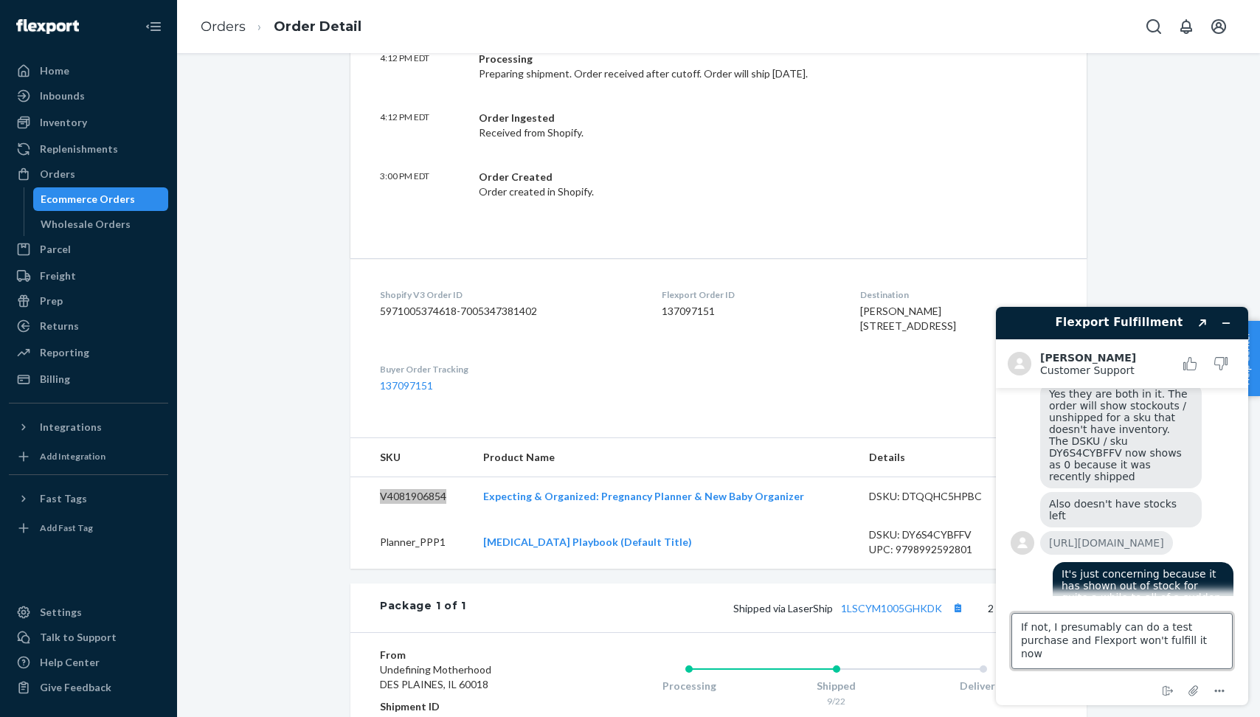
type textarea "If not, I presumably can do a test purchase and Flexport won't fulfill it now?"
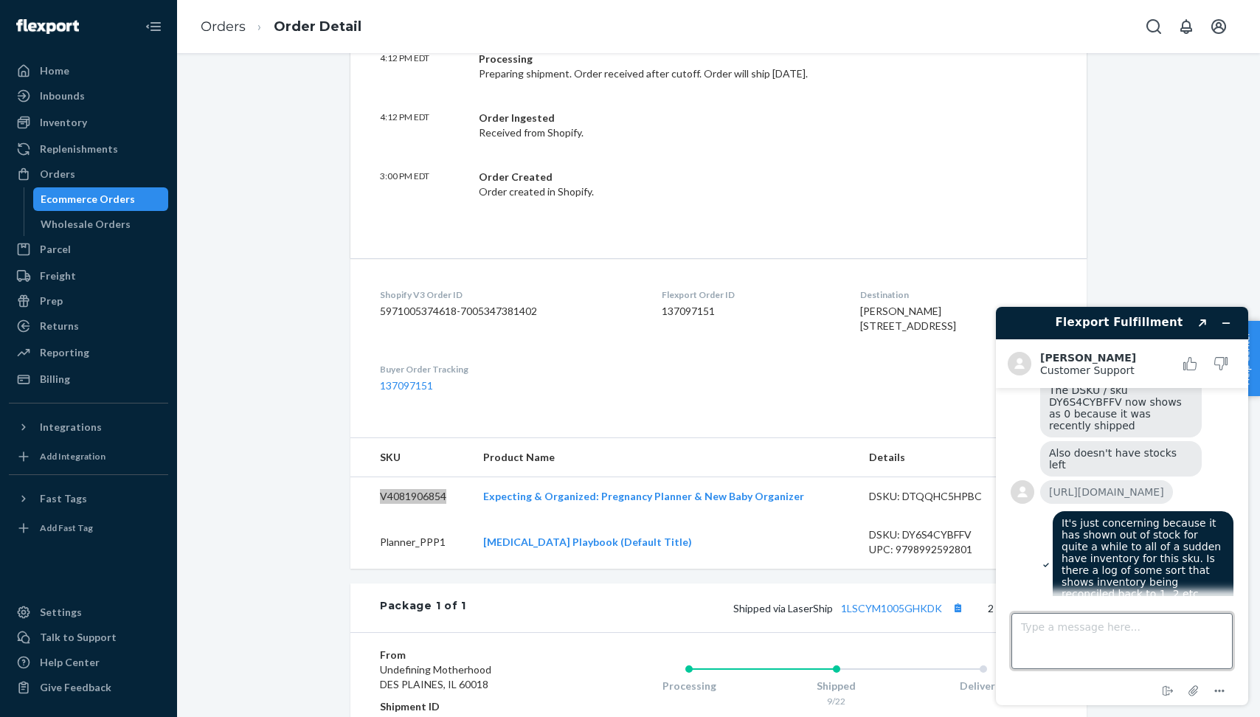
scroll to position [1846, 0]
click at [1017, 517] on div "It's just concerning because it has shown out of stock for quite a while to all…" at bounding box center [1122, 563] width 223 height 110
click at [1011, 508] on div "It's just concerning because it has shown out of stock for quite a while to all…" at bounding box center [1122, 563] width 223 height 110
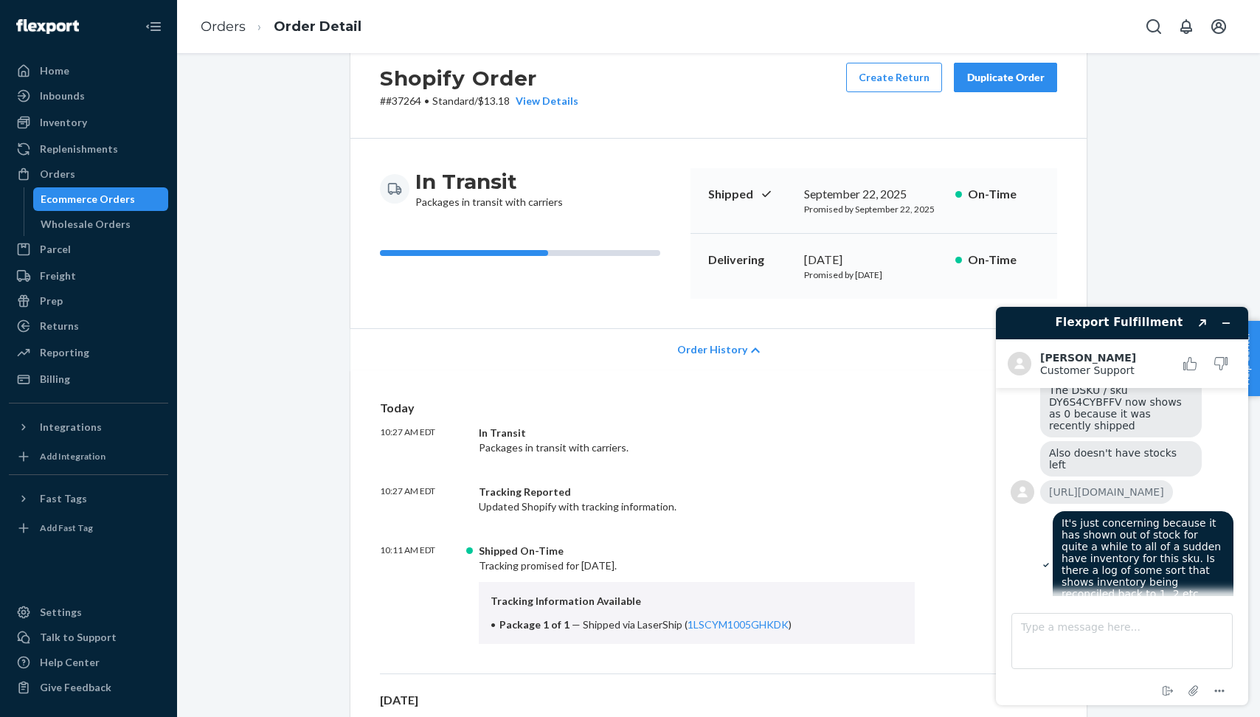
scroll to position [0, 0]
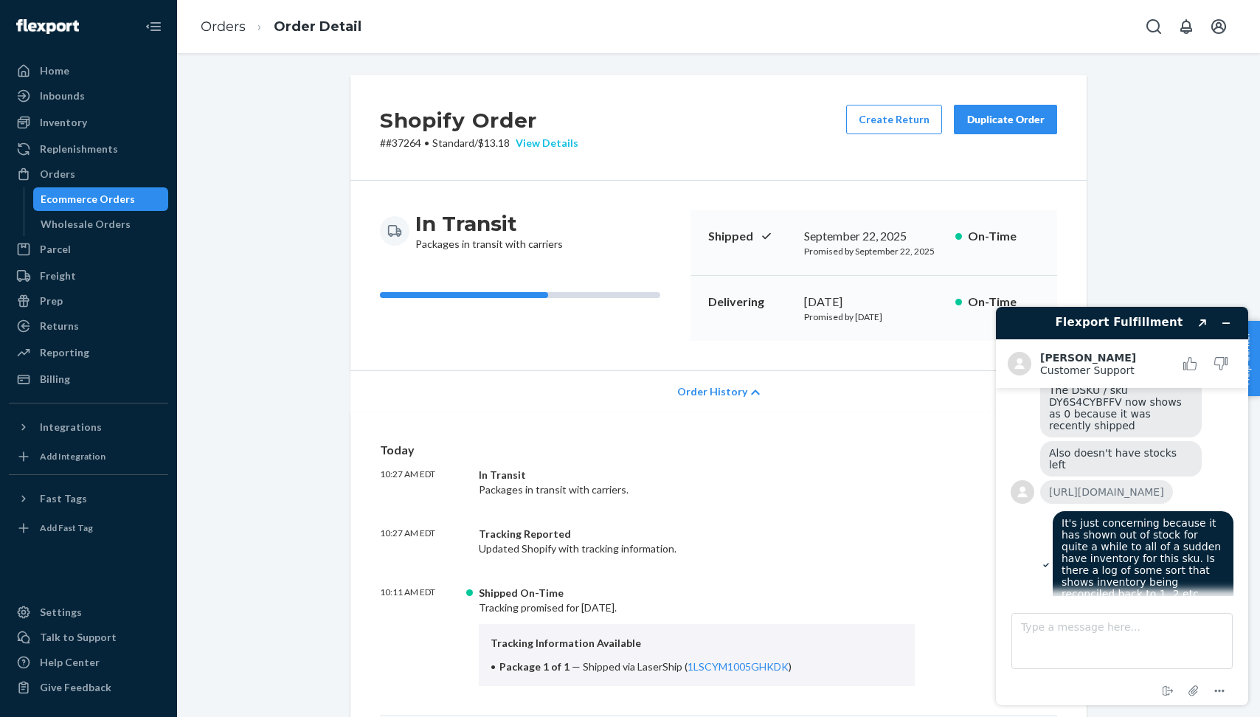
click at [560, 140] on div "View Details" at bounding box center [544, 143] width 69 height 15
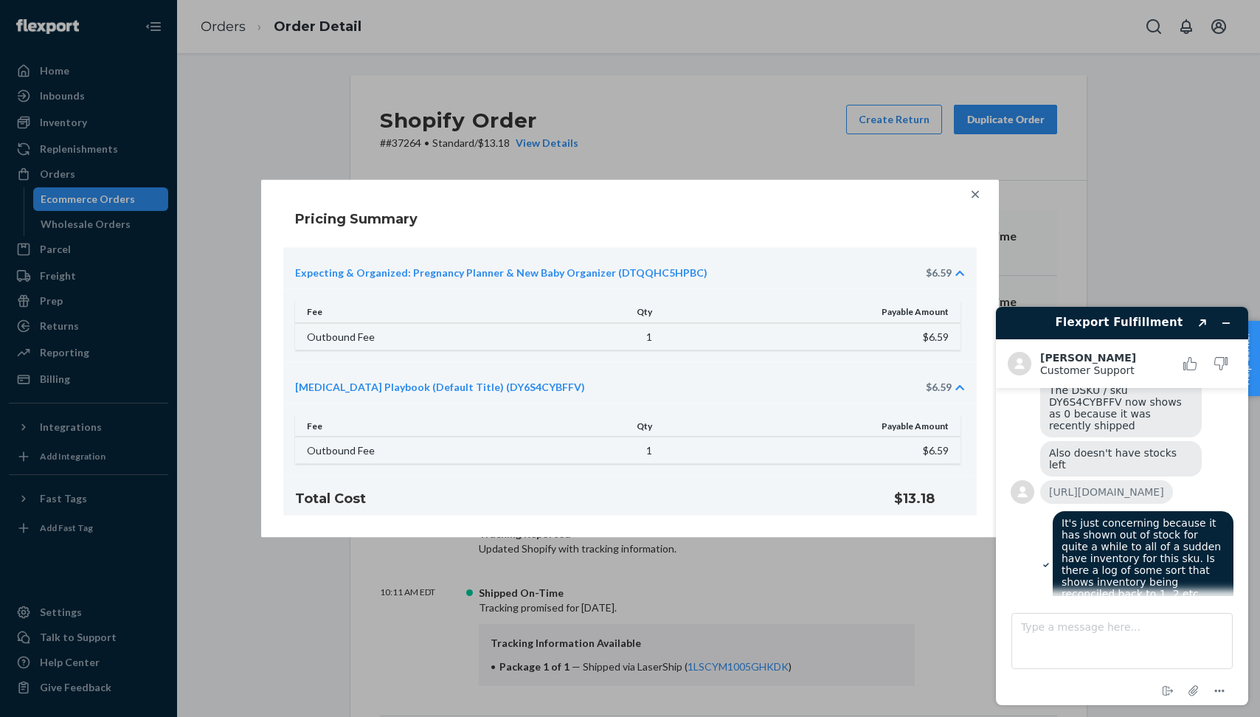
scroll to position [1846, 0]
click at [976, 196] on icon at bounding box center [975, 194] width 15 height 15
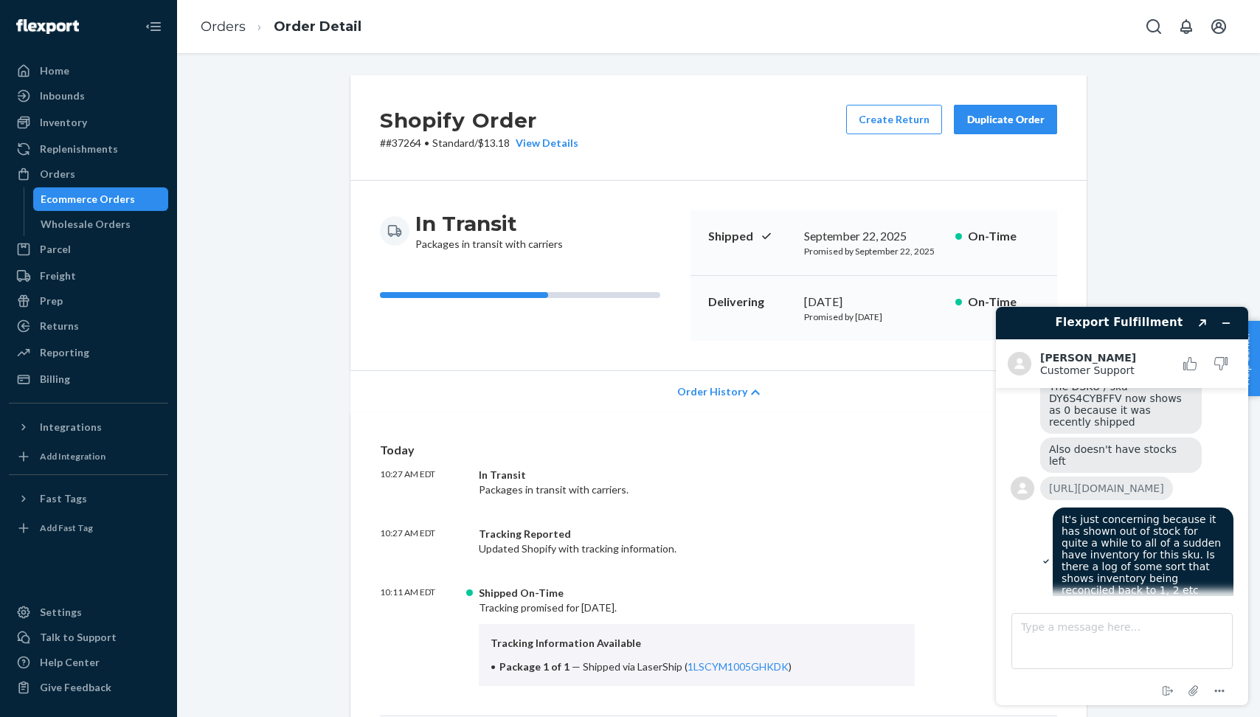
click at [17, 426] on icon at bounding box center [23, 427] width 15 height 15
click at [20, 425] on icon at bounding box center [23, 427] width 15 height 15
click at [1017, 618] on div "If not, I presumably can do a test purchase and Flexport won't fulfill it now?" at bounding box center [1122, 643] width 223 height 51
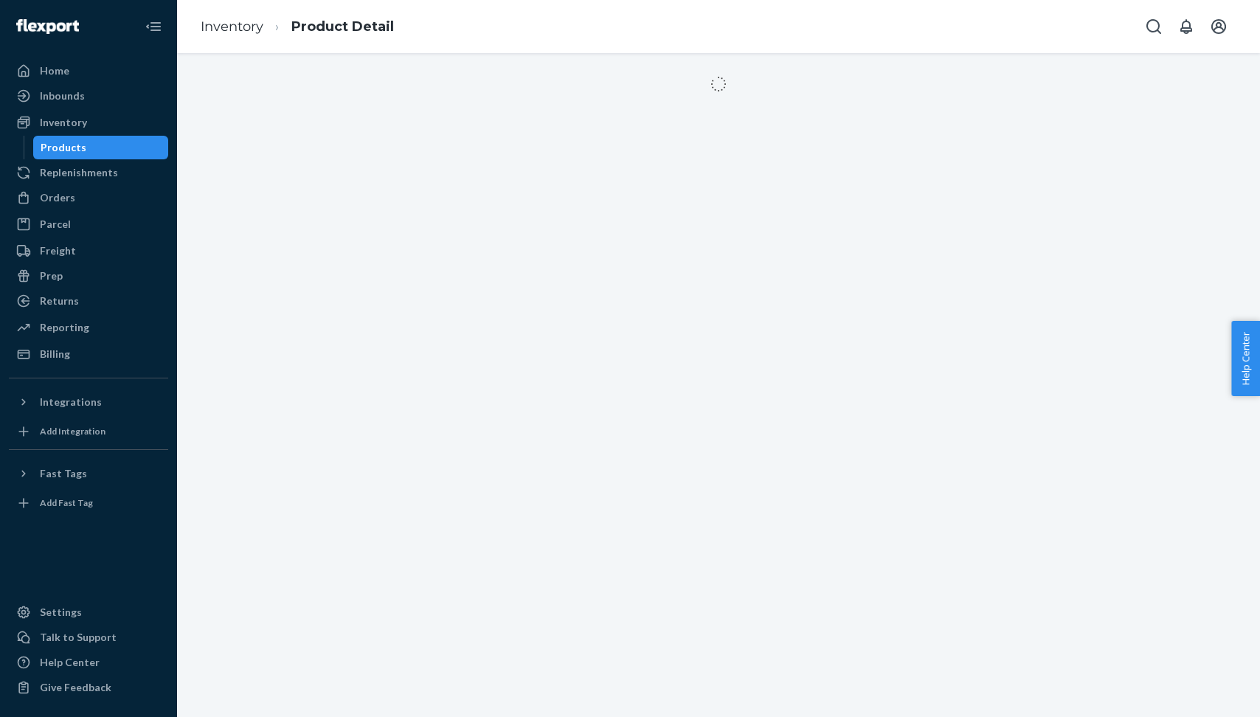
scroll to position [240, 0]
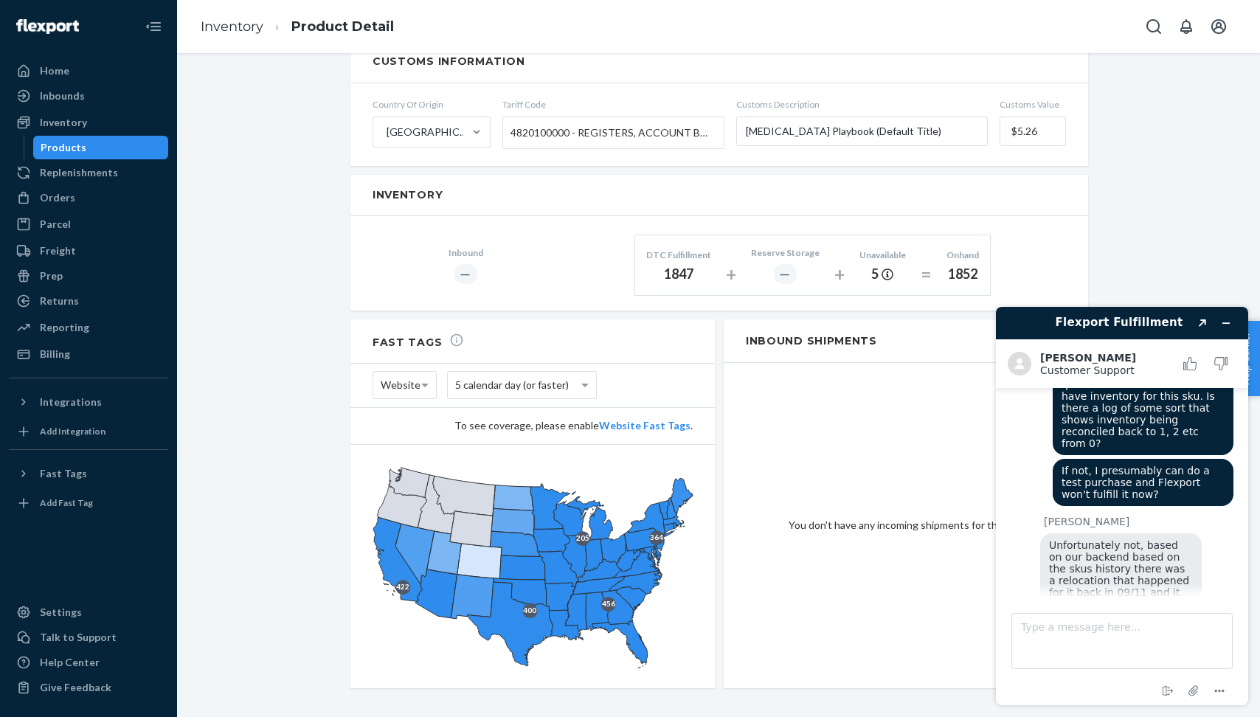
scroll to position [2022, 0]
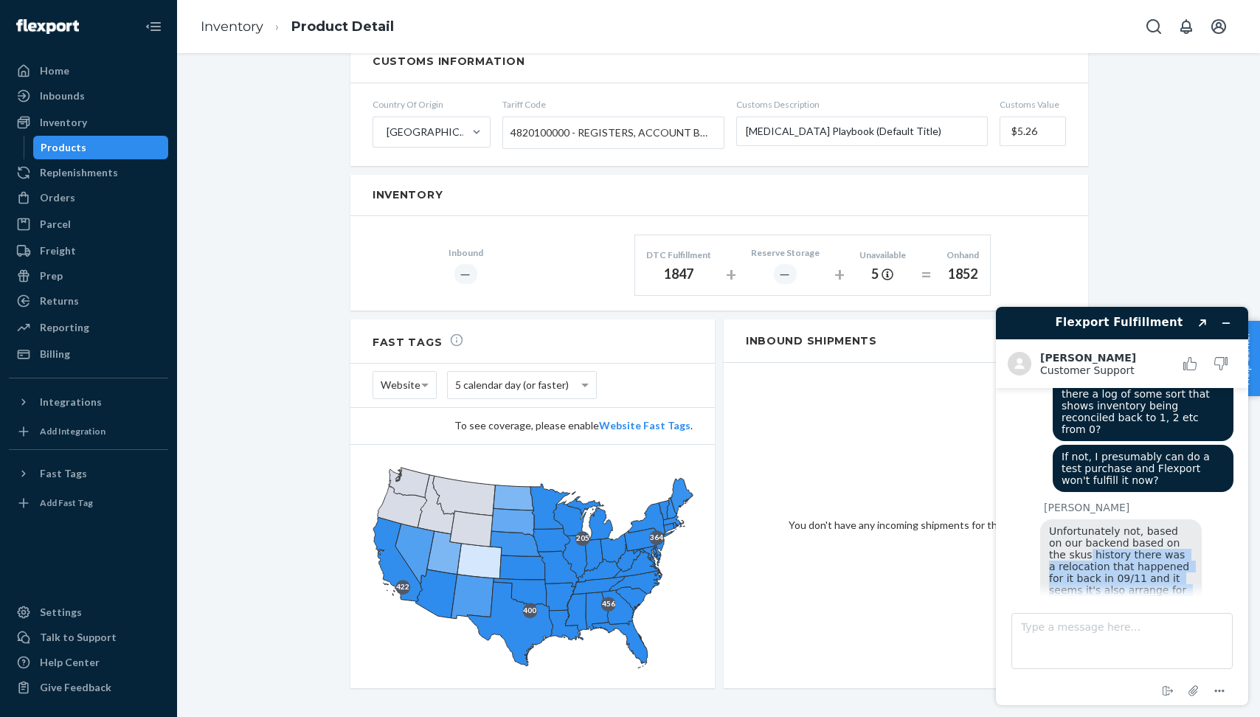
drag, startPoint x: 1072, startPoint y: 477, endPoint x: 1198, endPoint y: 556, distance: 148.8
click at [1198, 556] on div "Unfortunately not, based on our backend based on the skus history there was a r…" at bounding box center [1121, 613] width 162 height 189
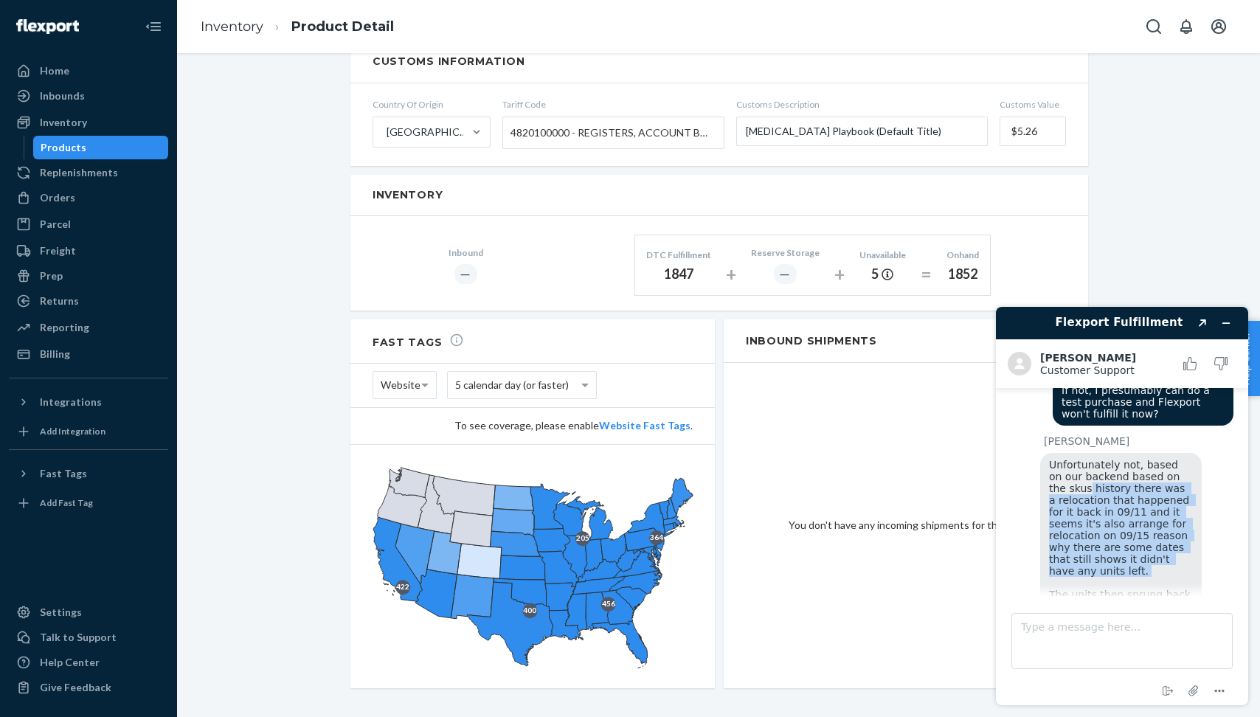
scroll to position [2090, 0]
click at [1127, 471] on span "Unfortunately not, based on our backend based on the skus history there was a r…" at bounding box center [1121, 545] width 145 height 177
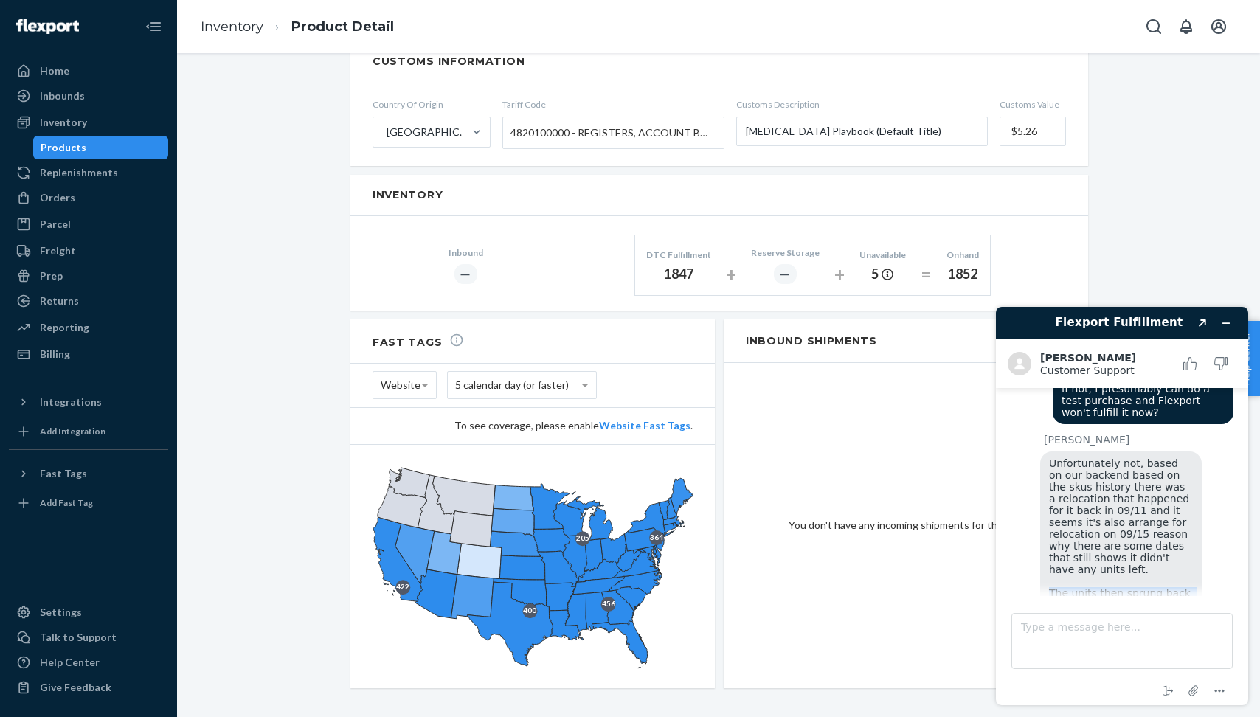
drag, startPoint x: 1048, startPoint y: 514, endPoint x: 1191, endPoint y: 546, distance: 146.6
click at [1191, 546] on div "Unfortunately not, based on our backend based on the skus history there was a r…" at bounding box center [1121, 546] width 162 height 189
click at [1169, 480] on span "Unfortunately not, based on our backend based on the skus history there was a r…" at bounding box center [1121, 545] width 145 height 177
drag, startPoint x: 1050, startPoint y: 508, endPoint x: 1183, endPoint y: 551, distance: 139.5
click at [1183, 552] on div "Unfortunately not, based on our backend based on the skus history there was a r…" at bounding box center [1121, 546] width 162 height 189
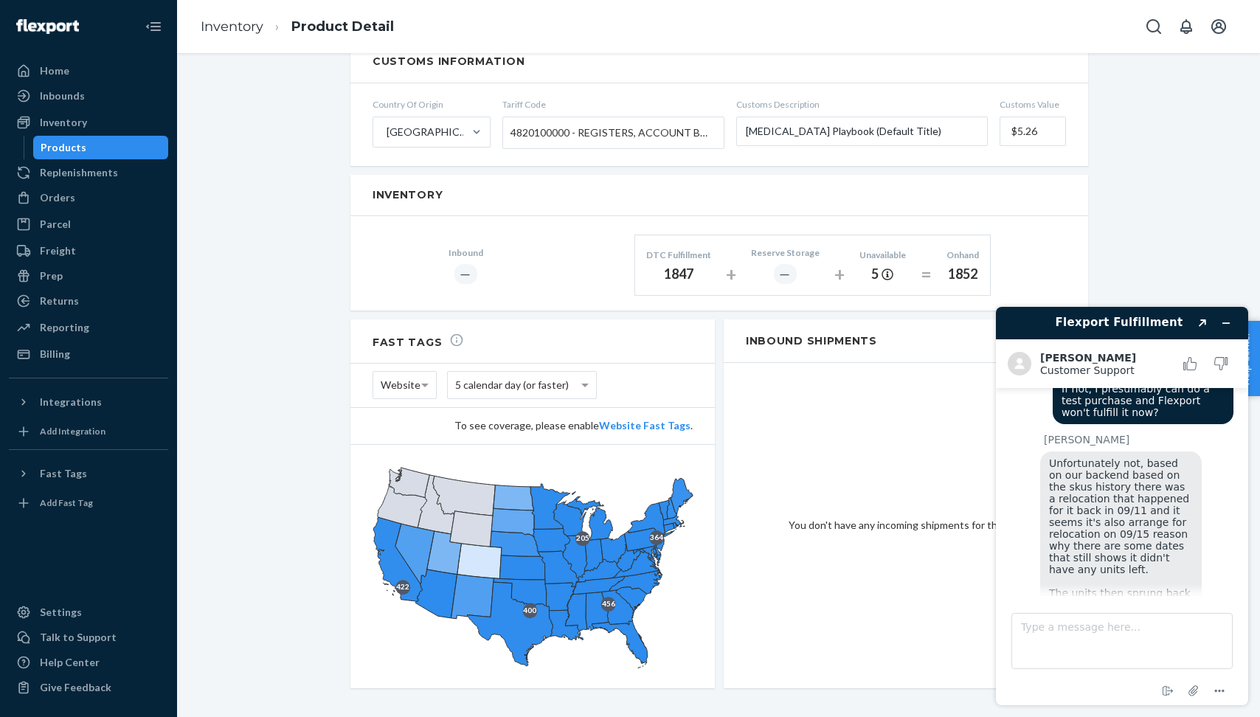
click at [1169, 467] on div "Unfortunately not, based on our backend based on the skus history there was a r…" at bounding box center [1121, 546] width 162 height 189
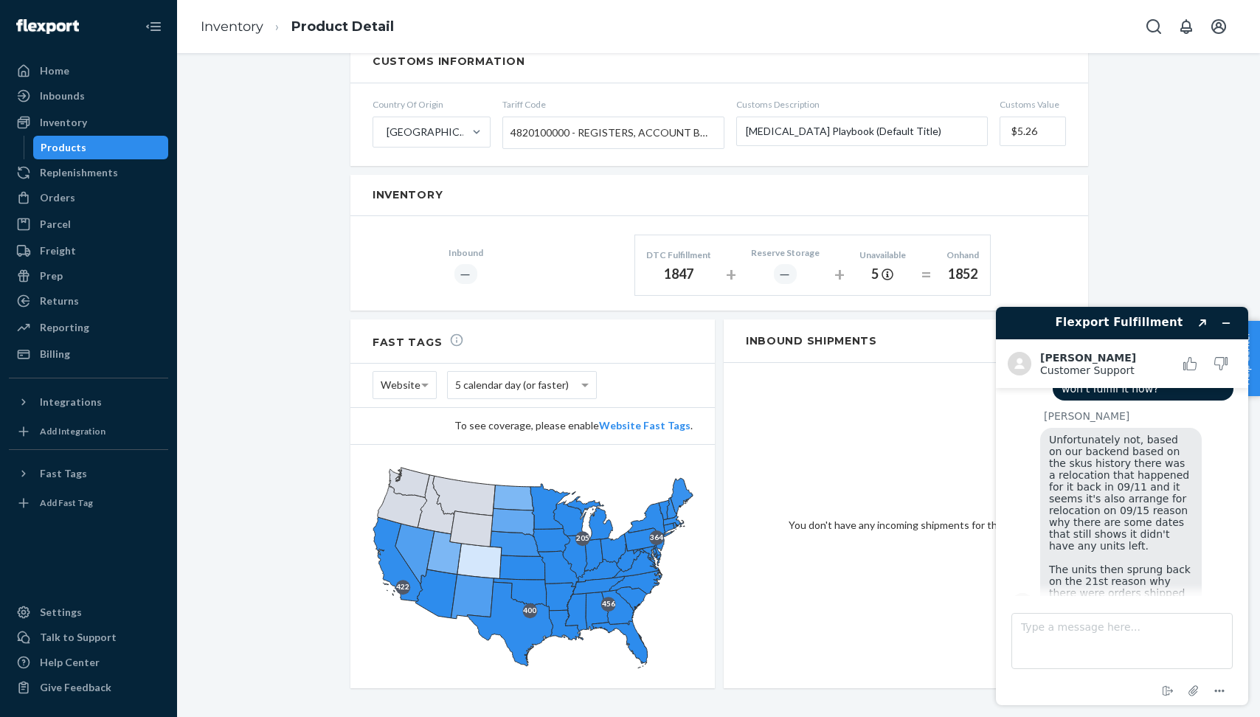
scroll to position [2114, 0]
drag, startPoint x: 1061, startPoint y: 523, endPoint x: 1167, endPoint y: 531, distance: 105.8
click at [1167, 531] on div "Unfortunately not, based on our backend based on the skus history there was a r…" at bounding box center [1121, 522] width 162 height 189
click at [1094, 626] on span "Based on our warehouse audits no units are left on it now though" at bounding box center [1122, 643] width 146 height 35
drag, startPoint x: 1060, startPoint y: 558, endPoint x: 1129, endPoint y: 581, distance: 73.0
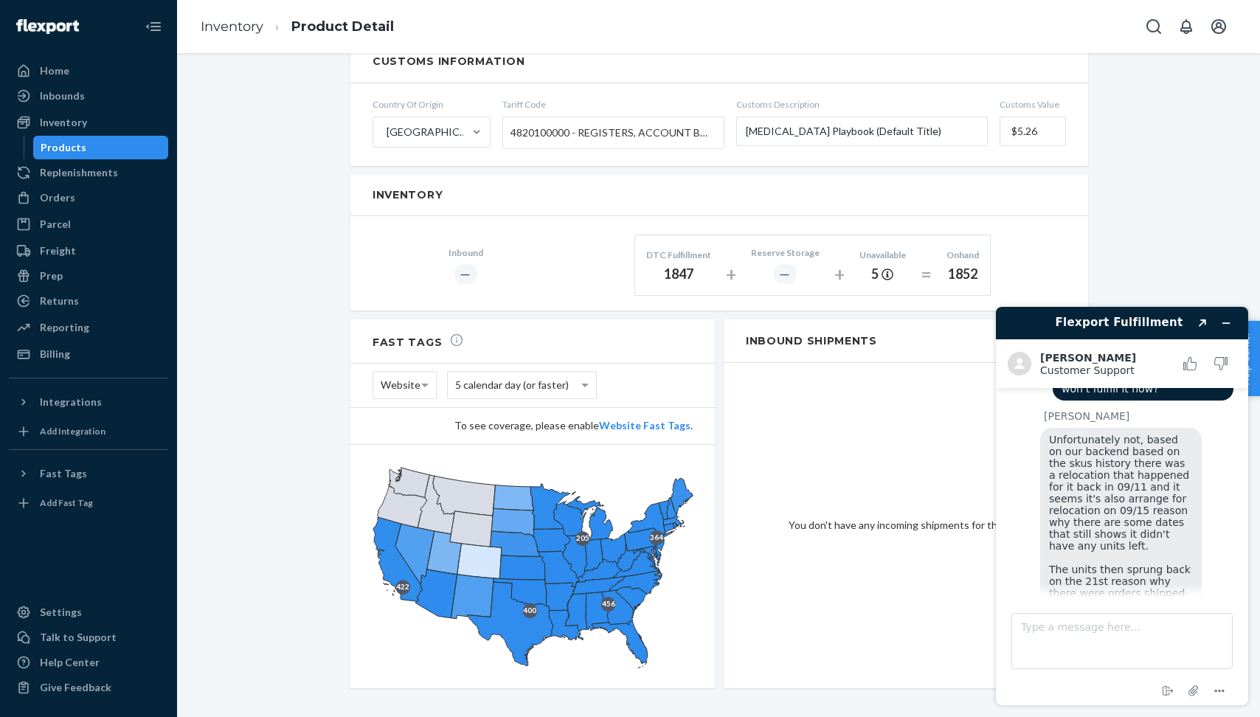
click at [1129, 621] on div "Based on our warehouse audits no units are left on it now though" at bounding box center [1121, 644] width 162 height 47
click at [1098, 629] on textarea "Type a message here..." at bounding box center [1122, 641] width 221 height 56
type textarea "Ok, thank you!"
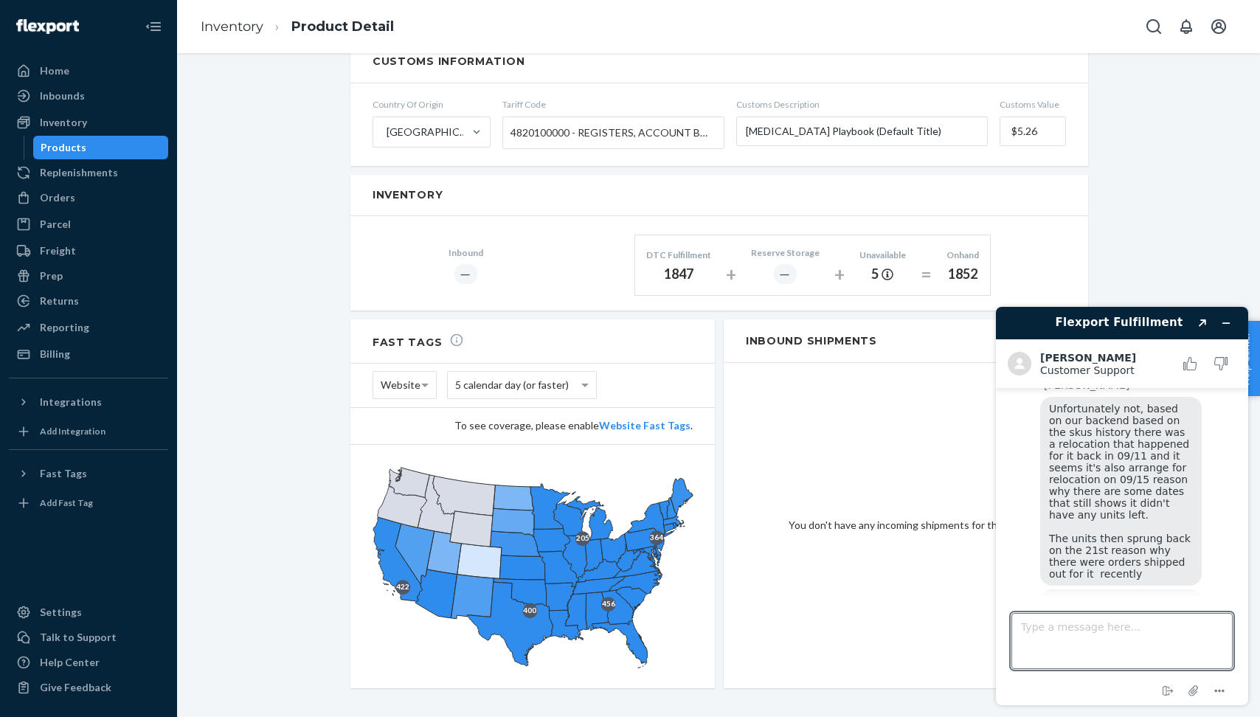
click at [1068, 644] on div "Ok, thank you!" at bounding box center [1122, 657] width 223 height 27
click at [1218, 688] on icon "Menu" at bounding box center [1220, 692] width 18 height 18
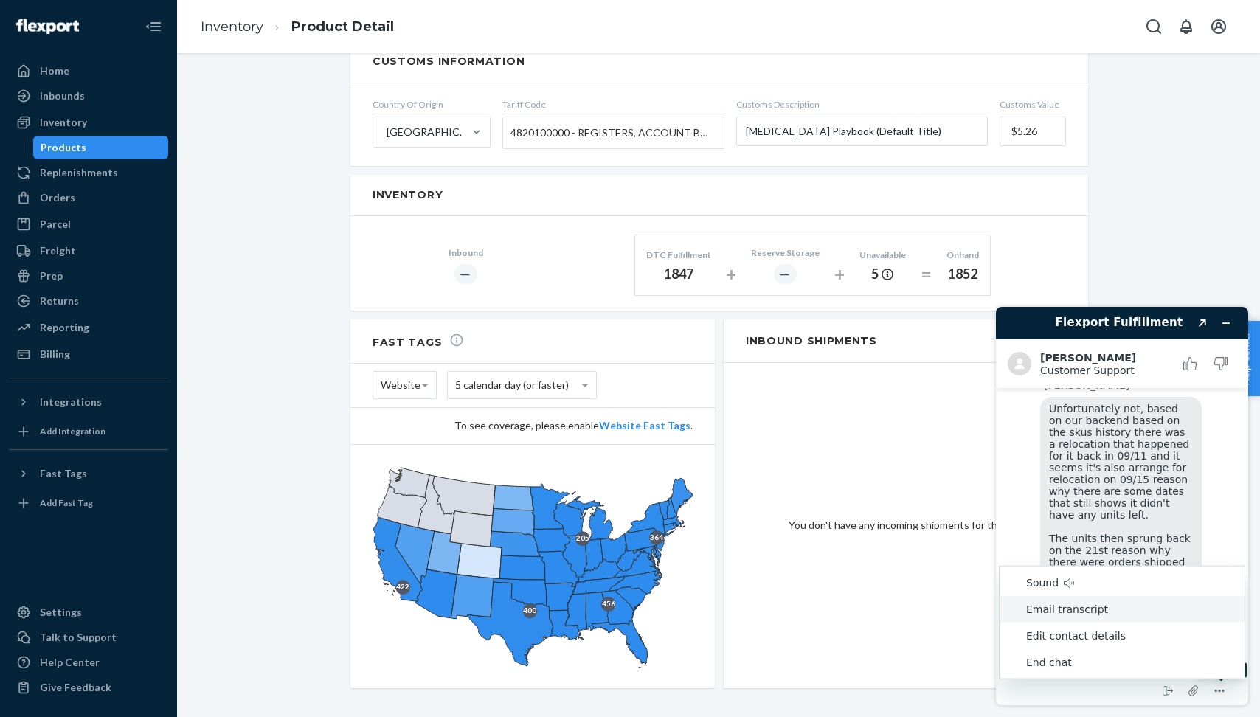
click at [1170, 610] on li "Email transcript" at bounding box center [1122, 609] width 245 height 27
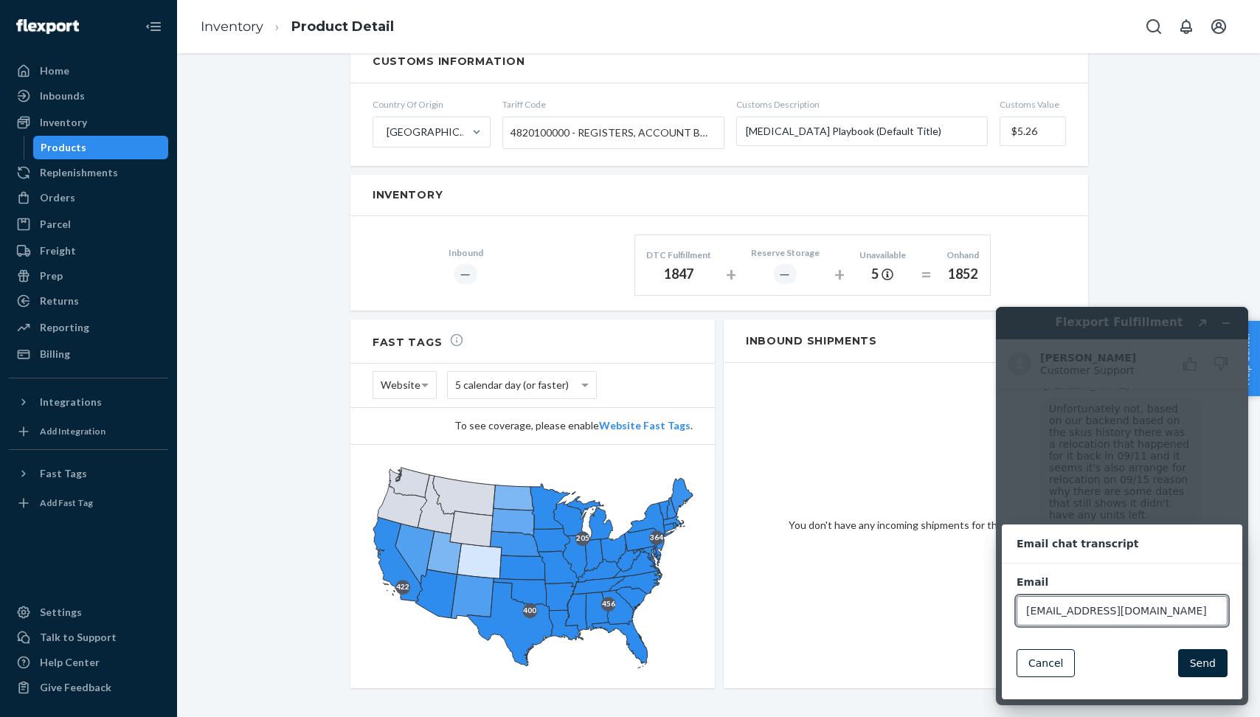
click at [1214, 661] on button "Send" at bounding box center [1202, 663] width 49 height 28
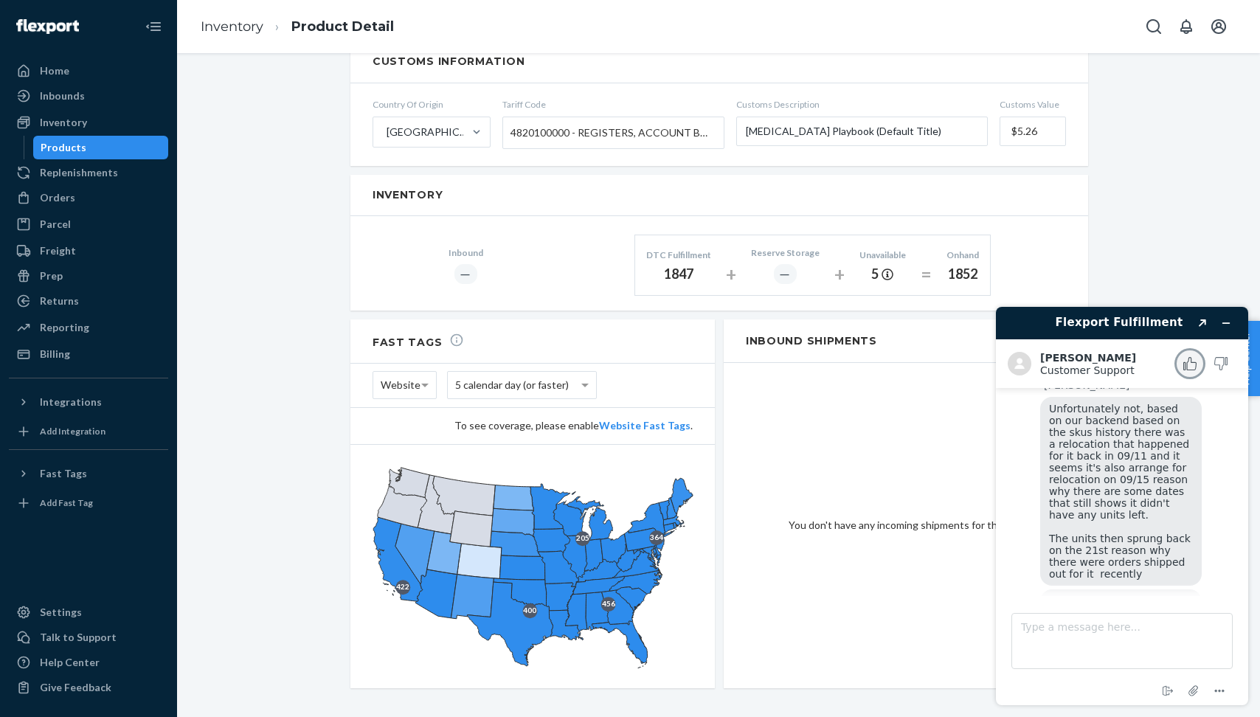
click at [1186, 359] on icon "Rate this chat as good" at bounding box center [1190, 363] width 13 height 13
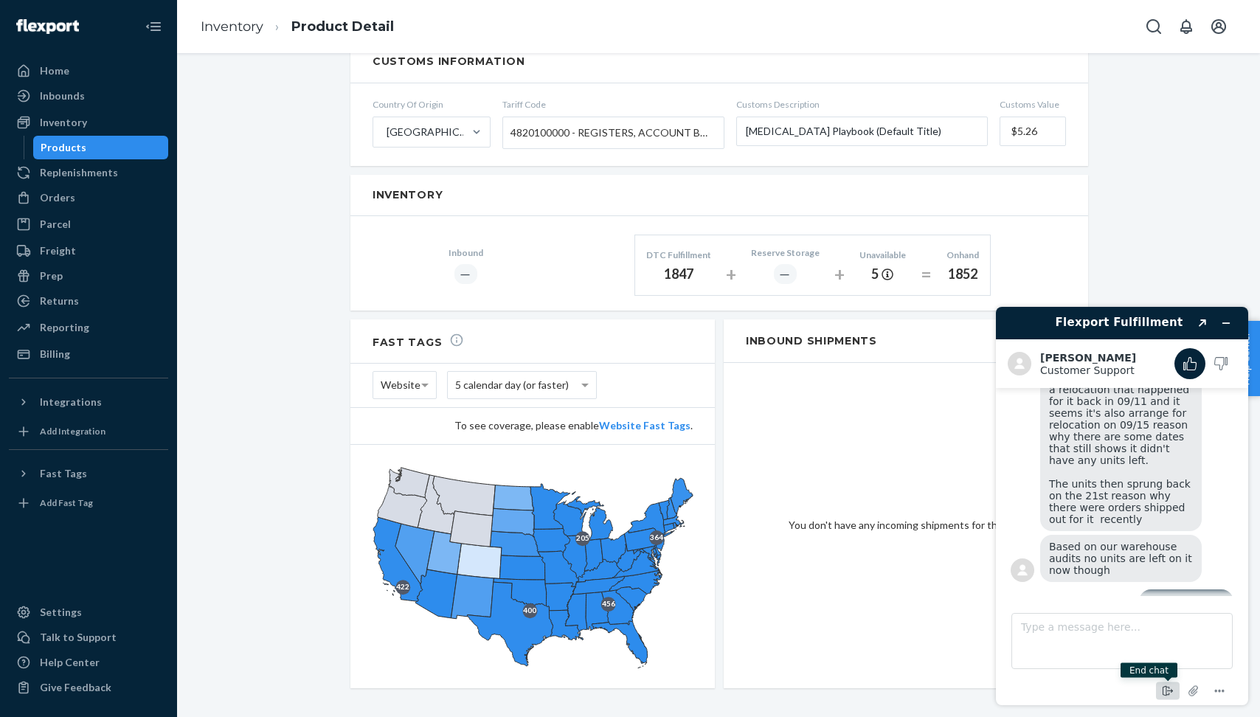
click at [1173, 691] on icon "End chat" at bounding box center [1168, 692] width 18 height 18
click at [1183, 668] on button "End" at bounding box center [1179, 670] width 105 height 28
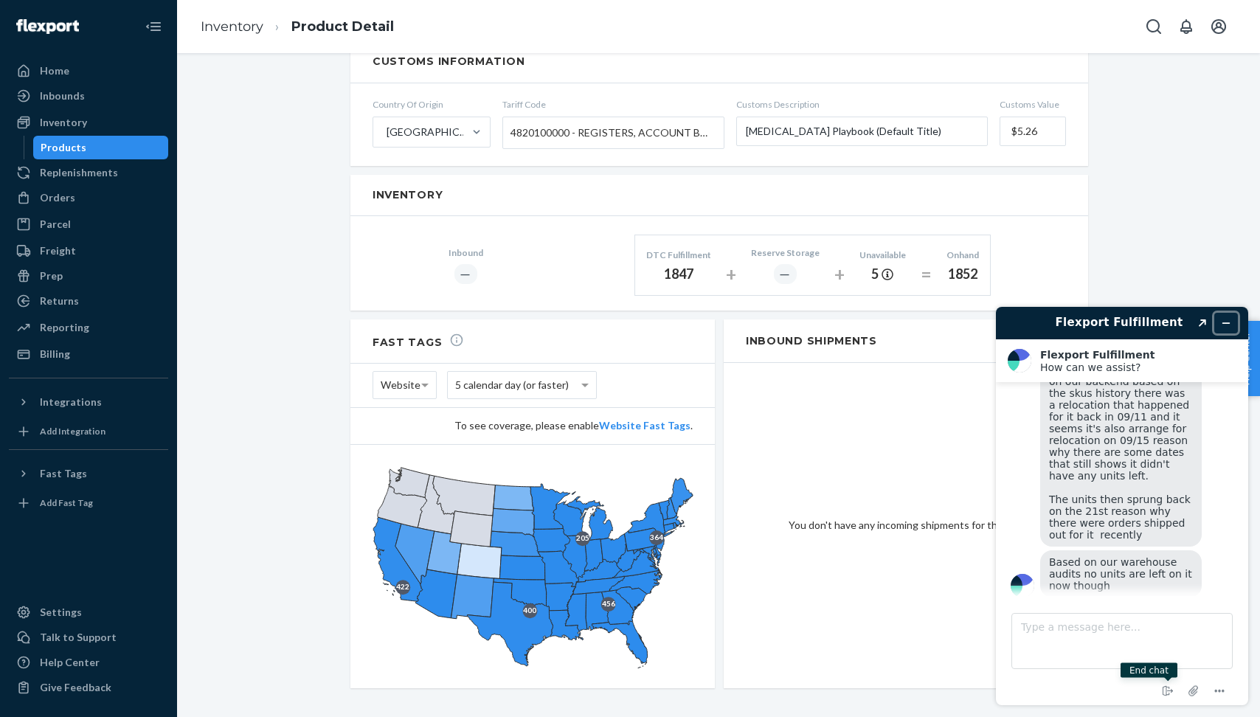
click at [1222, 323] on icon "Minimize widget" at bounding box center [1226, 323] width 10 height 10
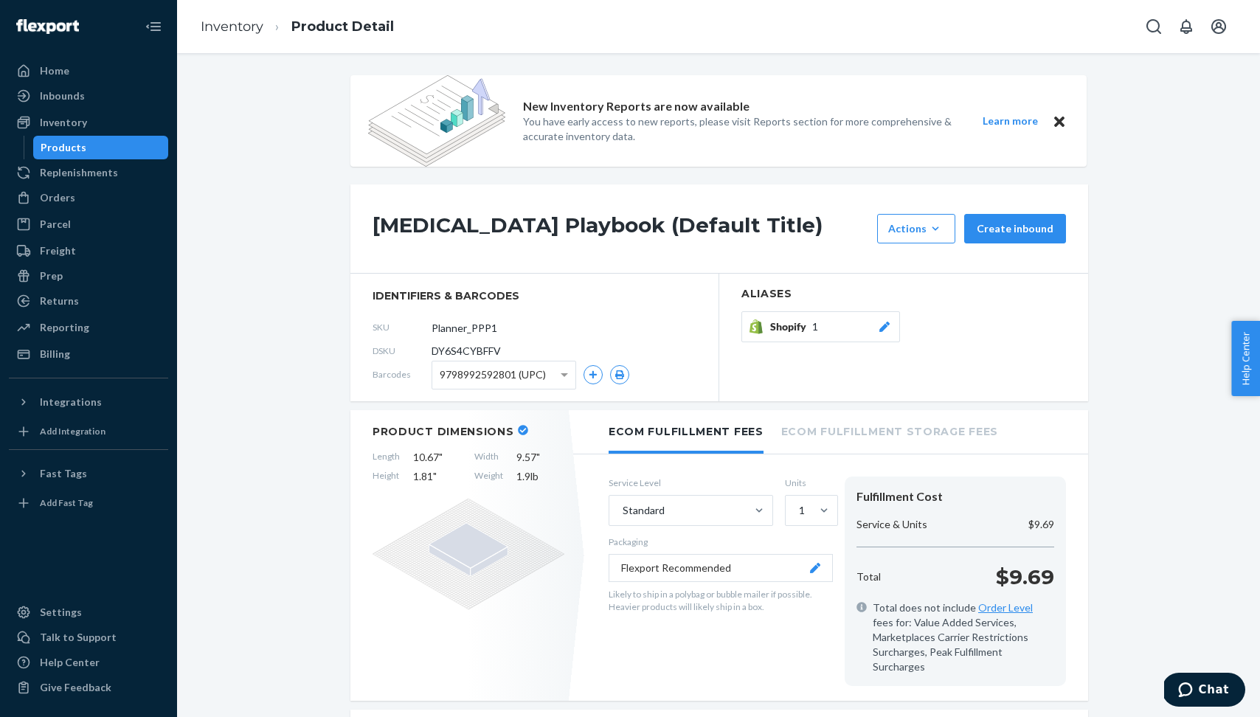
click at [1001, 118] on button "Learn more" at bounding box center [1010, 121] width 74 height 18
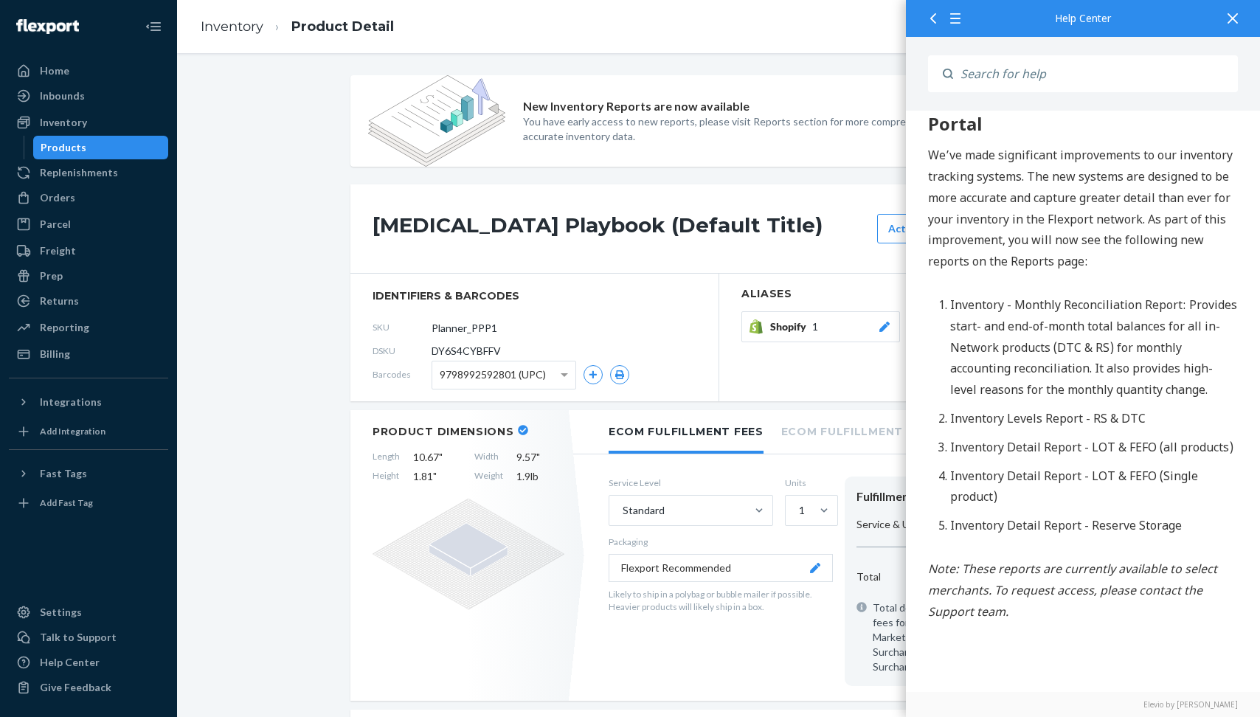
scroll to position [125, 0]
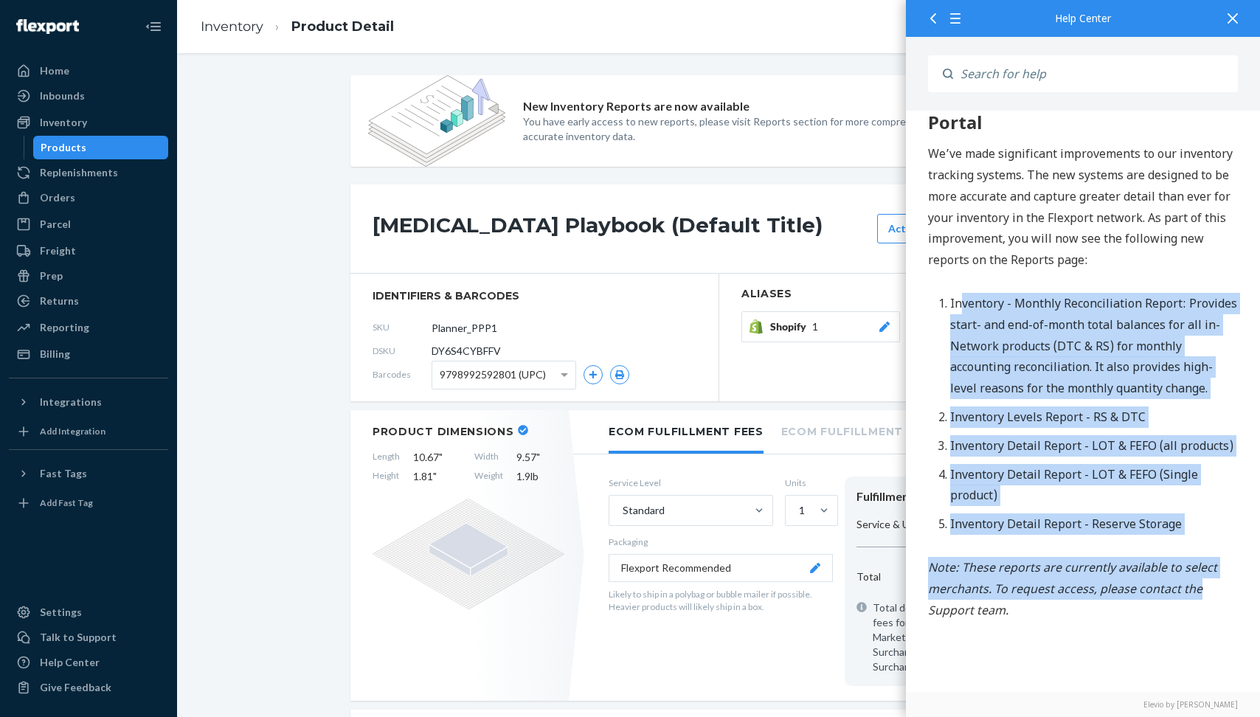
drag, startPoint x: 958, startPoint y: 303, endPoint x: 1211, endPoint y: 620, distance: 404.8
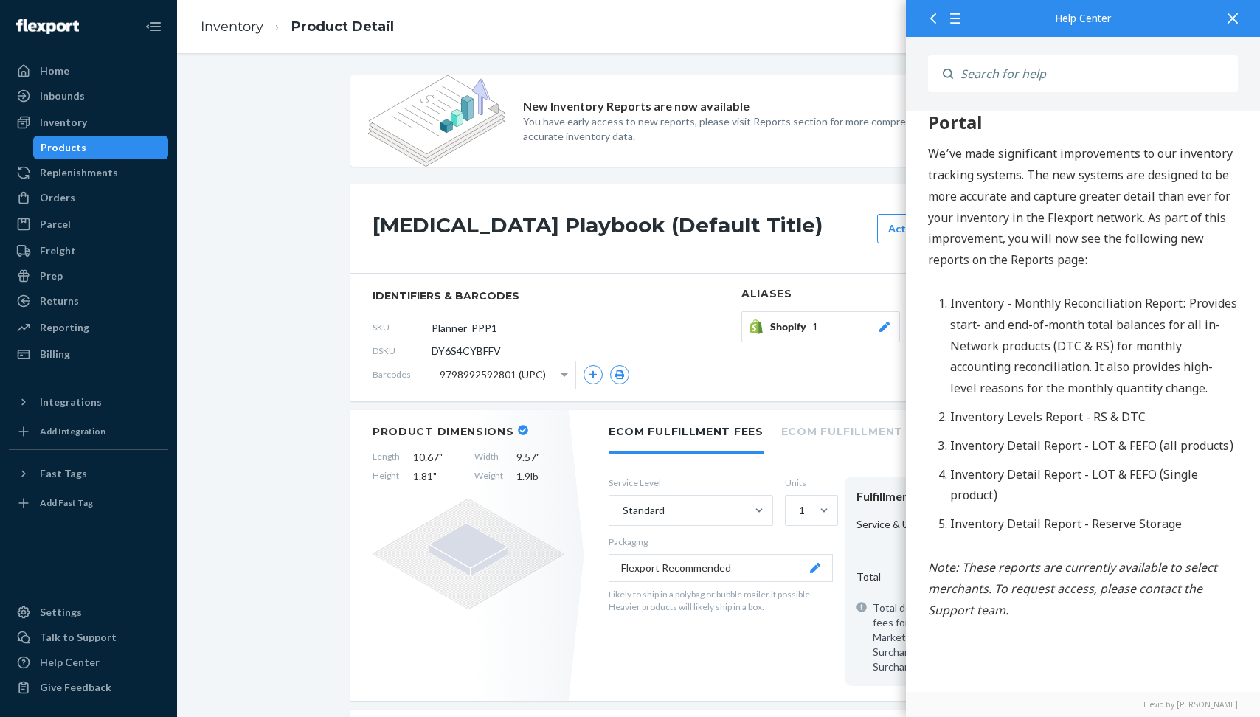
click at [1188, 370] on li "Inventory - Monthly Reconciliation Report: Provides start- and end-of-month tot…" at bounding box center [1094, 347] width 288 height 106
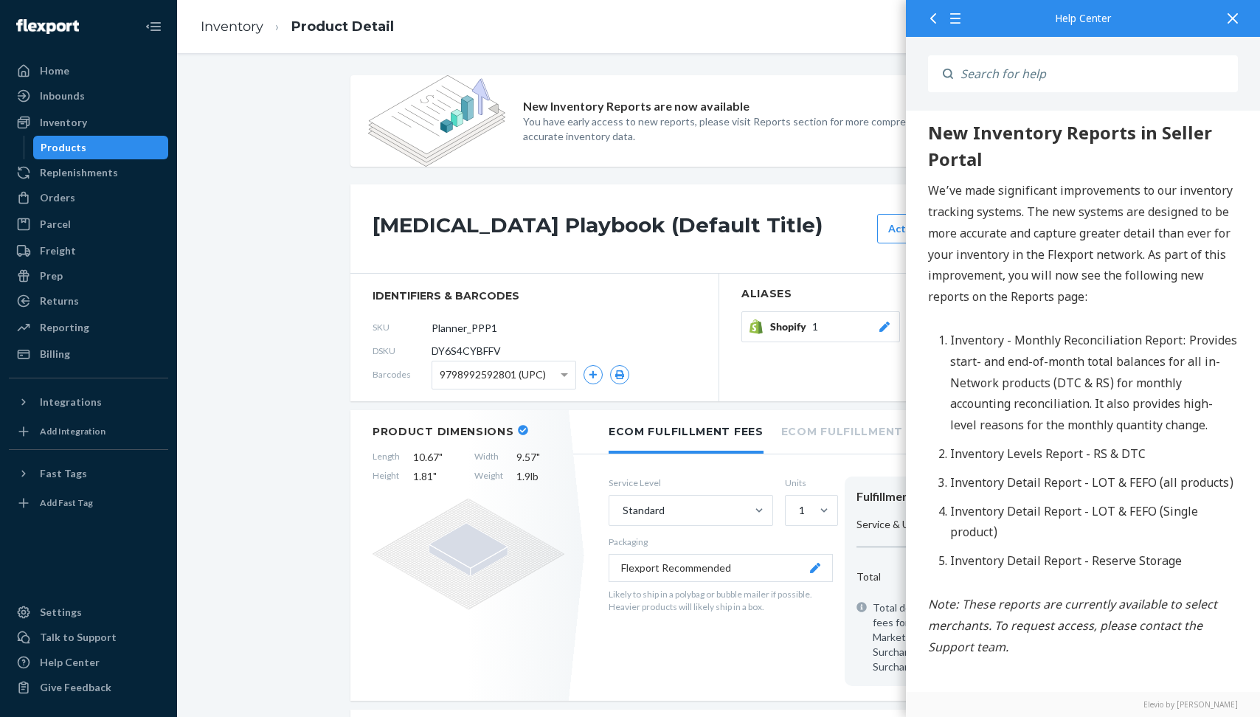
scroll to position [0, 0]
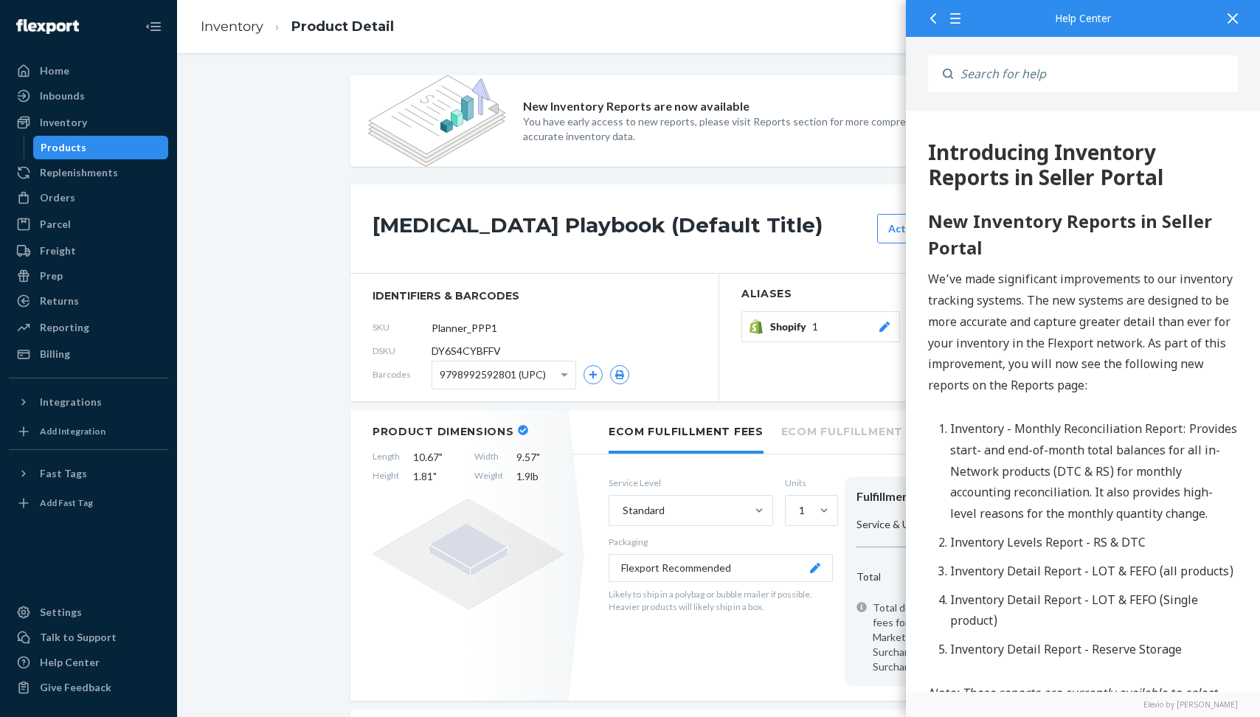
click at [1240, 18] on div at bounding box center [1233, 18] width 32 height 36
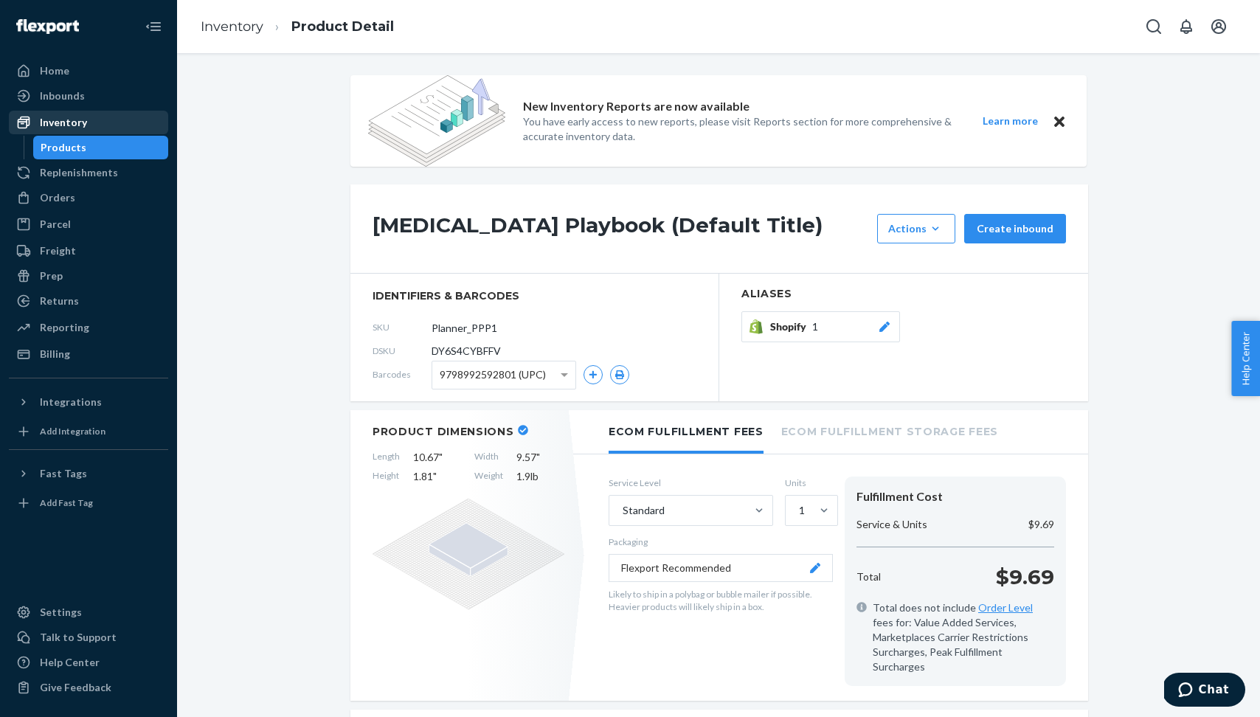
click at [97, 119] on div "Inventory" at bounding box center [88, 122] width 156 height 21
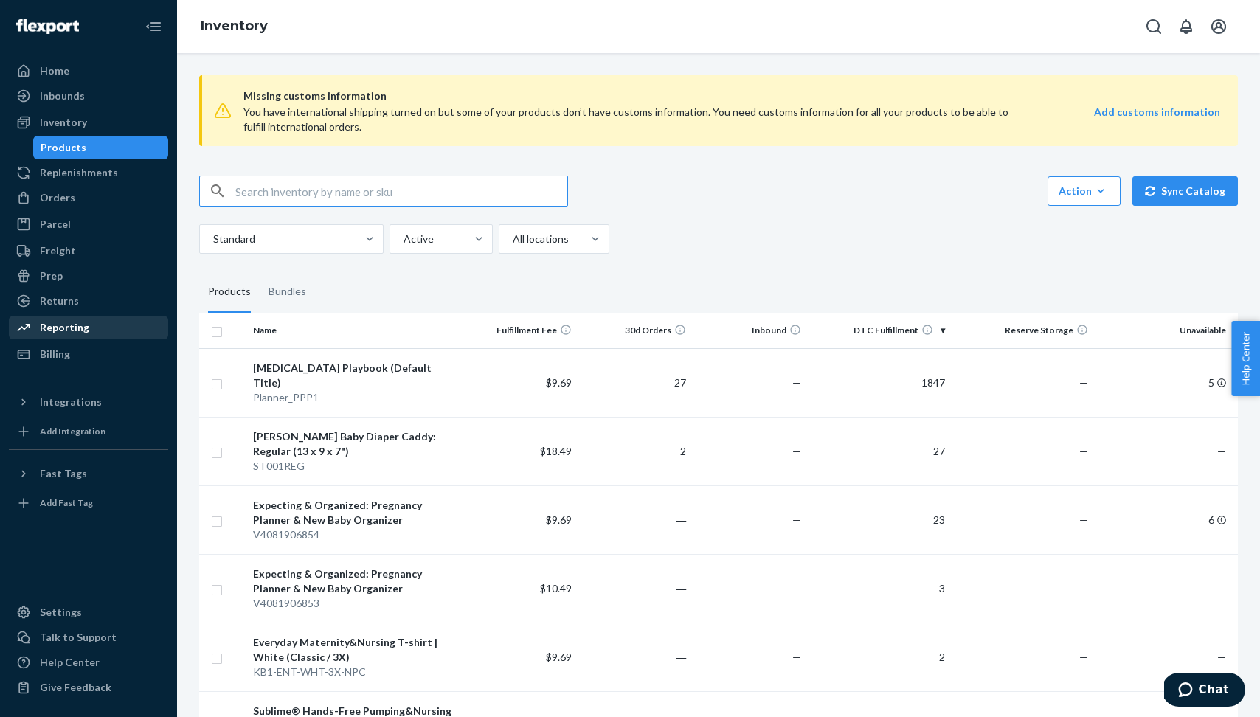
click at [75, 332] on div "Reporting" at bounding box center [64, 327] width 49 height 15
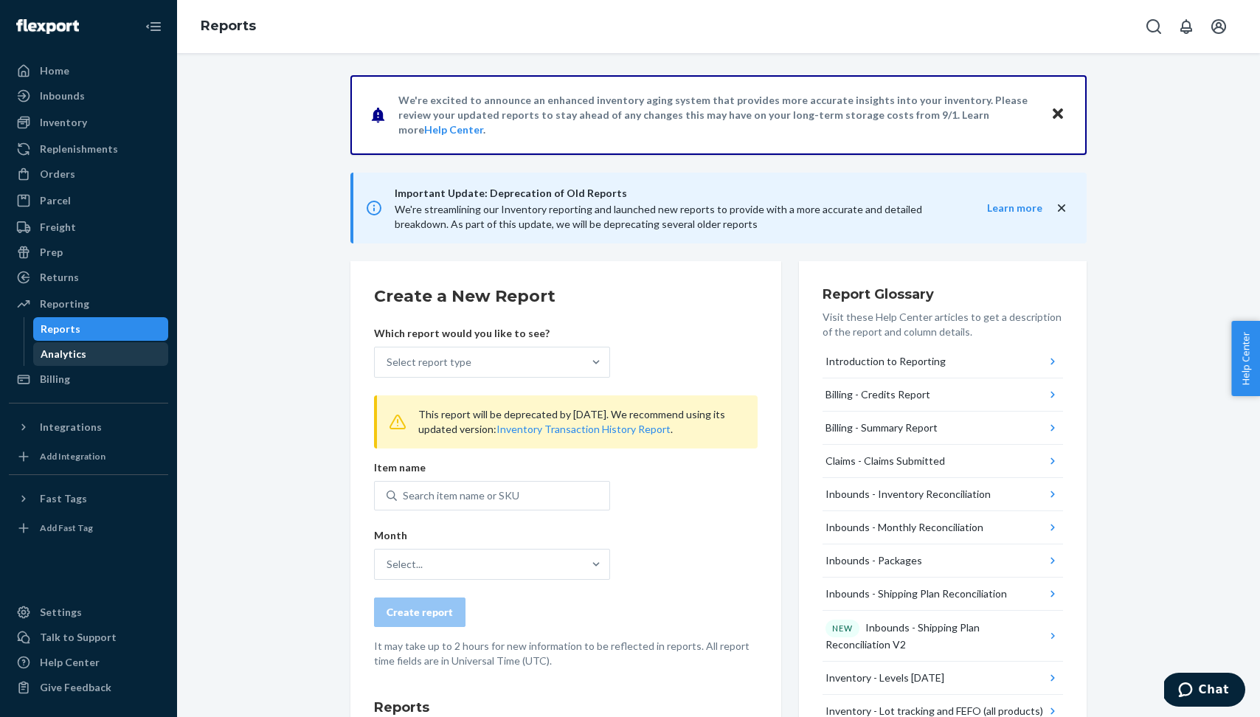
click at [118, 350] on div "Analytics" at bounding box center [101, 354] width 133 height 21
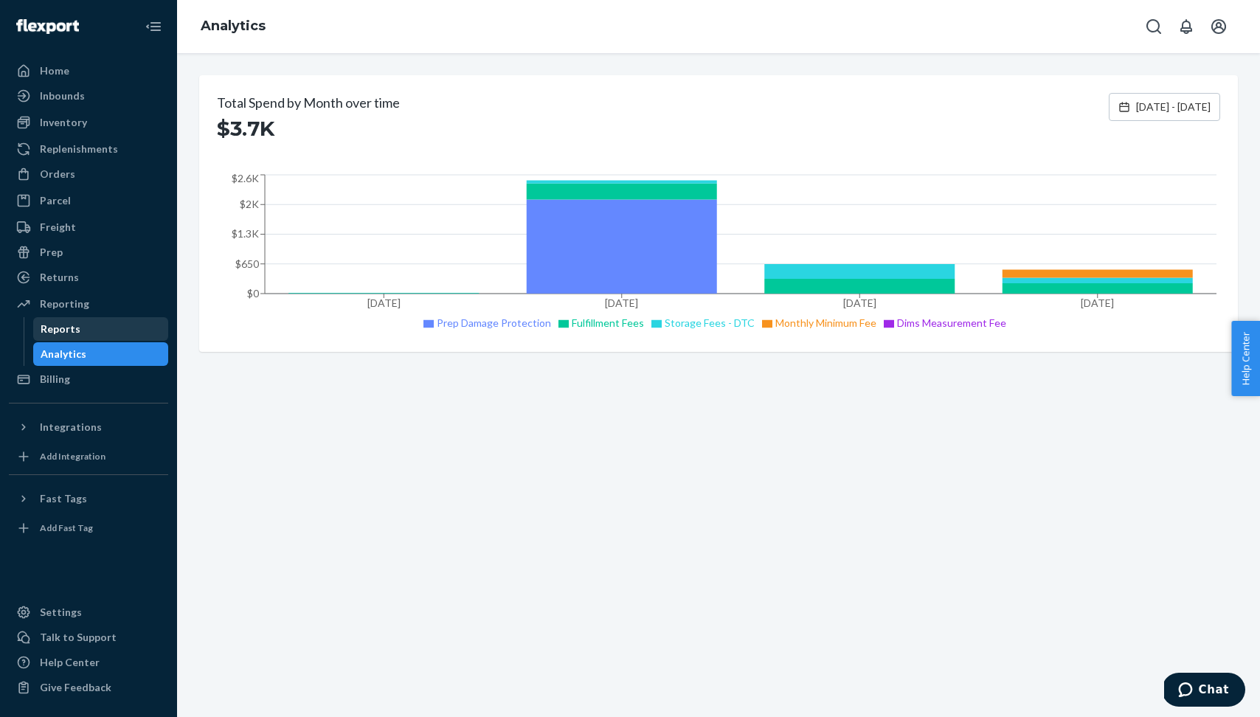
click at [118, 325] on div "Reports" at bounding box center [101, 329] width 133 height 21
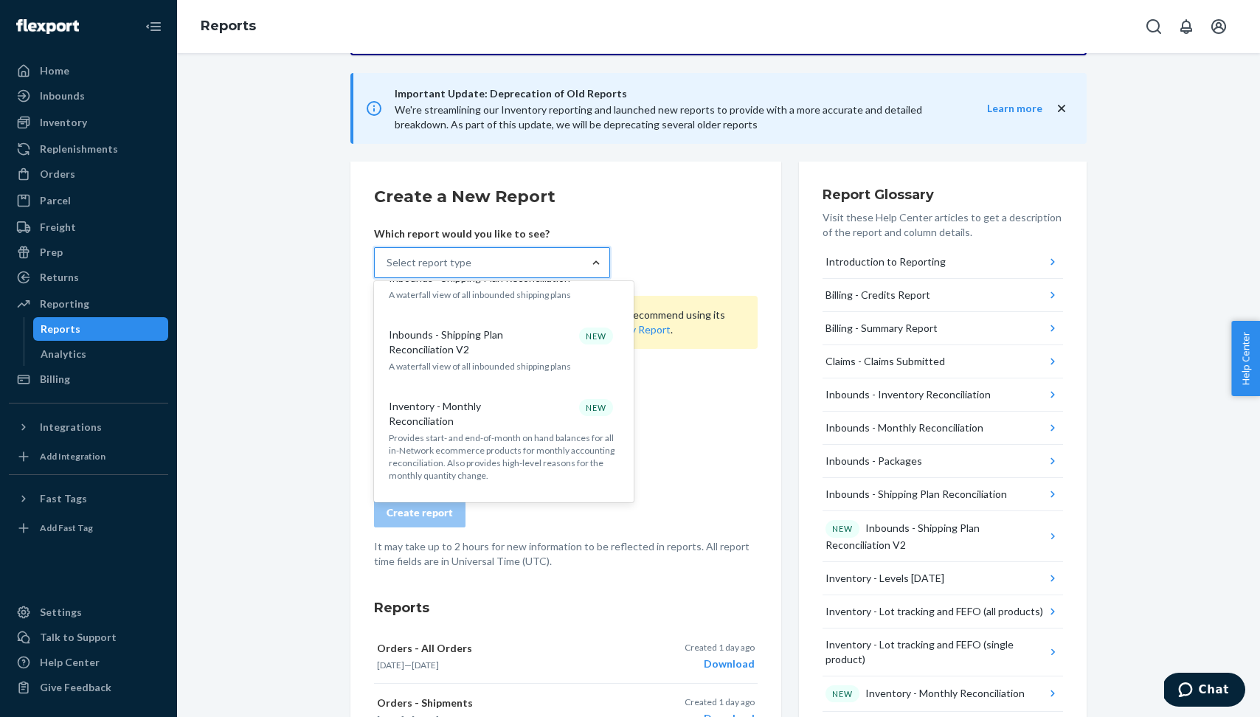
scroll to position [520, 0]
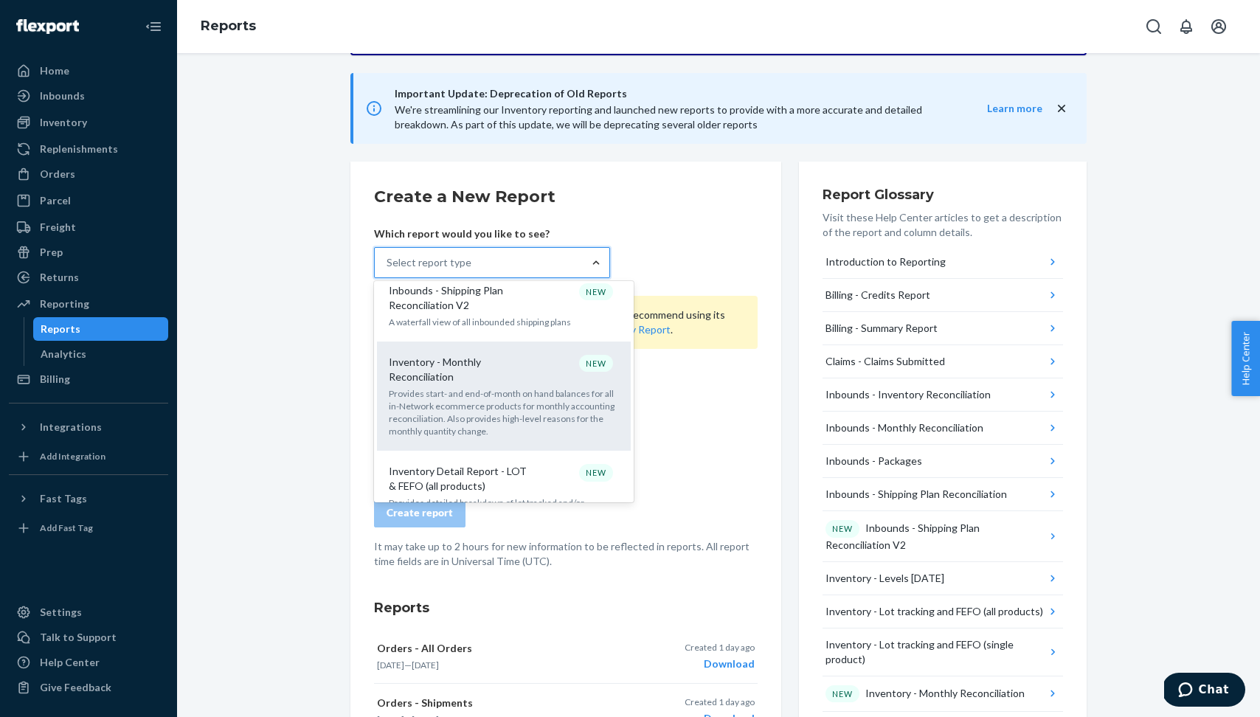
click at [516, 355] on p "Inventory - Monthly Reconciliation" at bounding box center [460, 370] width 142 height 30
click at [388, 270] on input "option Inventory - Monthly Reconciliation focused, 10 of 32. 32 results availab…" at bounding box center [387, 262] width 1 height 15
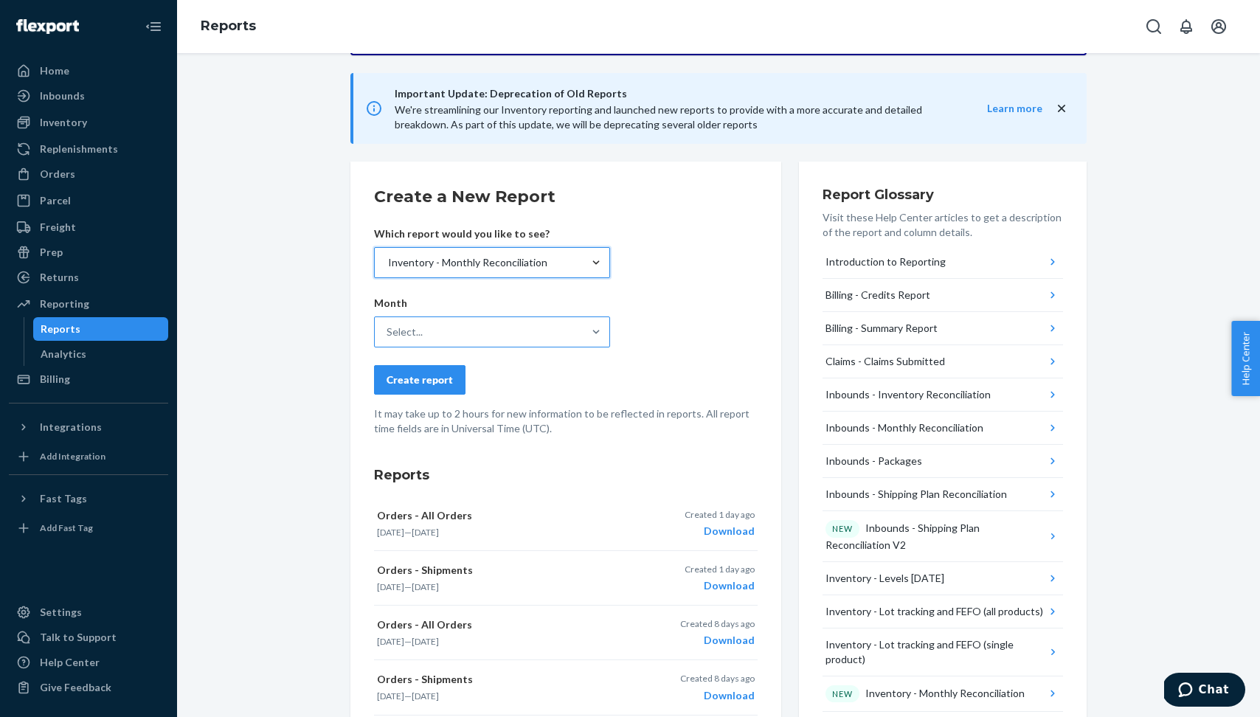
click at [491, 322] on div "Select..." at bounding box center [479, 332] width 208 height 30
click at [388, 325] on input "Select..." at bounding box center [387, 332] width 1 height 15
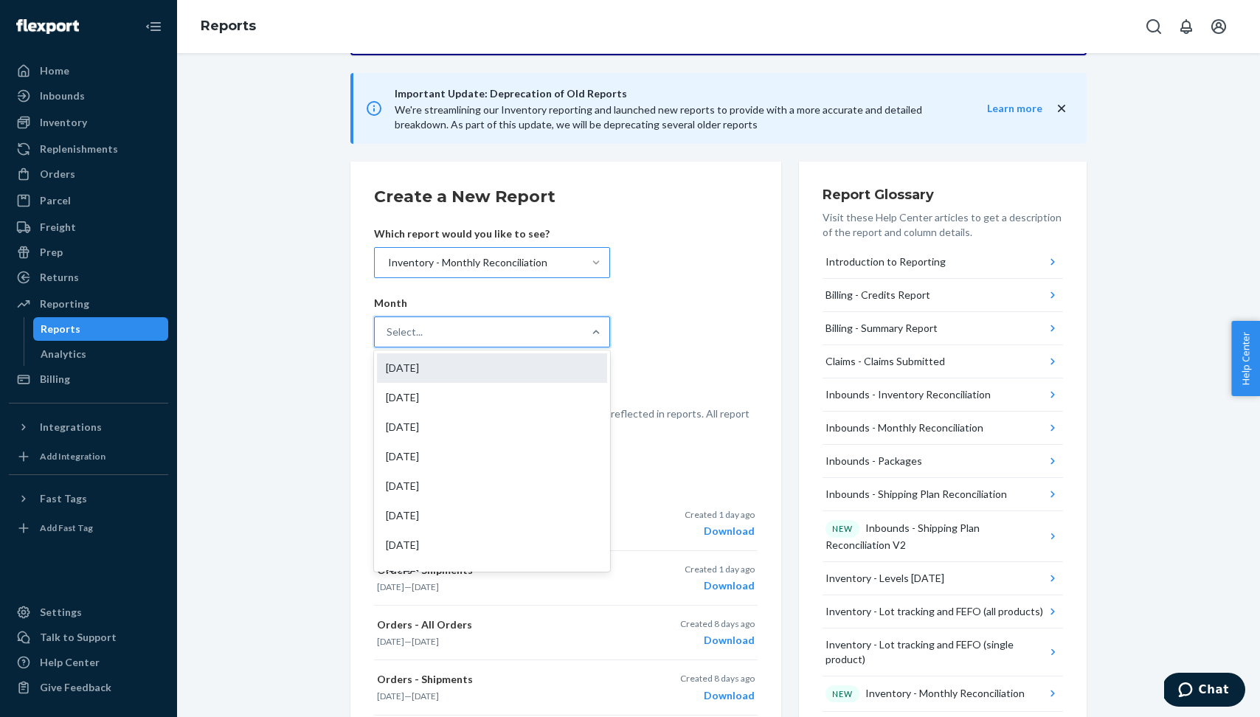
click at [539, 374] on div "[DATE]" at bounding box center [492, 368] width 230 height 30
click at [388, 339] on input "option [DATE] focused, 1 of 20. 20 results available. Use Up and Down to choose…" at bounding box center [387, 332] width 1 height 15
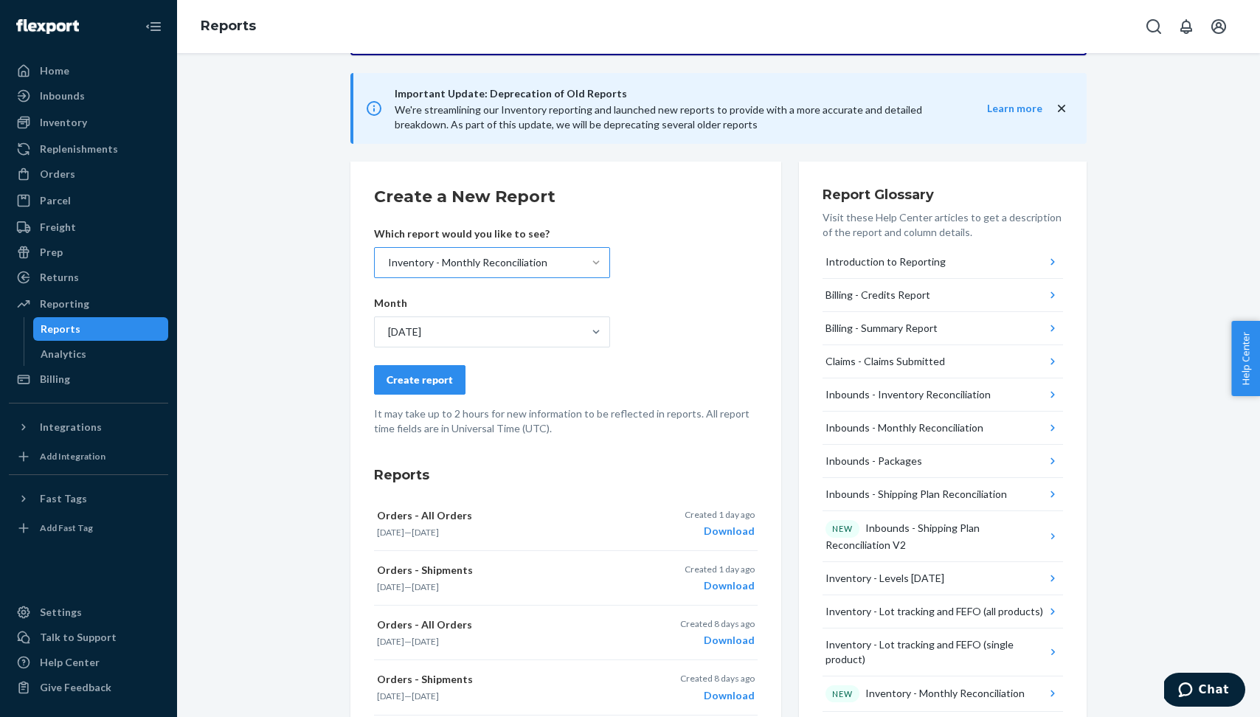
click at [425, 374] on div "Create report" at bounding box center [420, 380] width 66 height 15
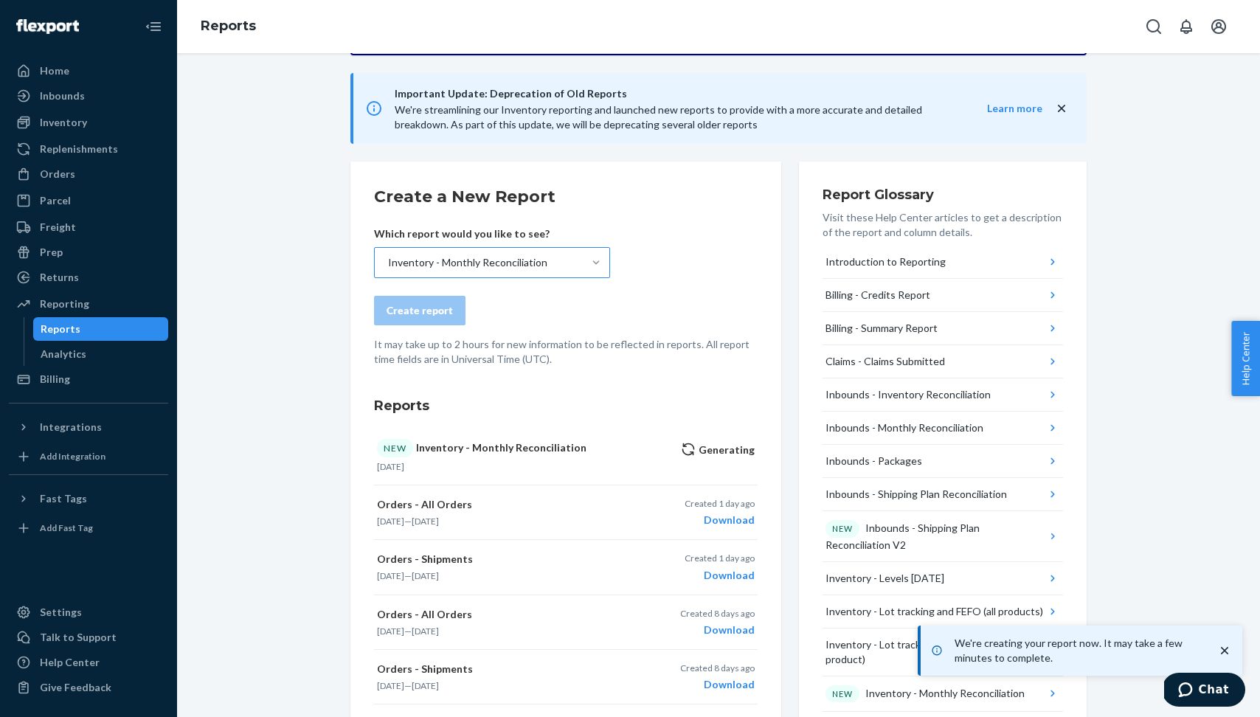
click at [584, 275] on div at bounding box center [596, 263] width 27 height 30
click at [388, 270] on input "Inventory - Monthly Reconciliation" at bounding box center [387, 262] width 1 height 15
click at [708, 268] on form "Create a New Report Which report would you like to see? Inventory - Monthly Rec…" at bounding box center [566, 276] width 384 height 182
